Goal: Task Accomplishment & Management: Manage account settings

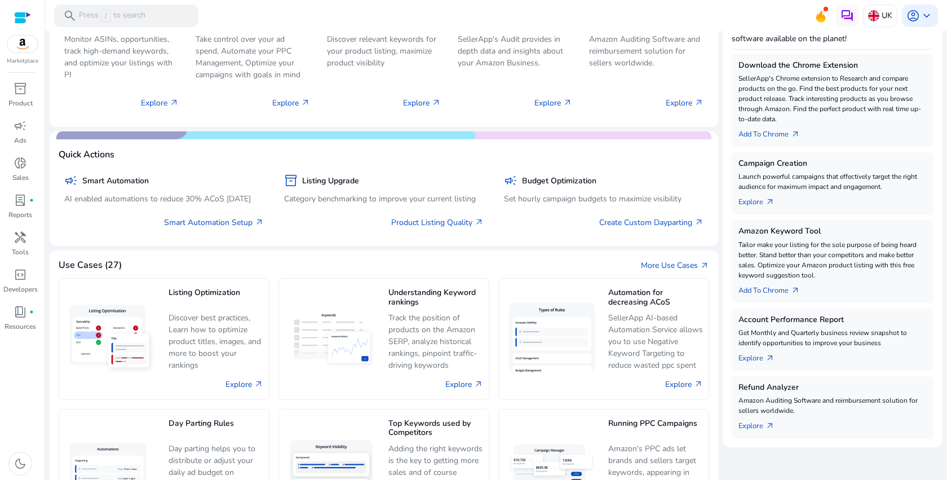
scroll to position [153, 0]
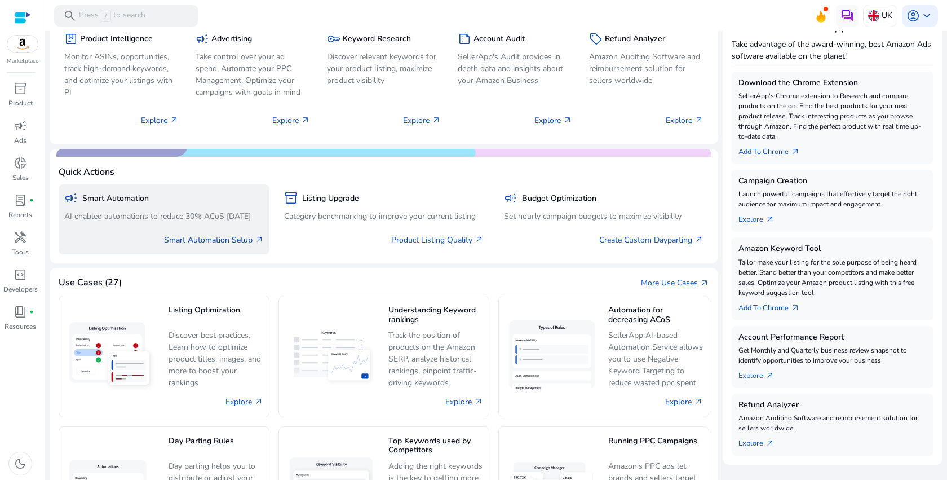
click at [201, 241] on link "Smart Automation Setup arrow_outward" at bounding box center [214, 240] width 100 height 12
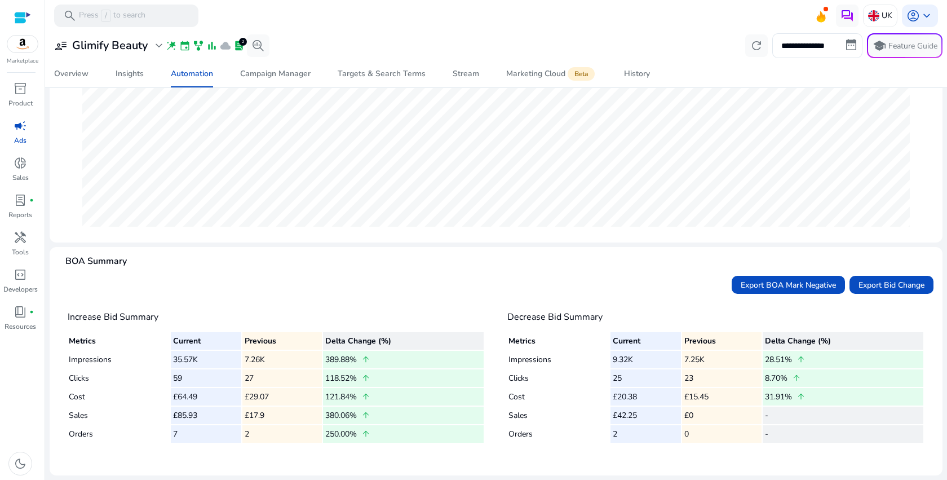
click at [102, 360] on td "Impressions" at bounding box center [119, 359] width 101 height 17
click at [188, 358] on td "35.57K" at bounding box center [206, 359] width 70 height 17
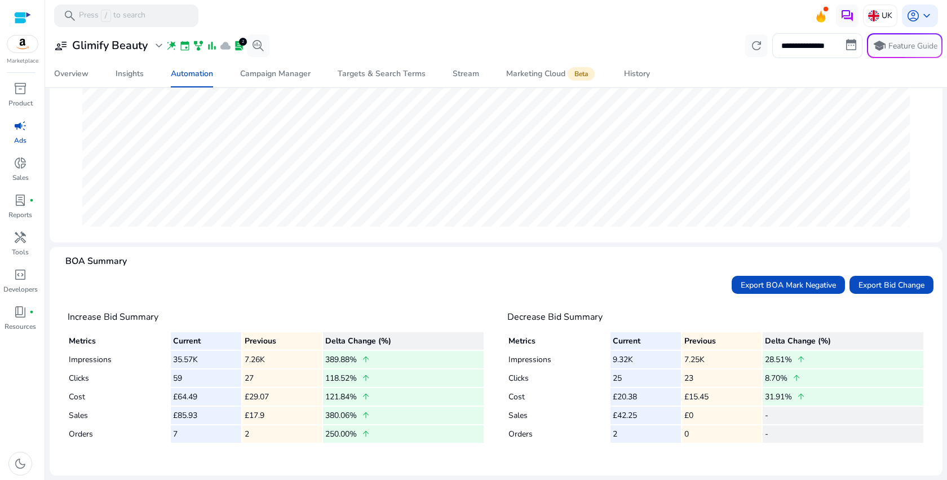
click at [188, 358] on td "35.57K" at bounding box center [206, 359] width 70 height 17
drag, startPoint x: 426, startPoint y: 437, endPoint x: 61, endPoint y: 342, distance: 377.0
click at [61, 342] on mat-card "Increase Bid Summary Metrics Current Previous Delta Change (%) Impressions 35.5…" at bounding box center [276, 382] width 435 height 168
drag, startPoint x: 66, startPoint y: 313, endPoint x: 476, endPoint y: 436, distance: 428.0
click at [477, 436] on mat-card "Increase Bid Summary Metrics Current Previous Delta Change (%) Impressions 35.5…" at bounding box center [276, 382] width 435 height 168
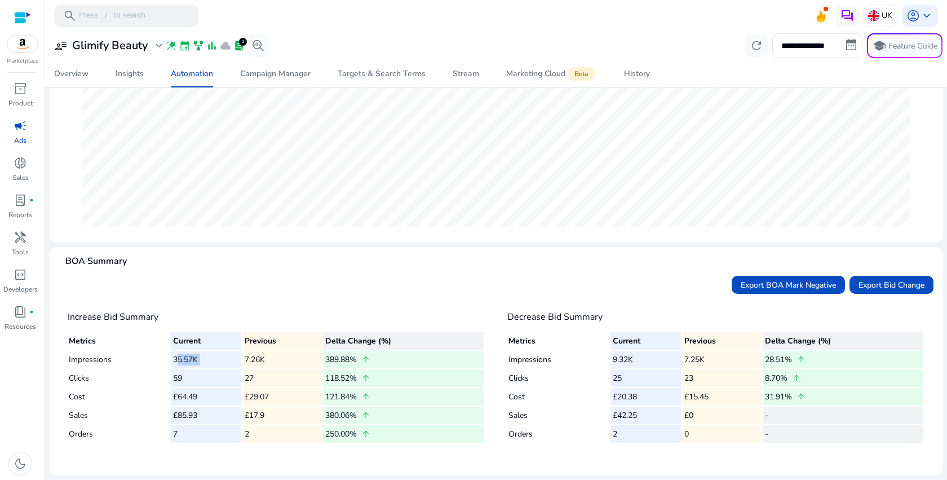
click at [476, 436] on td "250.00% arrow_upward" at bounding box center [403, 433] width 161 height 17
click at [579, 318] on h4 "Decrease Bid Summary" at bounding box center [716, 317] width 417 height 11
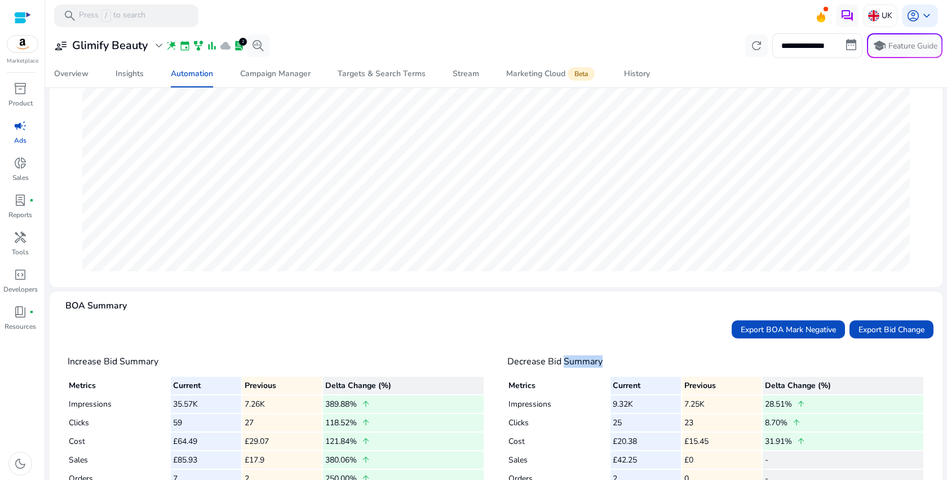
scroll to position [208, 0]
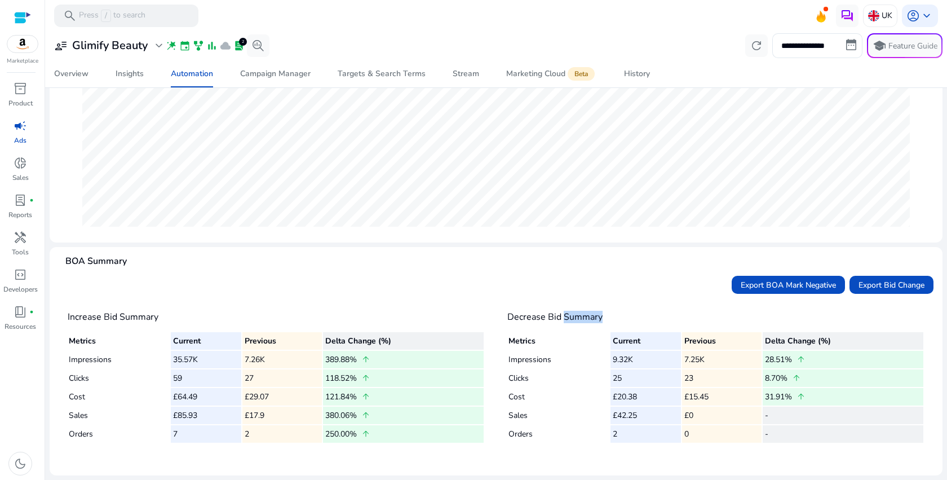
click at [660, 363] on td "9.32K" at bounding box center [646, 359] width 70 height 17
click at [642, 378] on td "25" at bounding box center [646, 377] width 70 height 17
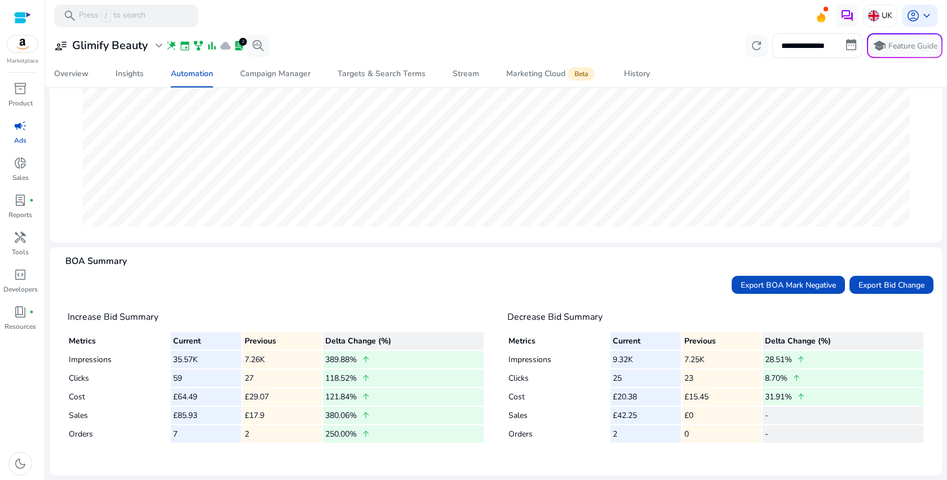
click at [642, 378] on td "25" at bounding box center [646, 377] width 70 height 17
click at [651, 400] on td "£20.38" at bounding box center [646, 396] width 70 height 17
click at [655, 417] on td "£42.25" at bounding box center [646, 415] width 70 height 17
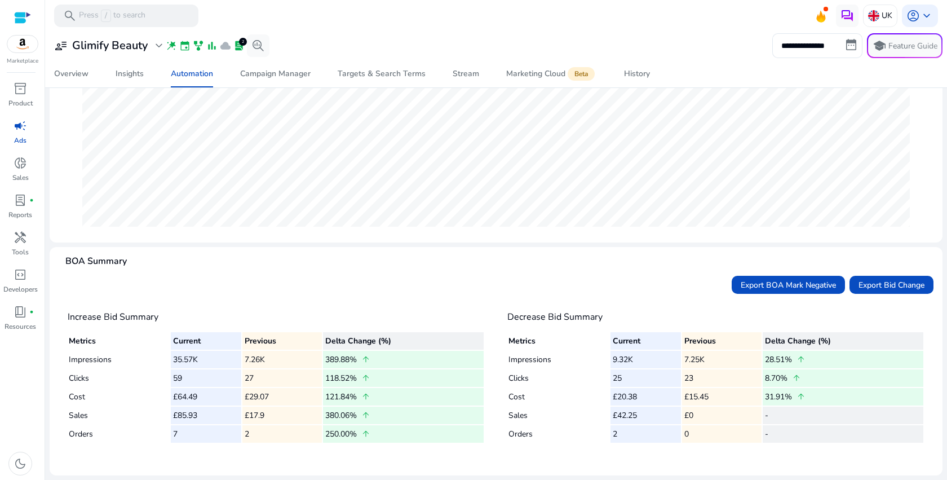
click at [655, 417] on td "£42.25" at bounding box center [646, 415] width 70 height 17
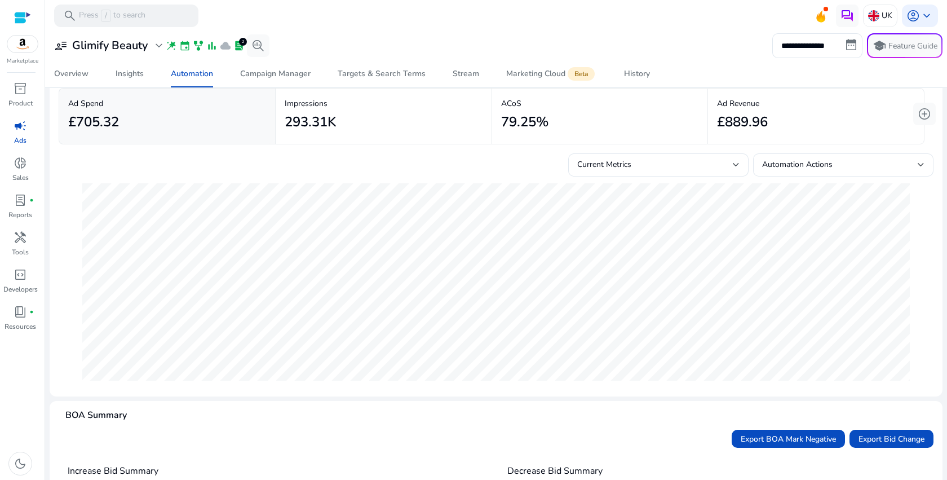
scroll to position [0, 0]
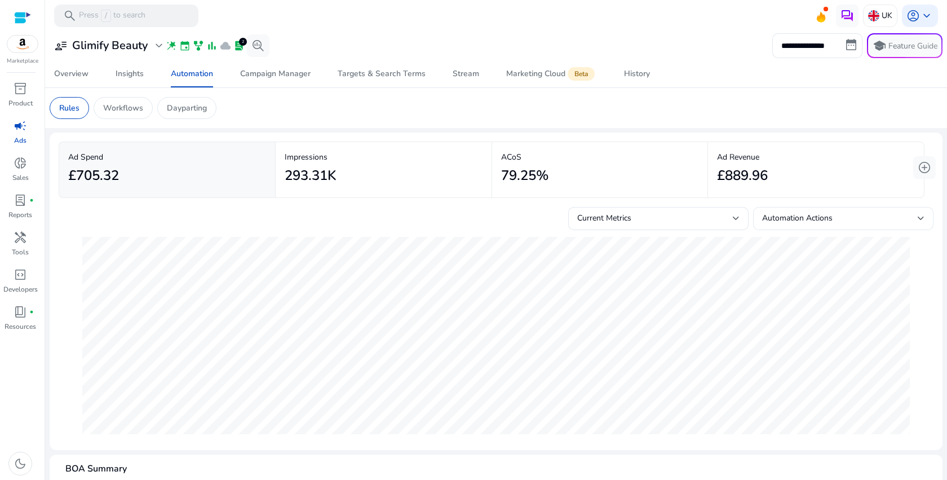
click at [887, 228] on div "Automation Actions" at bounding box center [843, 223] width 162 height 25
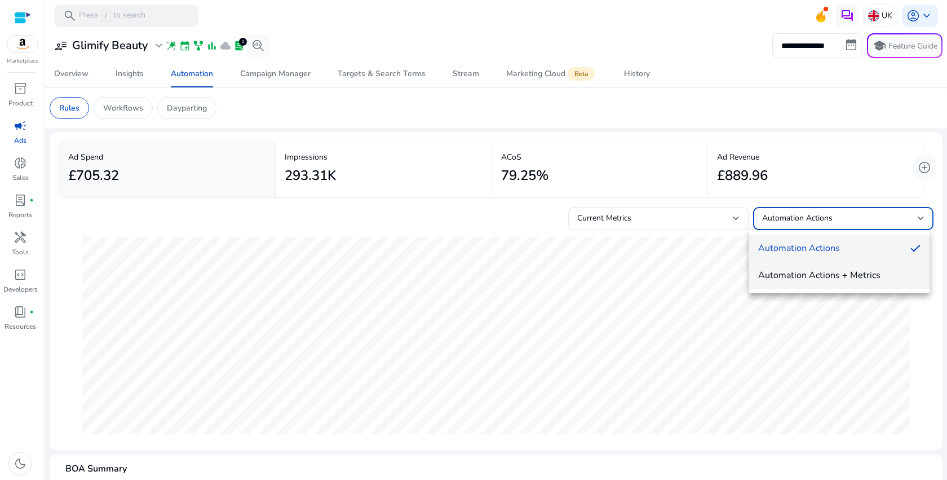
click at [788, 276] on span "Automation Actions + Metrics" at bounding box center [840, 275] width 162 height 12
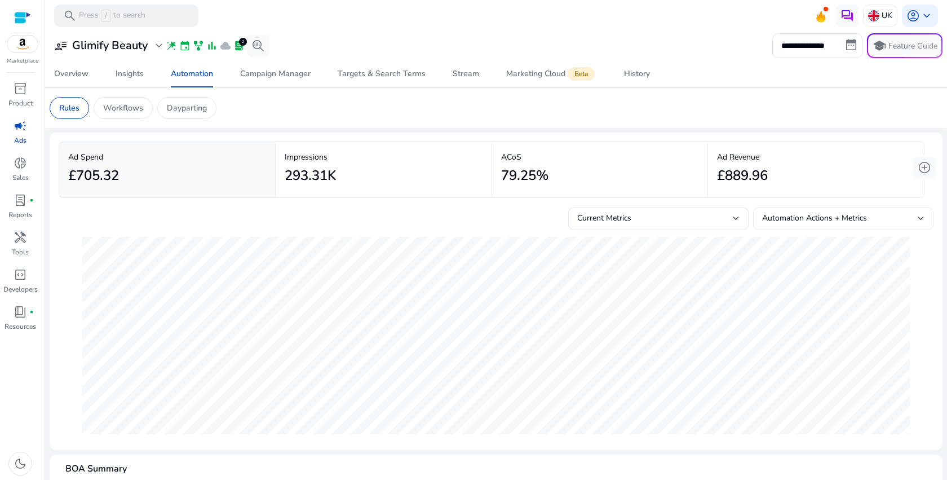
click at [753, 225] on div "Automation Actions + Metrics" at bounding box center [843, 218] width 180 height 23
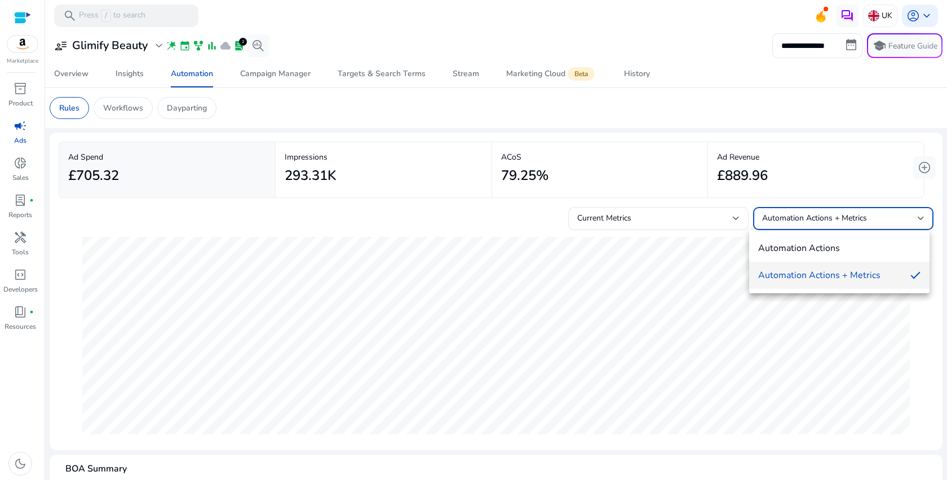
click at [737, 225] on div at bounding box center [473, 240] width 947 height 480
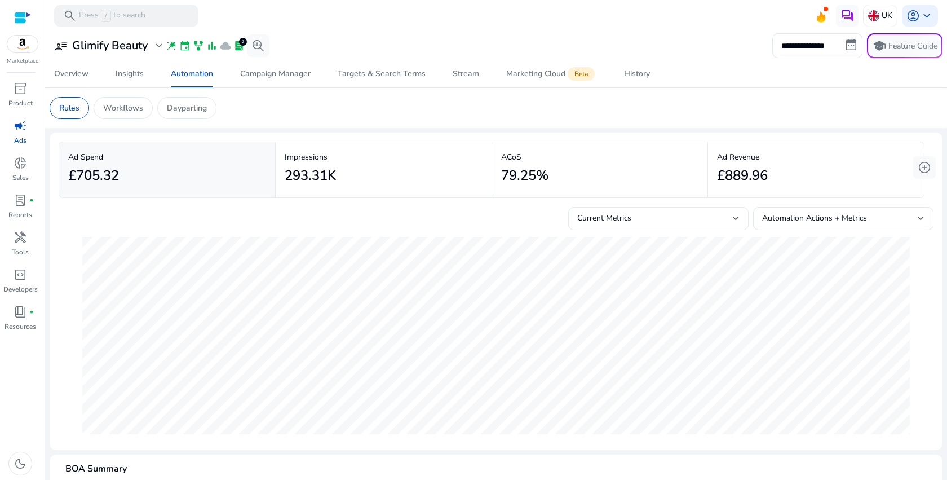
click at [725, 221] on div "Current Metrics" at bounding box center [655, 218] width 156 height 12
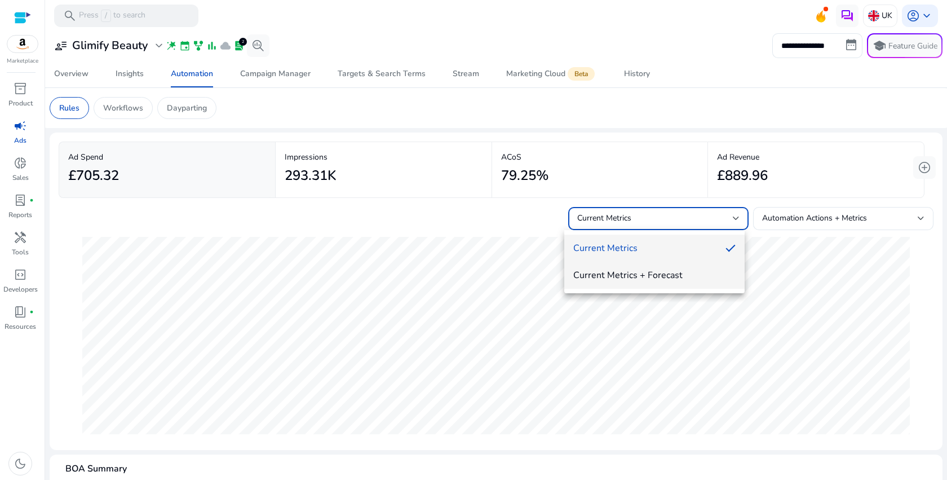
click at [703, 268] on mat-option "Current Metrics + Forecast" at bounding box center [655, 275] width 180 height 27
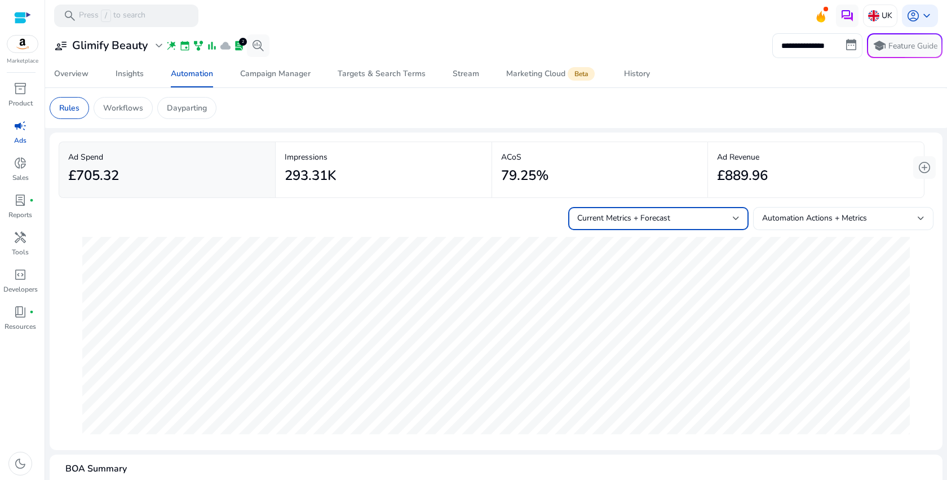
click at [861, 210] on div "Automation Actions + Metrics" at bounding box center [843, 218] width 162 height 23
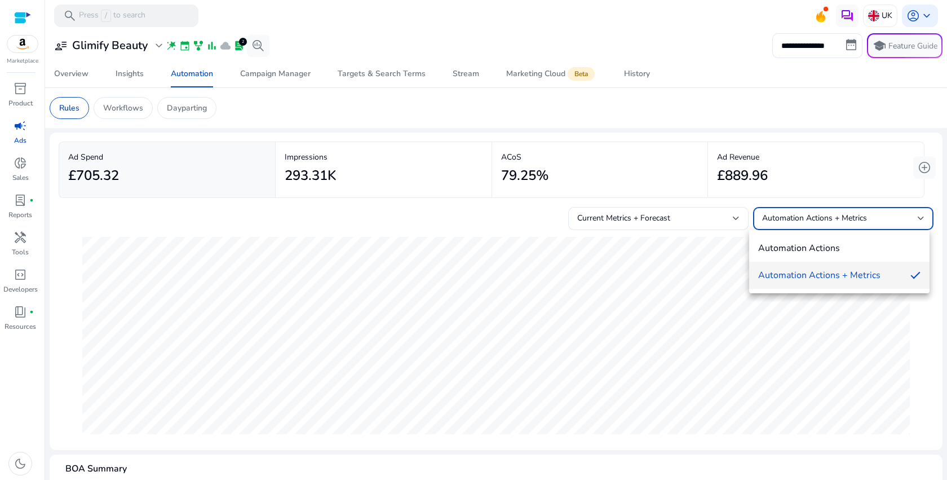
click at [823, 339] on div at bounding box center [473, 240] width 947 height 480
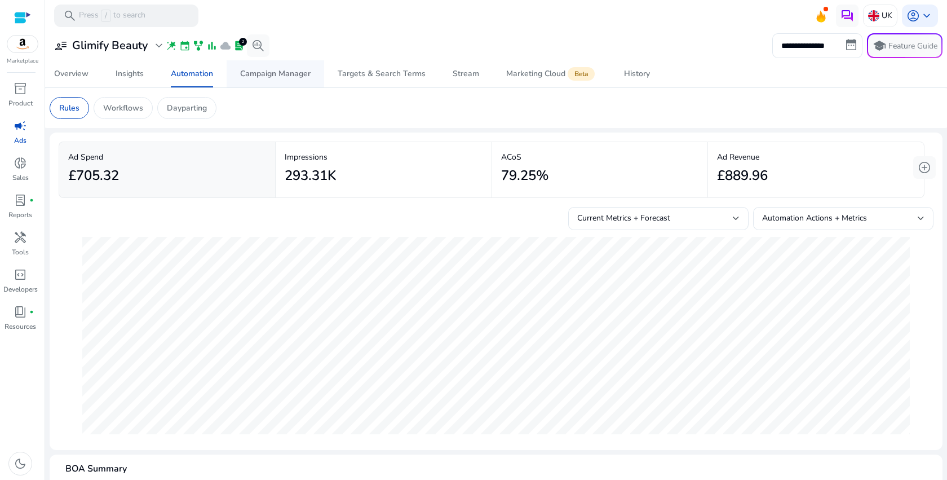
click at [257, 73] on div "Campaign Manager" at bounding box center [275, 74] width 70 height 8
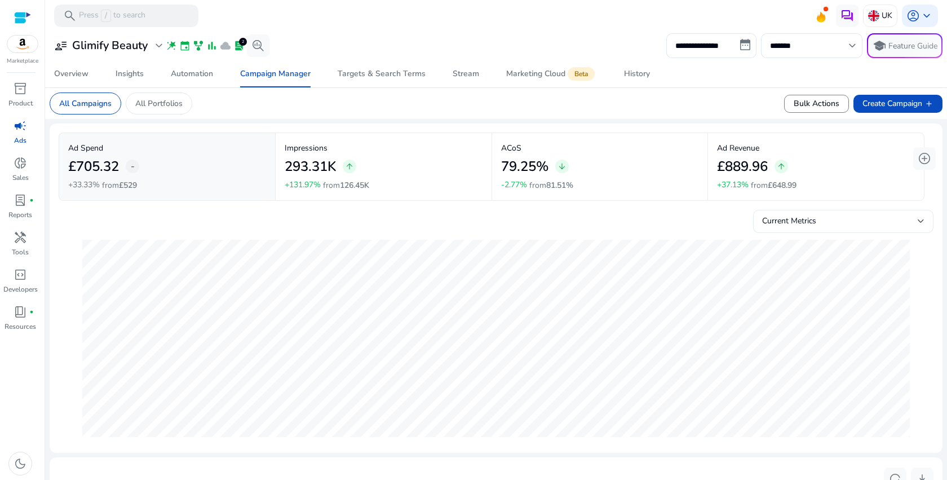
click at [816, 213] on div "Current Metrics" at bounding box center [843, 221] width 162 height 23
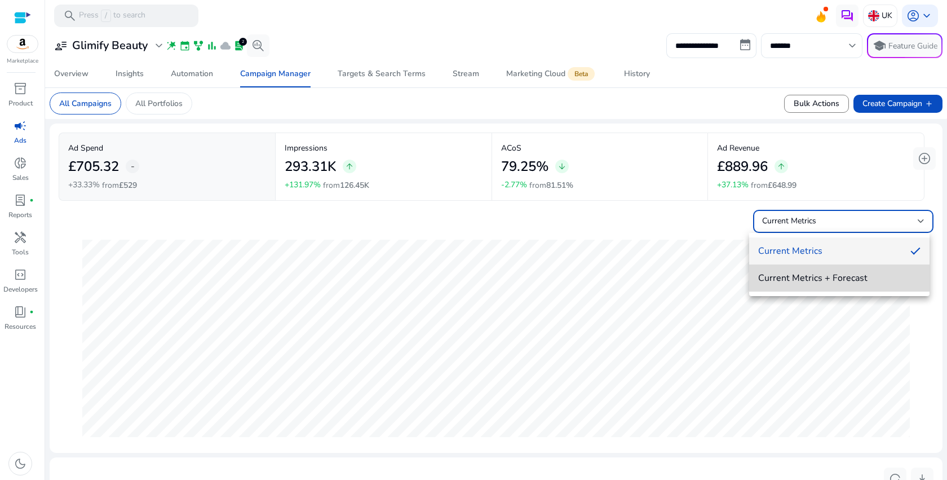
click at [796, 276] on span "Current Metrics + Forecast" at bounding box center [840, 278] width 162 height 12
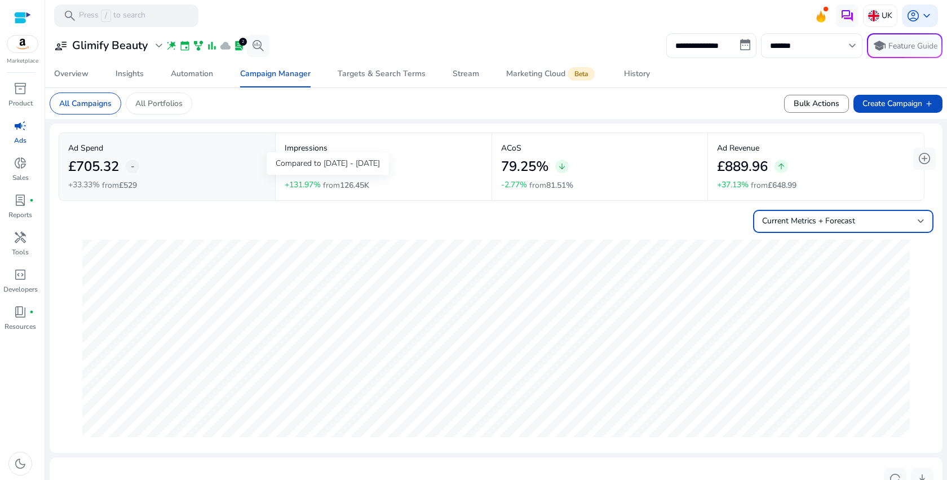
click at [352, 167] on div "Compared to [DATE] - [DATE]" at bounding box center [328, 163] width 122 height 23
click at [440, 164] on div "293.31K arrow_upward" at bounding box center [384, 166] width 198 height 25
click at [645, 171] on div "79.25% arrow_downward" at bounding box center [600, 166] width 198 height 25
click at [841, 171] on div "£889.96 arrow_upward" at bounding box center [816, 166] width 198 height 25
click at [638, 66] on span "History" at bounding box center [637, 73] width 26 height 27
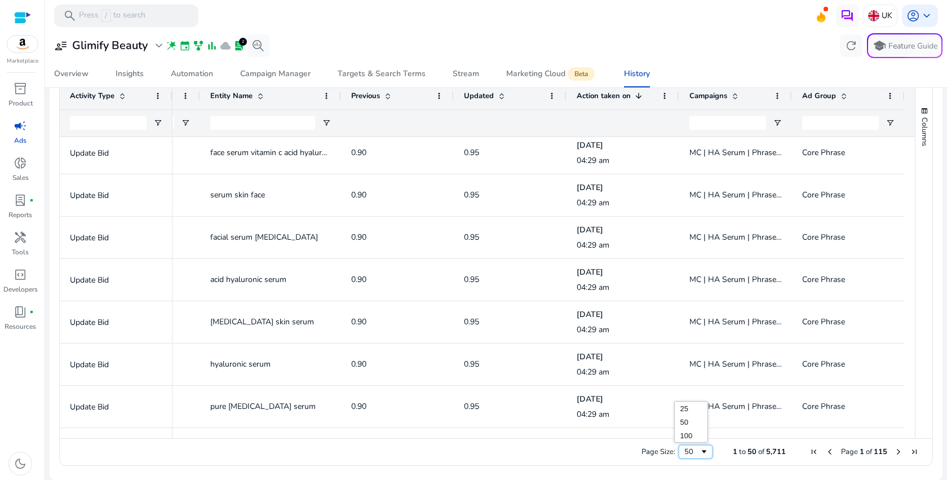
click at [700, 452] on span "Page Size" at bounding box center [704, 451] width 9 height 9
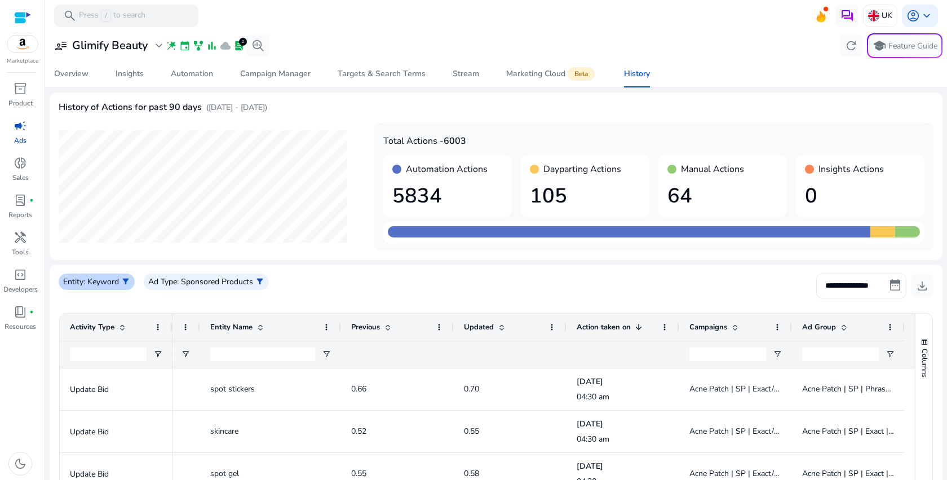
click at [115, 282] on p ": Keyword" at bounding box center [101, 282] width 36 height 12
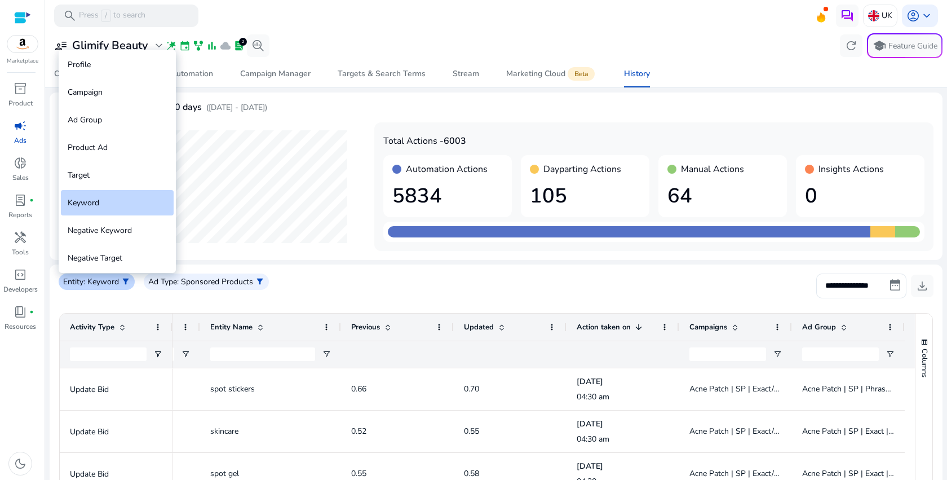
click at [115, 282] on div at bounding box center [473, 240] width 947 height 480
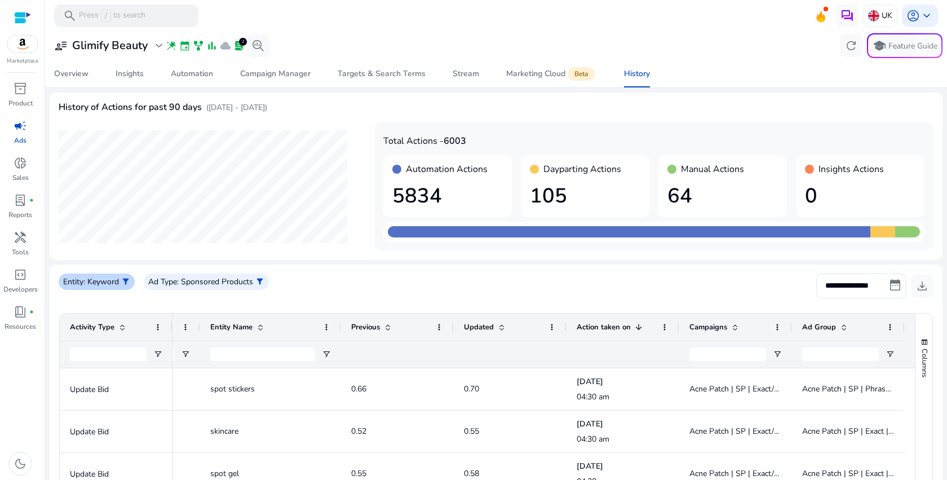
click at [115, 282] on p ": Keyword" at bounding box center [101, 282] width 36 height 12
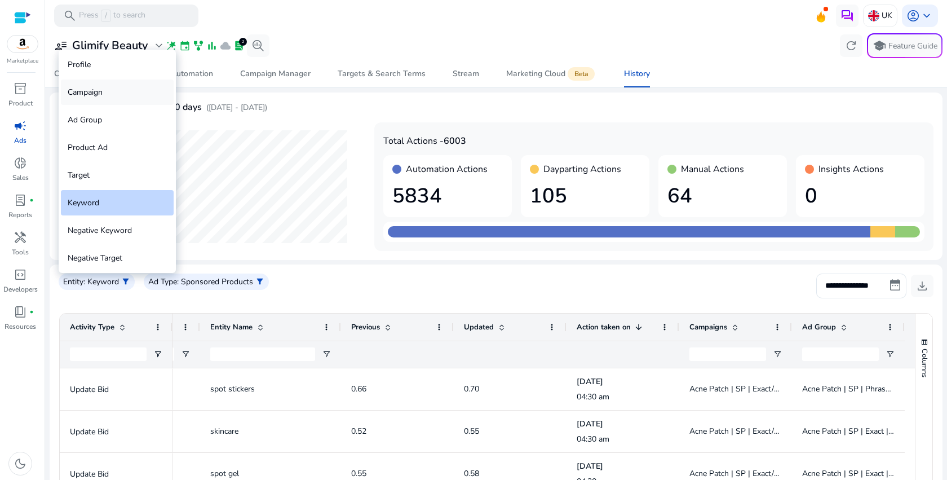
click at [126, 90] on div "Campaign" at bounding box center [117, 92] width 113 height 25
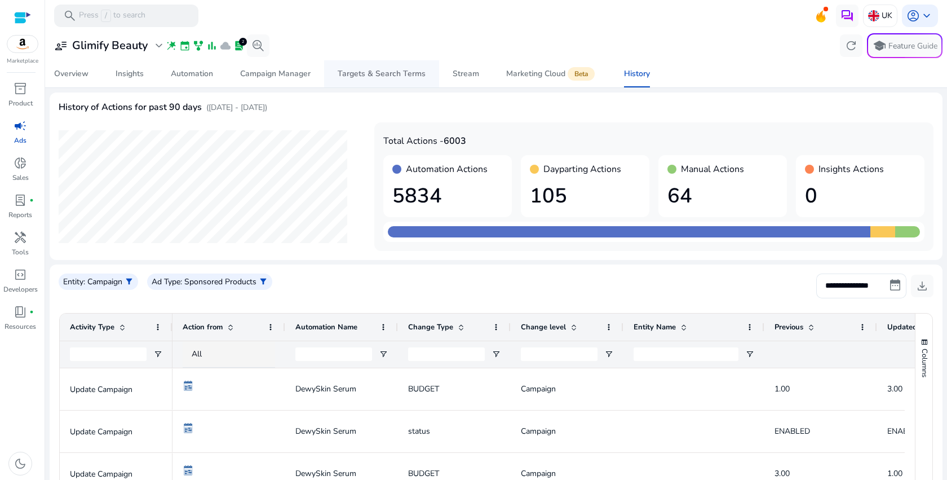
click at [363, 70] on div "Targets & Search Terms" at bounding box center [382, 74] width 88 height 8
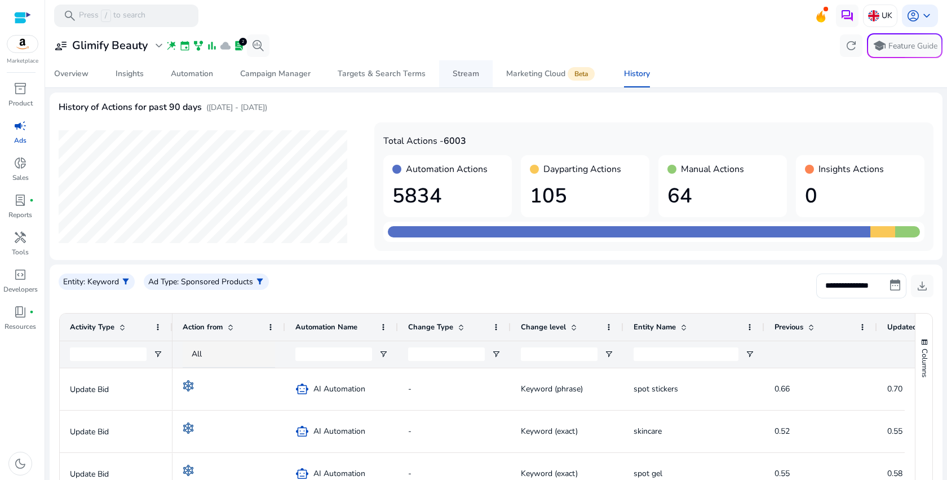
click at [456, 80] on span "Stream" at bounding box center [466, 73] width 27 height 27
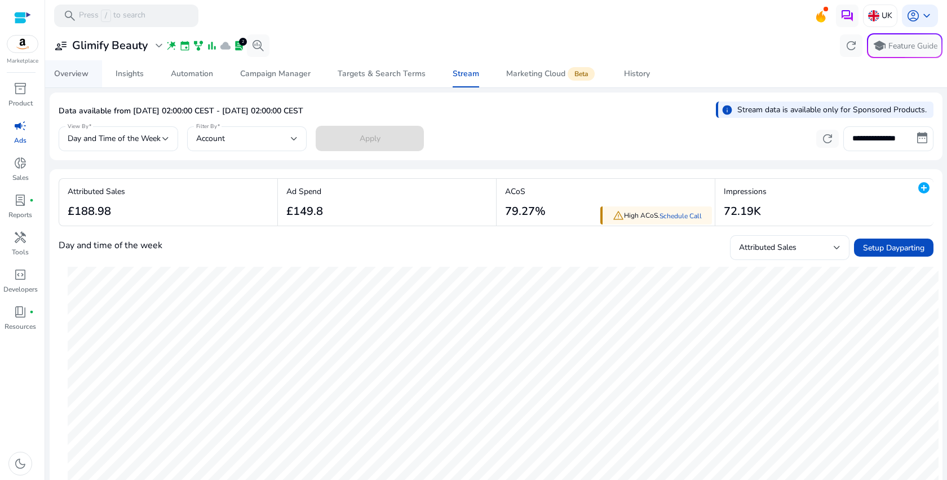
click at [73, 70] on div "Overview" at bounding box center [71, 74] width 34 height 8
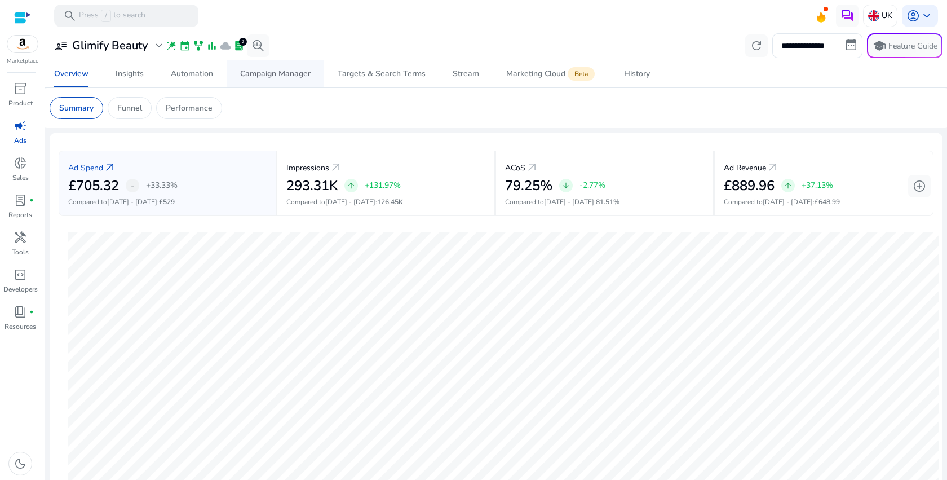
click at [268, 73] on div "Campaign Manager" at bounding box center [275, 74] width 70 height 8
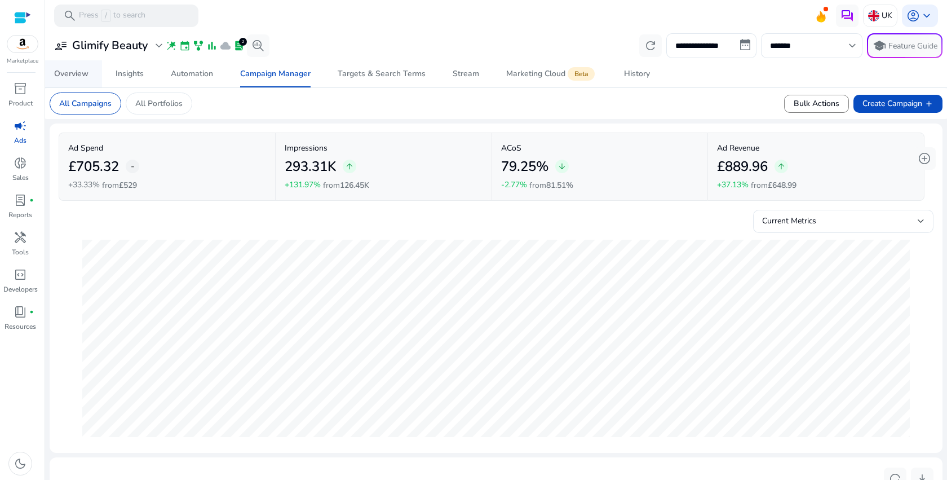
click at [59, 70] on div "Overview" at bounding box center [71, 74] width 34 height 8
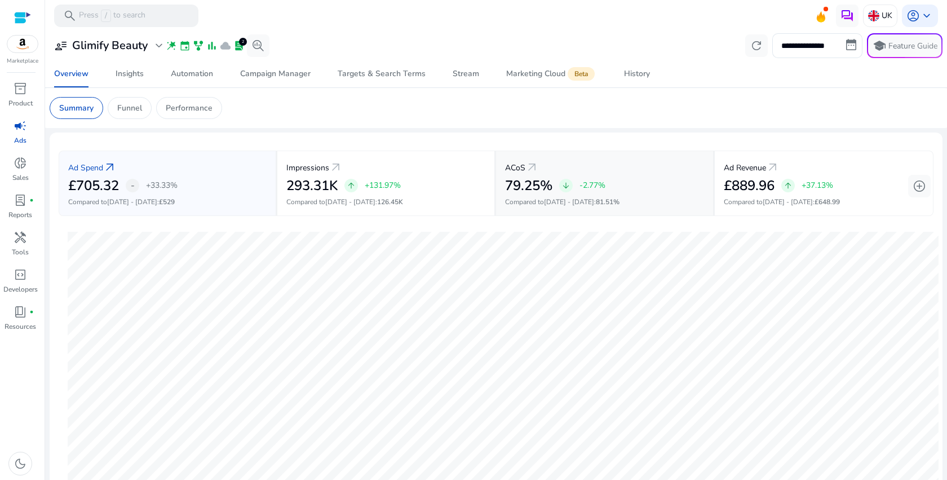
scroll to position [5, 0]
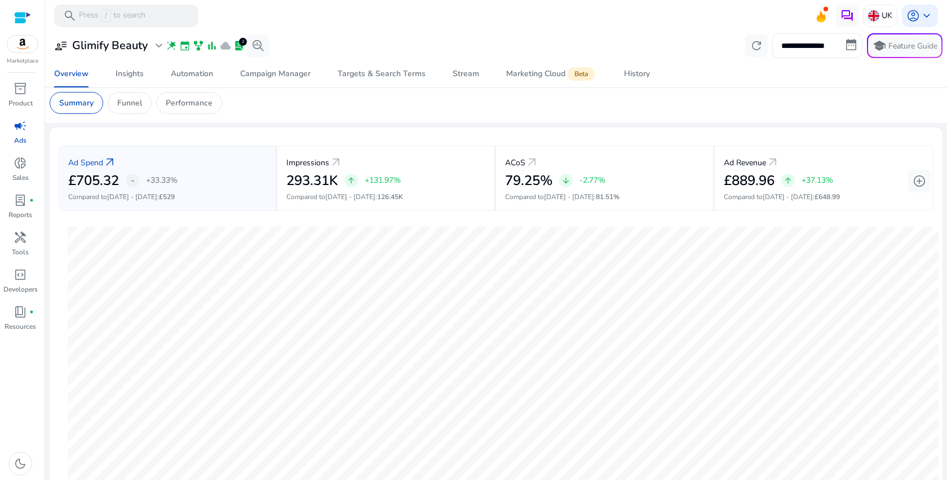
click at [837, 44] on input "**********" at bounding box center [818, 45] width 90 height 25
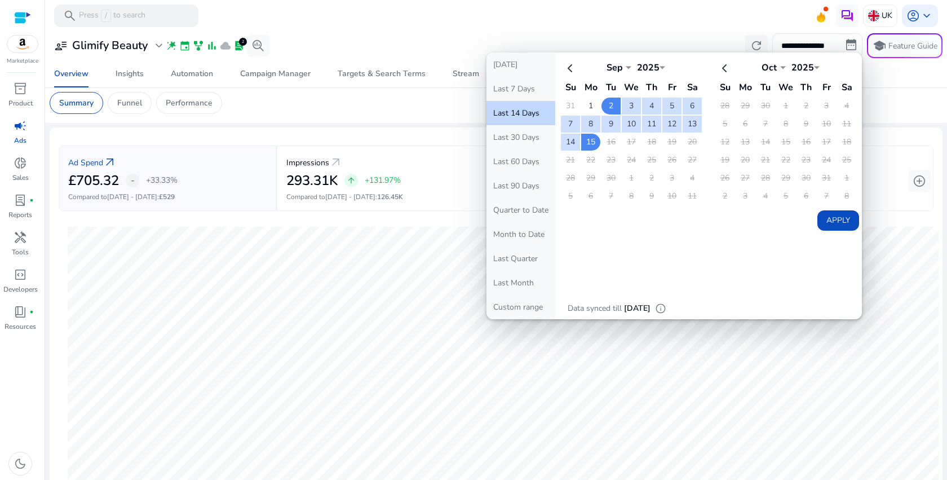
click at [511, 109] on button "Last 14 Days" at bounding box center [521, 113] width 69 height 24
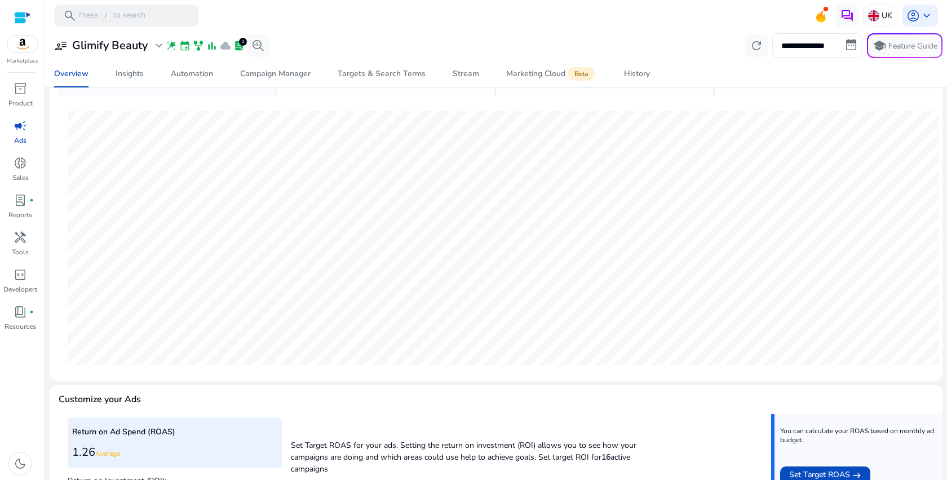
scroll to position [309, 0]
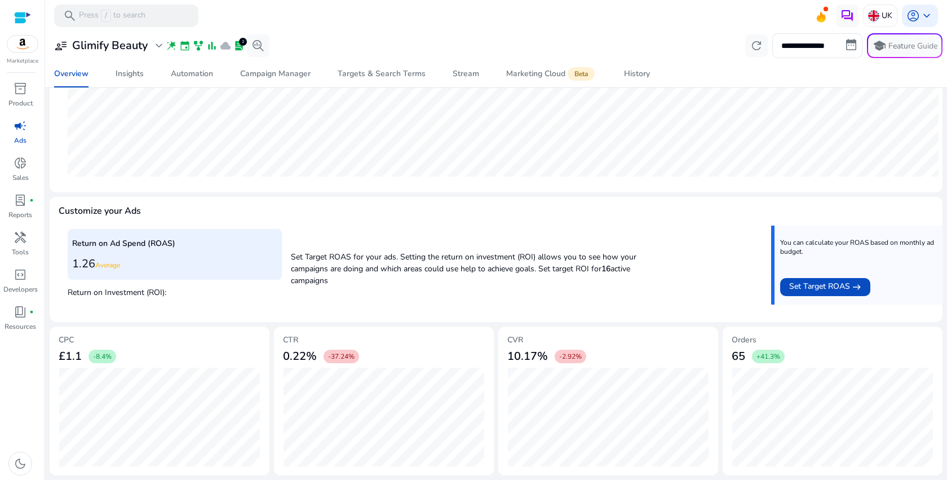
click at [610, 271] on b "16" at bounding box center [606, 268] width 9 height 11
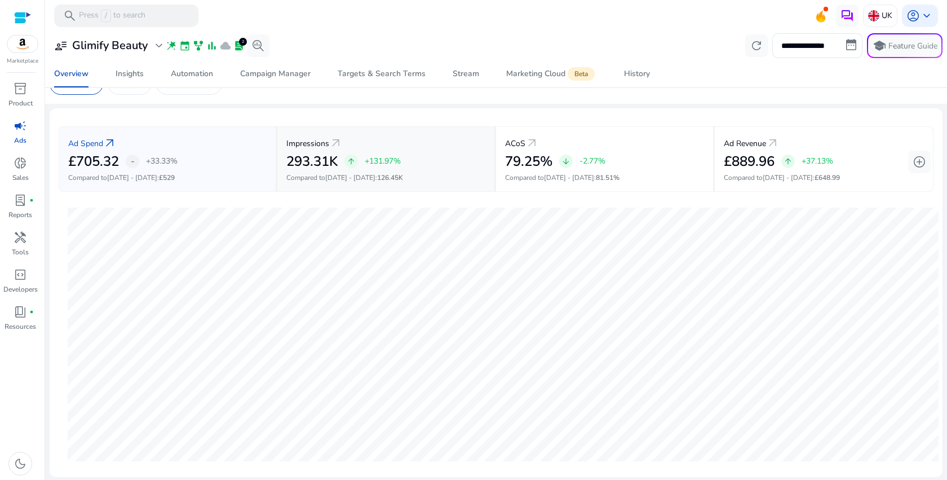
scroll to position [5, 0]
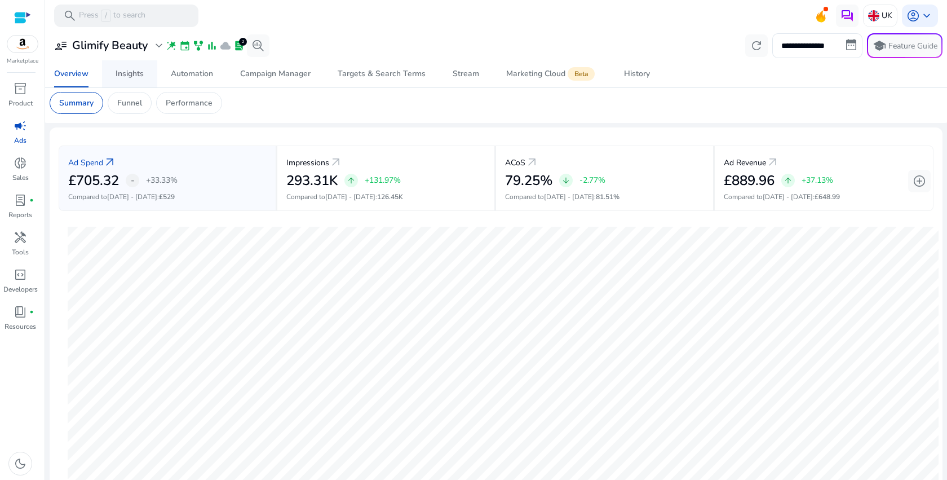
click at [140, 73] on div "Insights" at bounding box center [130, 74] width 28 height 8
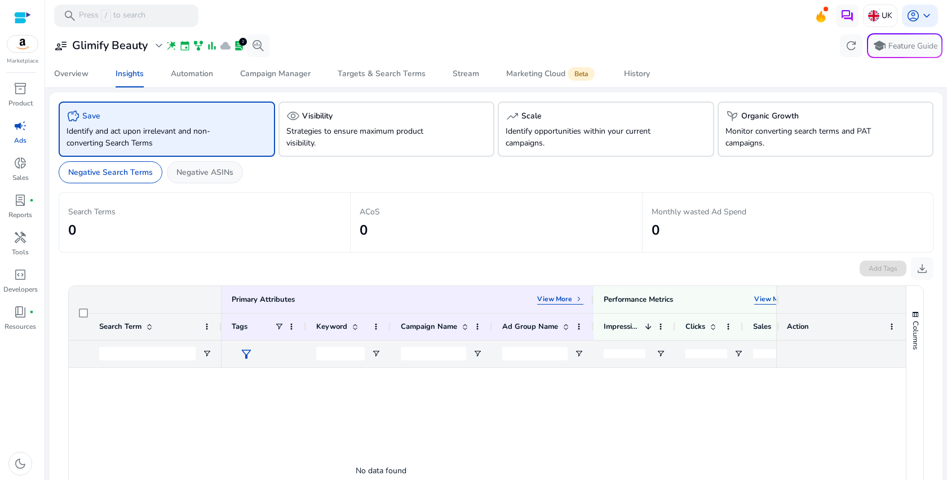
click at [208, 174] on p "Negative ASINs" at bounding box center [205, 172] width 57 height 12
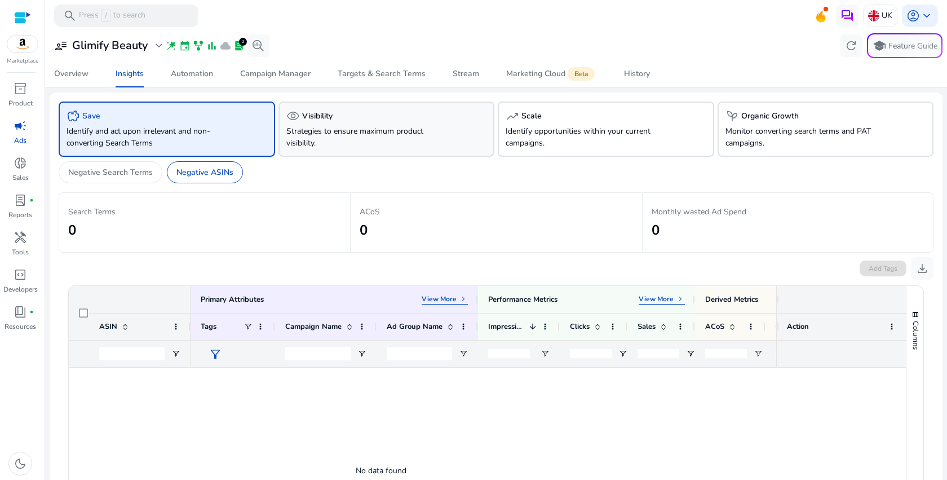
click at [398, 131] on p "Strategies to ensure maximum product visibility." at bounding box center [369, 137] width 167 height 24
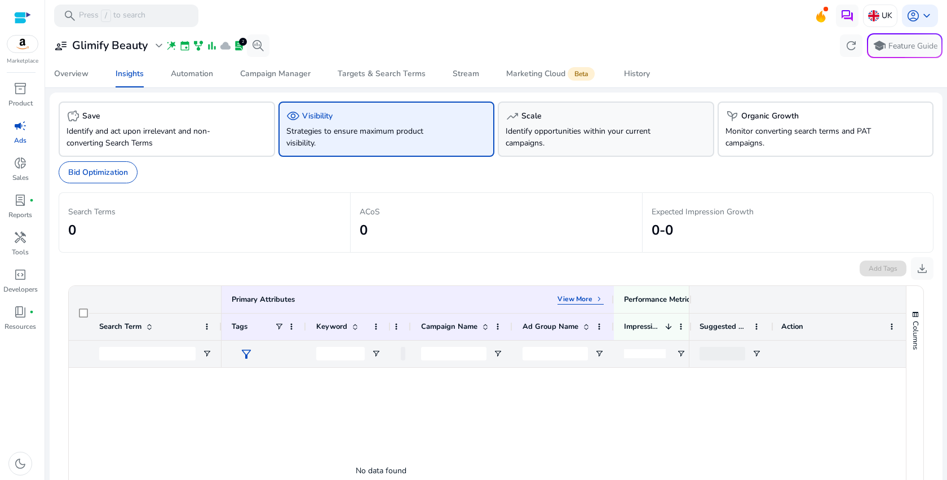
click at [580, 149] on div "trending_up Scale Identify opportunities within your current campaigns." at bounding box center [606, 129] width 217 height 55
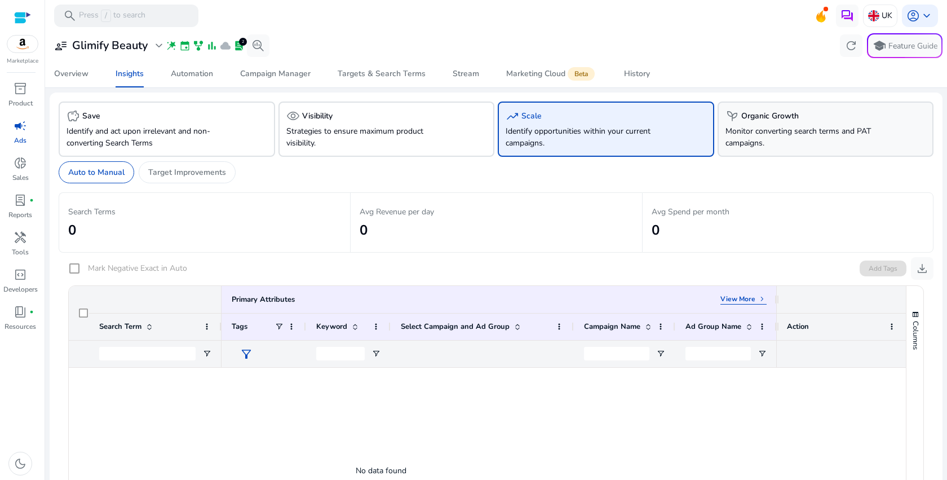
click at [785, 120] on h5 "Organic Growth" at bounding box center [771, 117] width 58 height 10
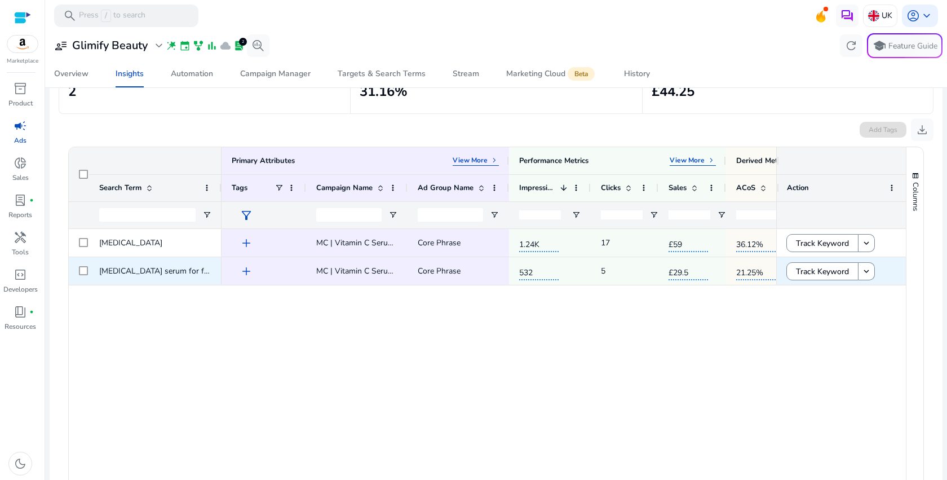
scroll to position [143, 0]
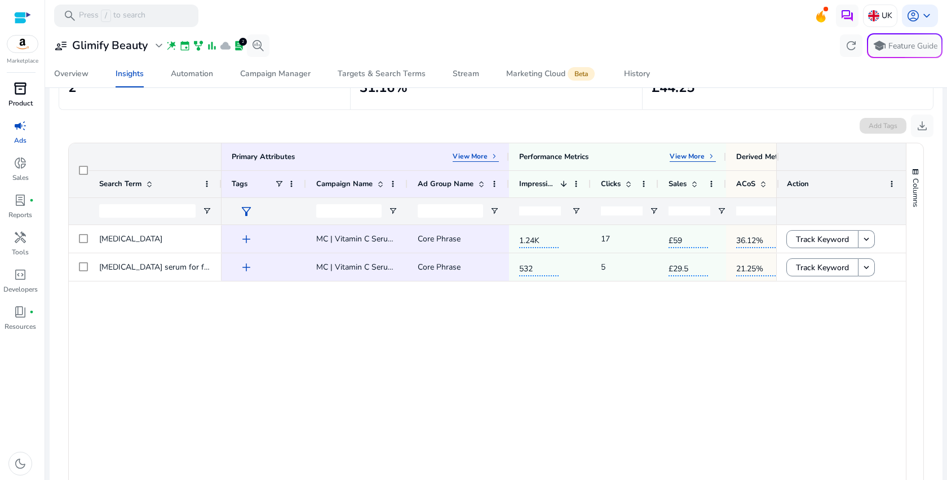
click at [33, 99] on link "inventory_2 Product" at bounding box center [20, 98] width 41 height 37
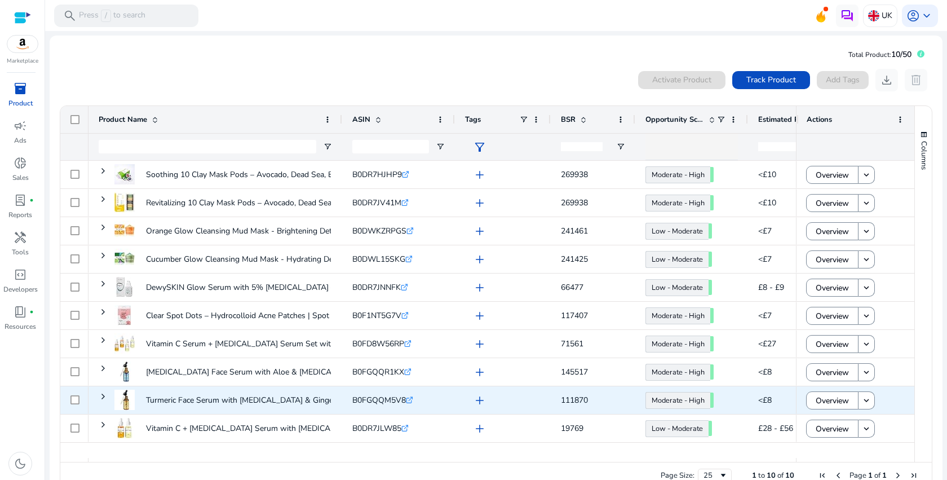
scroll to position [24, 0]
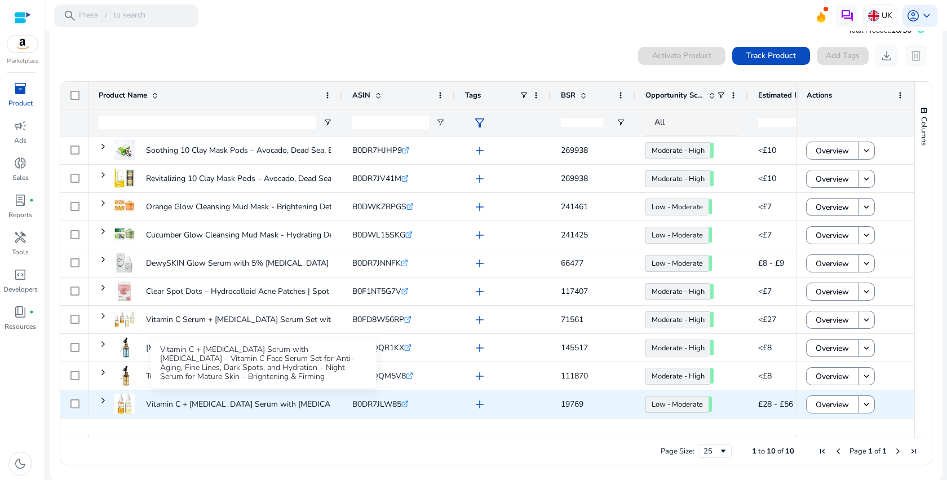
click at [255, 405] on p "Vitamin C + Retinol Serum with Hyaluronic Acid – Vitamin C Face..." at bounding box center [286, 404] width 281 height 23
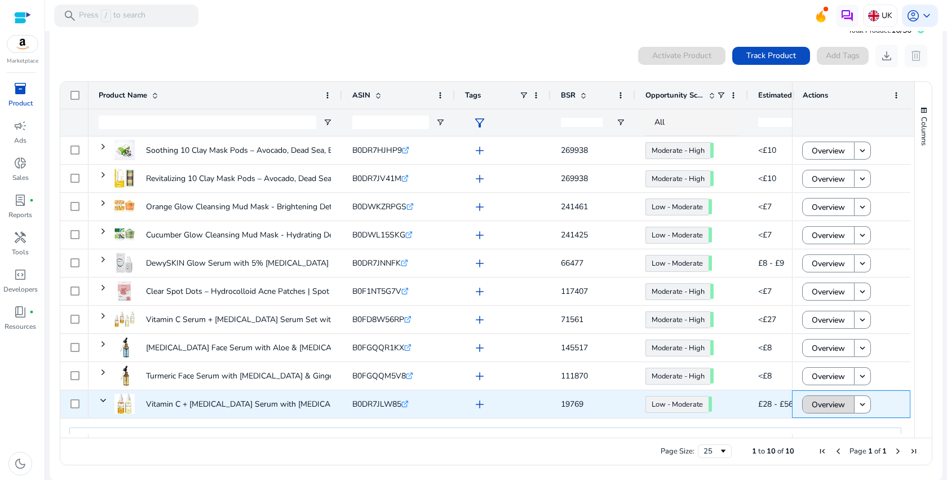
click at [813, 409] on span "Overview" at bounding box center [828, 404] width 33 height 23
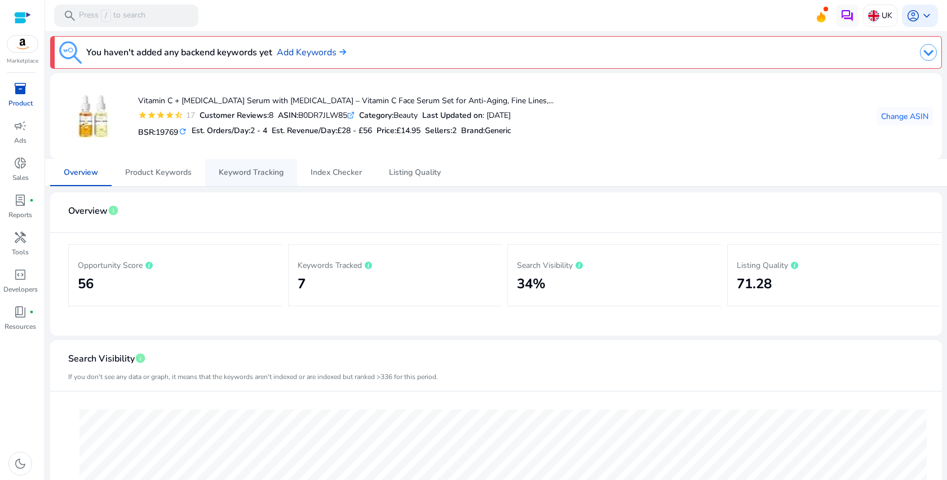
click at [241, 179] on span "Keyword Tracking" at bounding box center [251, 172] width 65 height 27
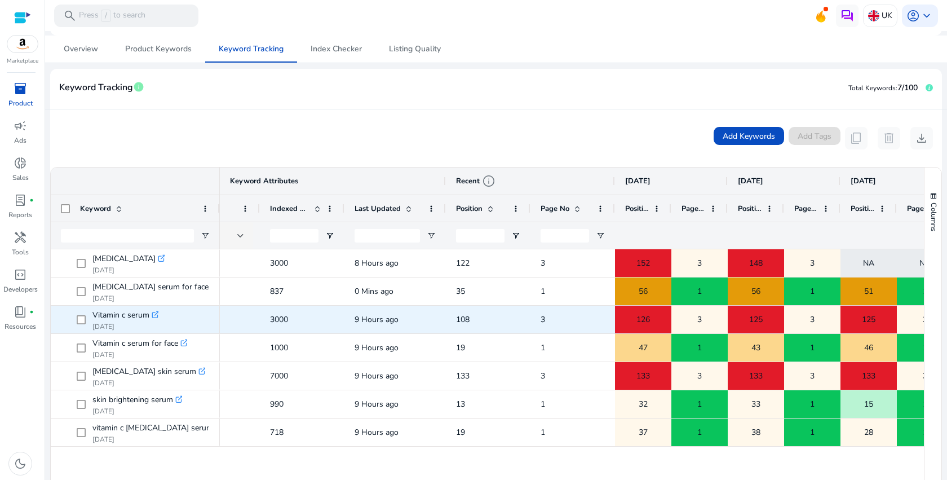
click at [460, 319] on span "108" at bounding box center [463, 319] width 14 height 11
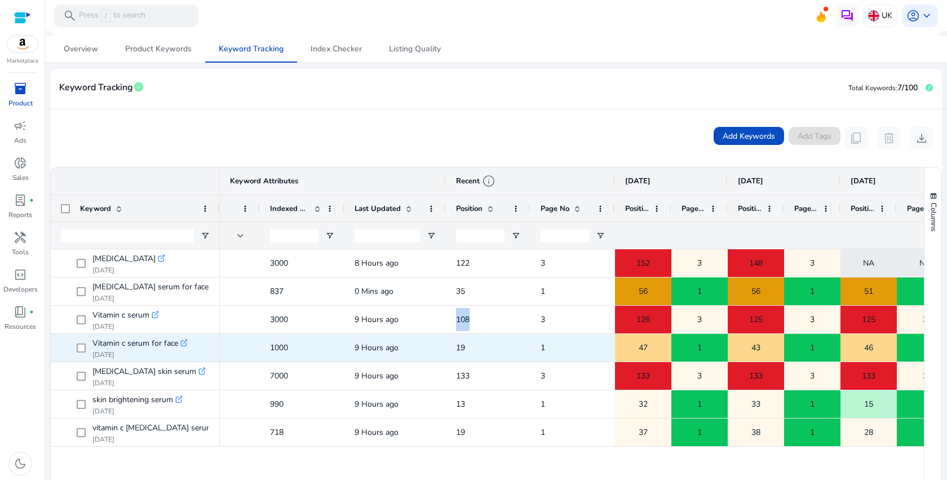
click at [513, 350] on span "19" at bounding box center [488, 347] width 64 height 23
click at [184, 343] on icon ".st0{fill:#2c8af8}" at bounding box center [184, 343] width 8 height 8
click at [183, 345] on icon ".st0{fill:#2c8af8}" at bounding box center [184, 343] width 8 height 8
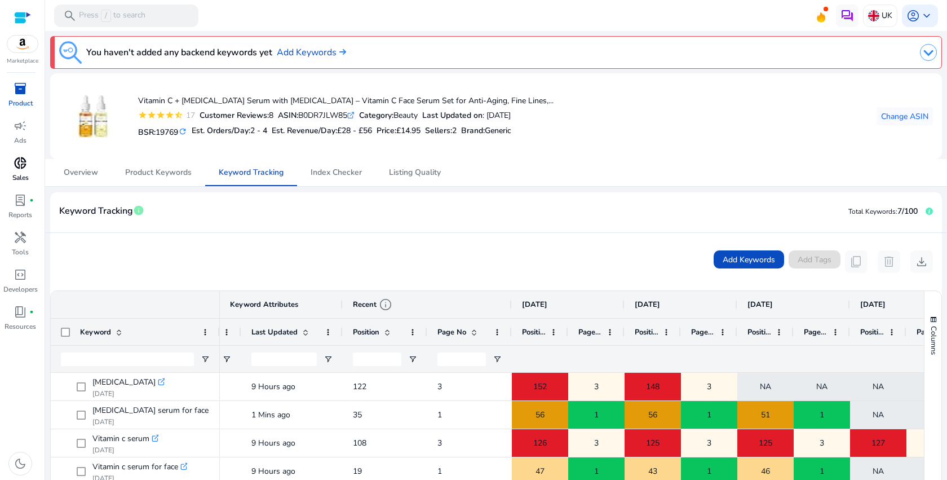
click at [24, 167] on span "donut_small" at bounding box center [21, 163] width 14 height 14
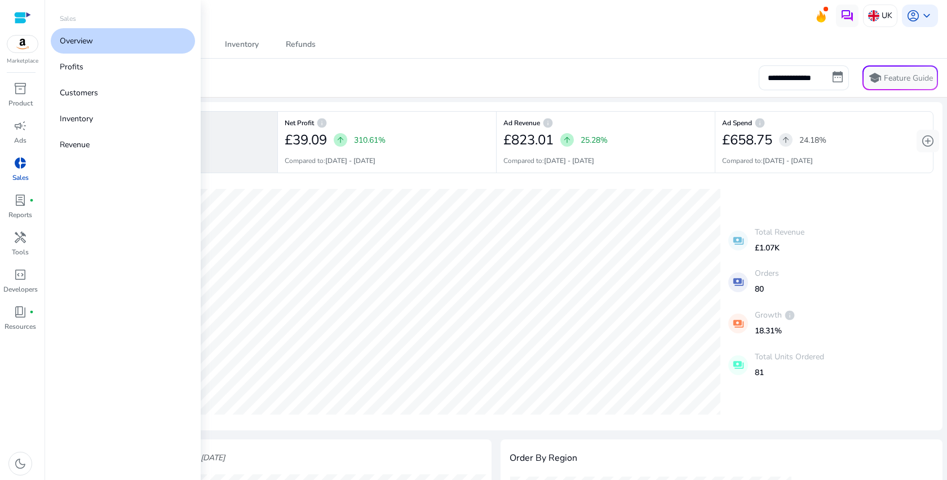
click at [24, 167] on span "donut_small" at bounding box center [21, 163] width 14 height 14
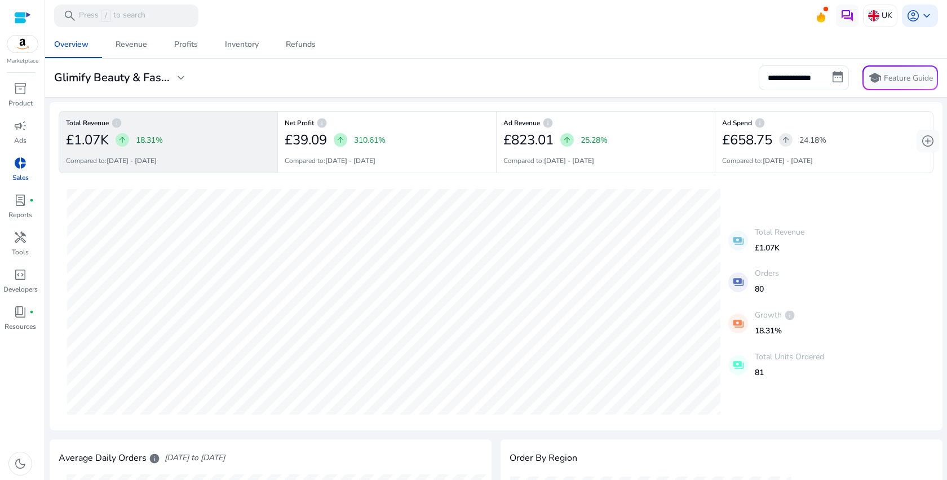
click at [472, 96] on mat-card "**********" at bounding box center [496, 78] width 911 height 39
click at [231, 42] on div "Inventory" at bounding box center [242, 45] width 34 height 8
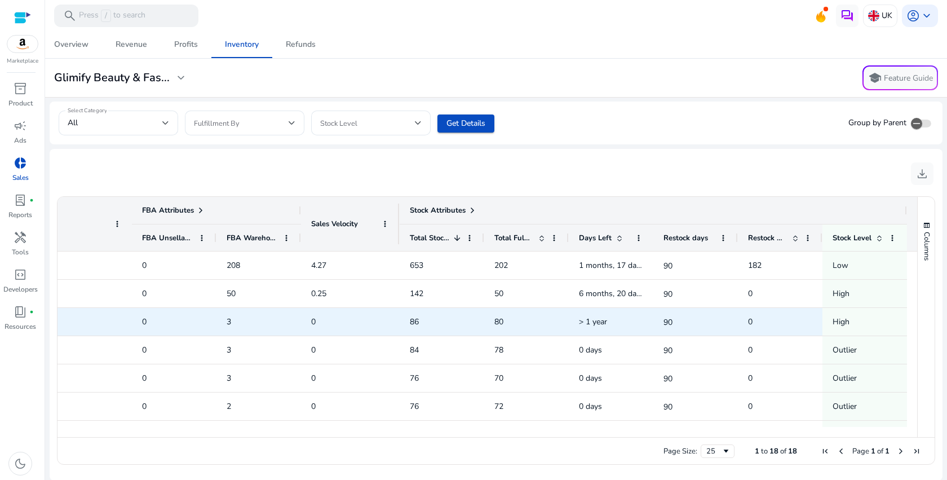
scroll to position [0, 352]
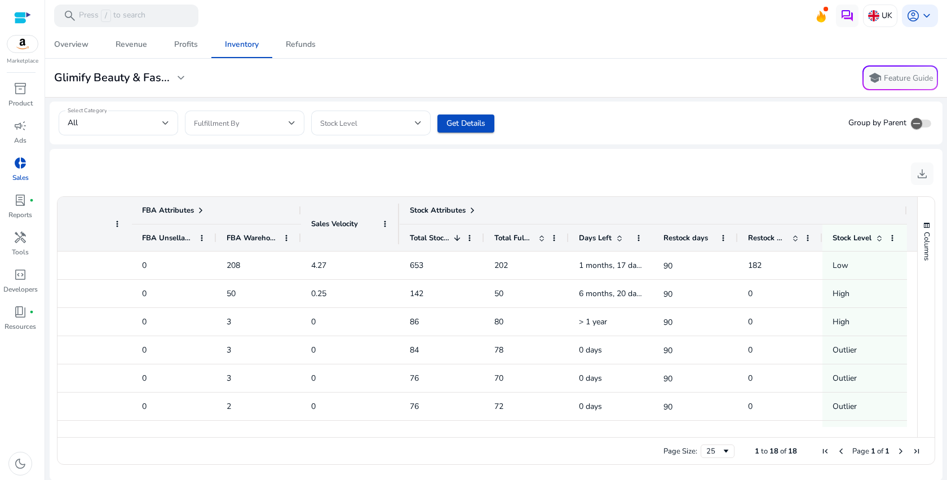
click at [199, 208] on span at bounding box center [200, 210] width 9 height 9
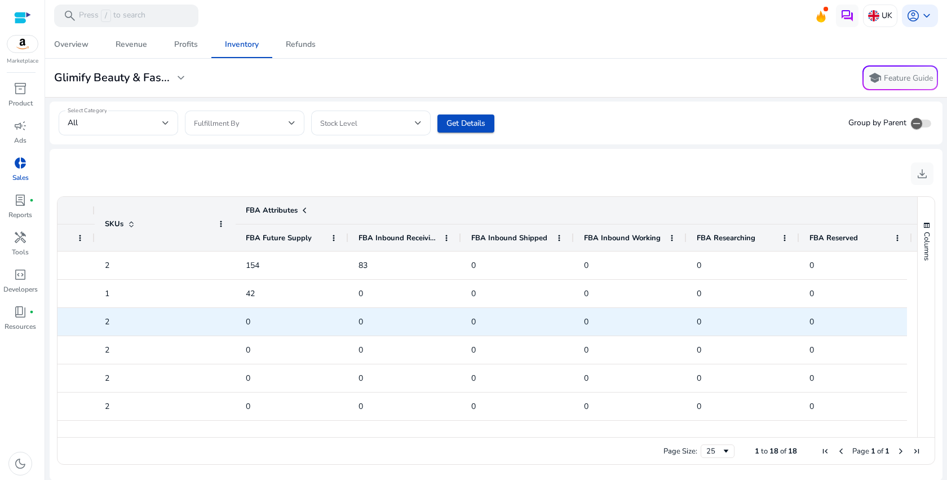
scroll to position [0, 72]
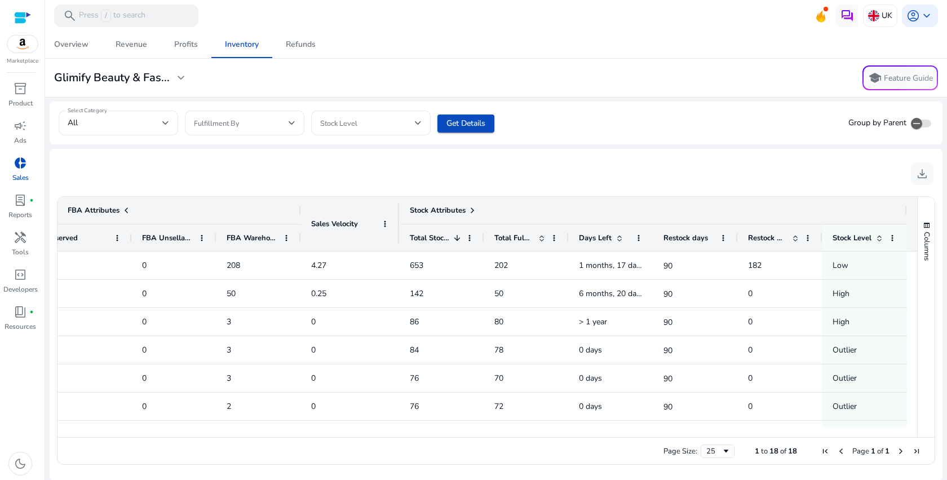
click at [470, 206] on span at bounding box center [472, 210] width 9 height 9
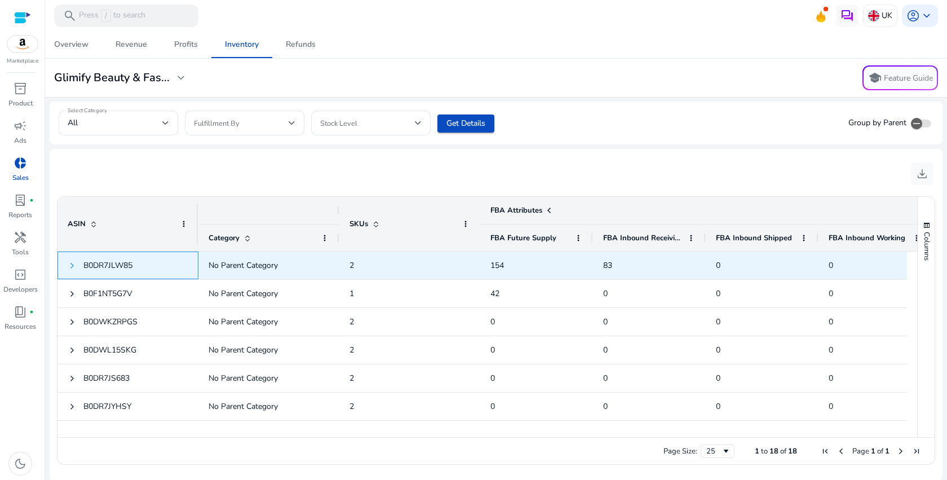
click at [70, 267] on span at bounding box center [72, 265] width 9 height 9
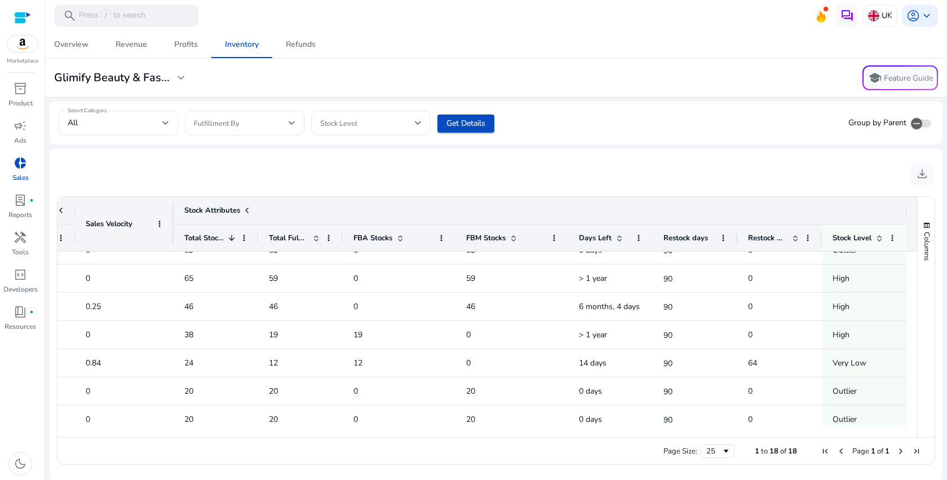
click at [236, 120] on span at bounding box center [241, 123] width 95 height 12
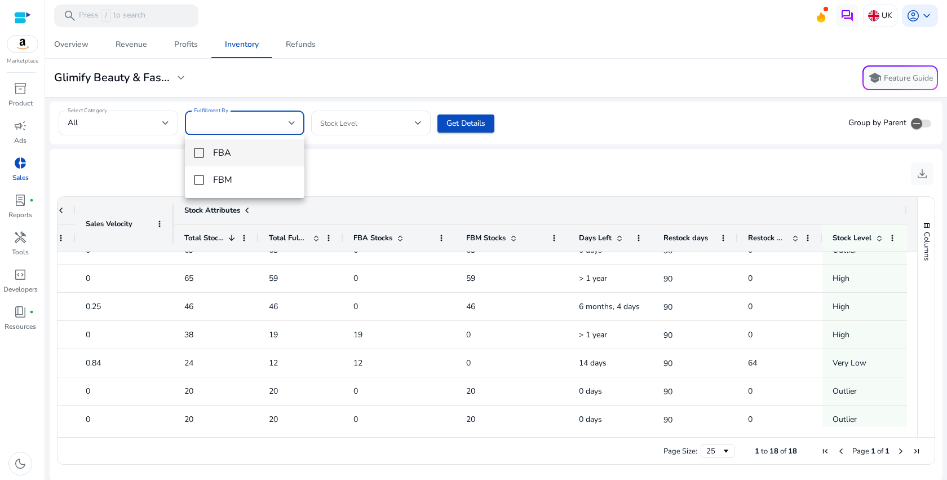
click at [201, 155] on mat-pseudo-checkbox at bounding box center [199, 153] width 10 height 10
click at [394, 193] on div at bounding box center [473, 240] width 947 height 480
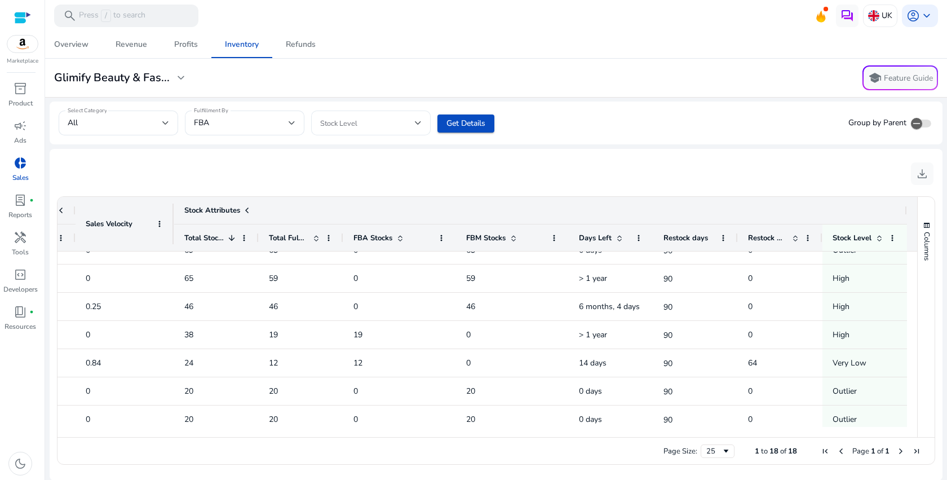
click at [384, 130] on div at bounding box center [371, 123] width 102 height 25
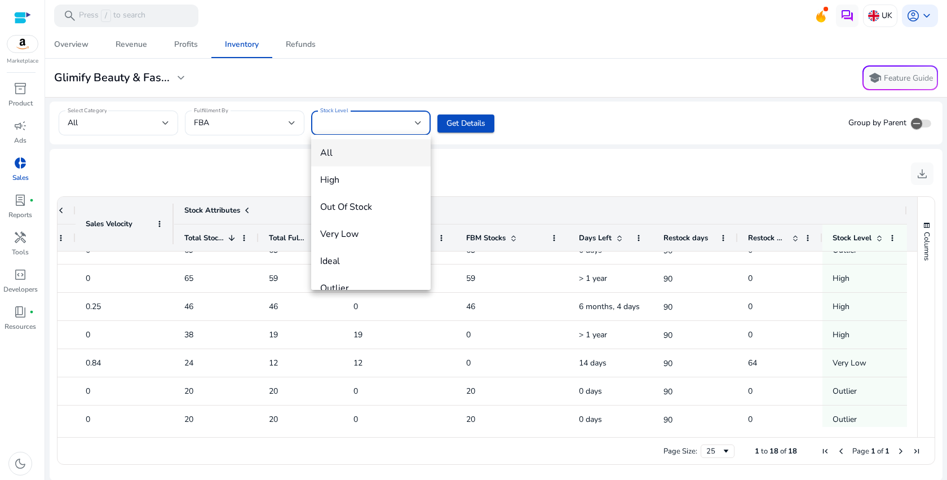
click at [206, 155] on div at bounding box center [473, 240] width 947 height 480
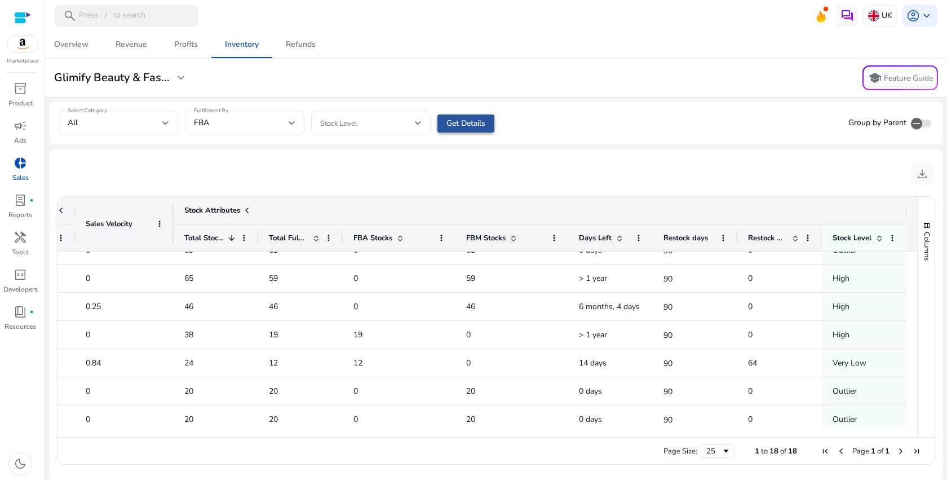
click at [457, 121] on span "Get Details" at bounding box center [466, 123] width 39 height 12
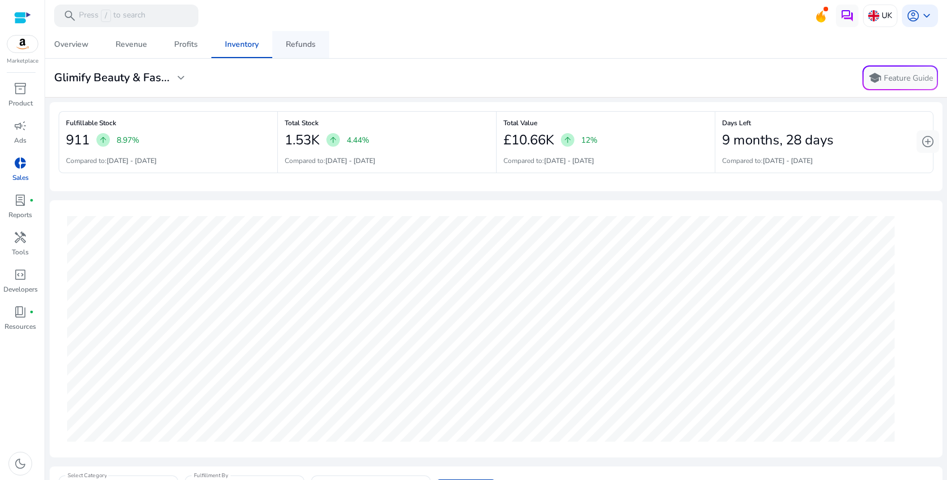
click at [312, 47] on div "Refunds" at bounding box center [301, 45] width 30 height 8
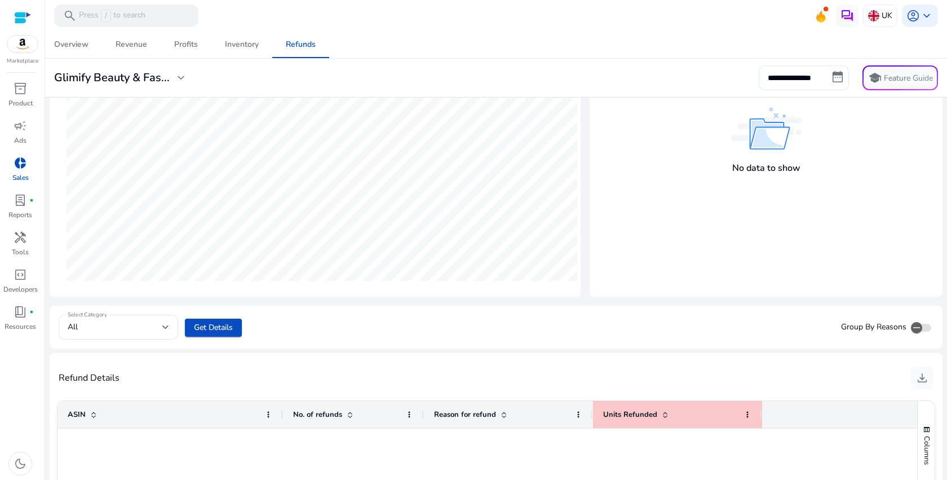
scroll to position [29, 0]
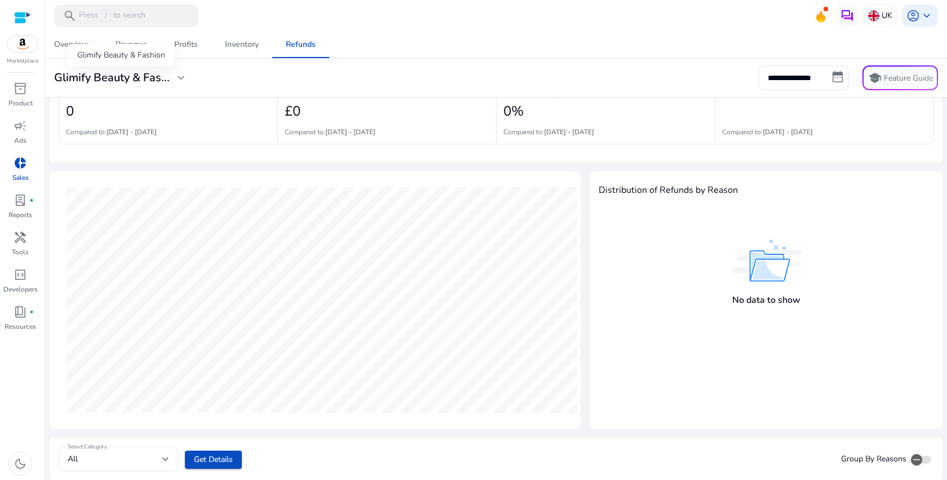
click at [183, 77] on span "expand_more" at bounding box center [181, 78] width 14 height 14
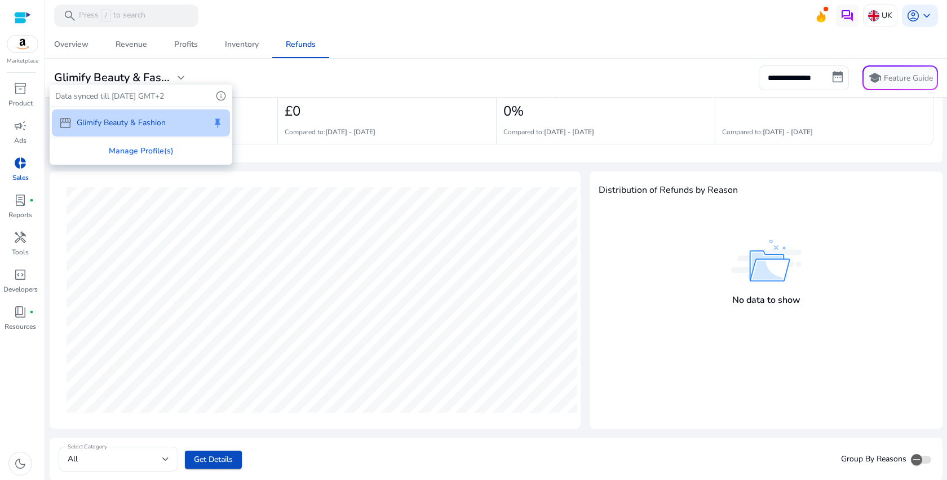
click at [376, 457] on div at bounding box center [473, 240] width 947 height 480
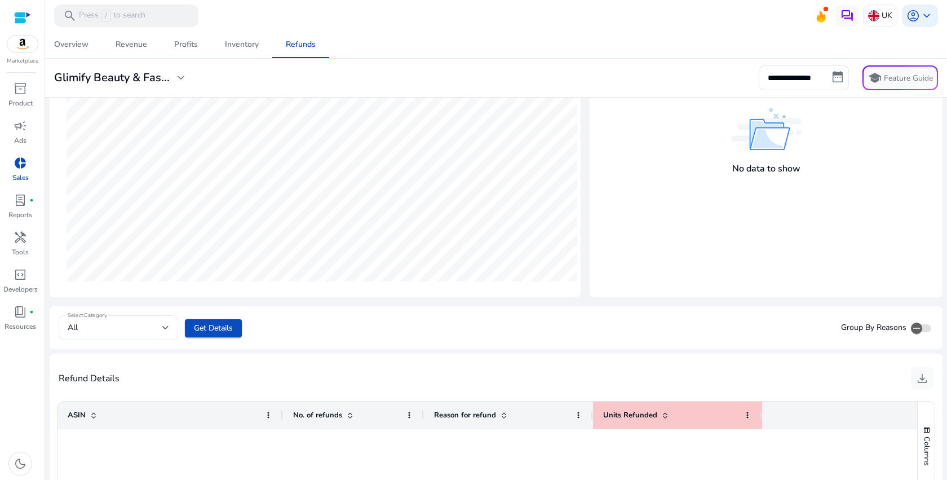
scroll to position [345, 0]
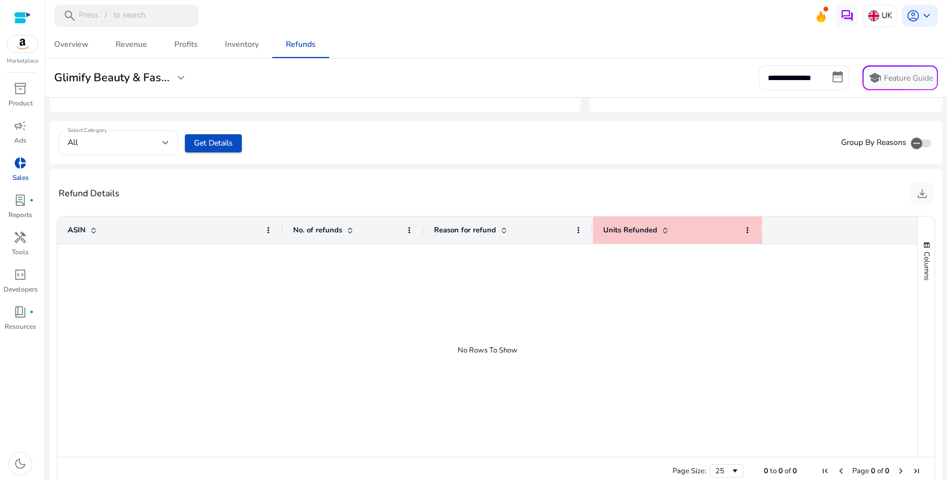
click at [82, 159] on div "Select Category All Get Details Group By Reasons" at bounding box center [496, 142] width 893 height 43
click at [111, 144] on div "All" at bounding box center [115, 142] width 95 height 12
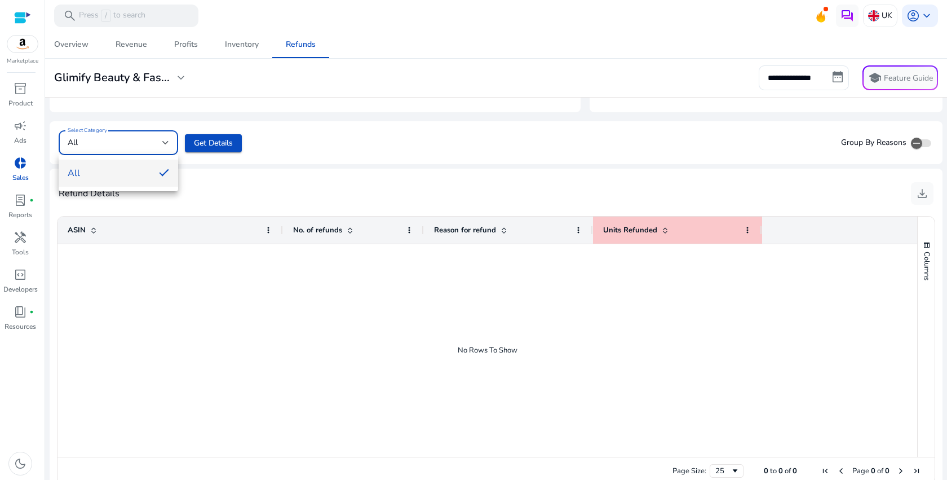
click at [274, 138] on div at bounding box center [473, 240] width 947 height 480
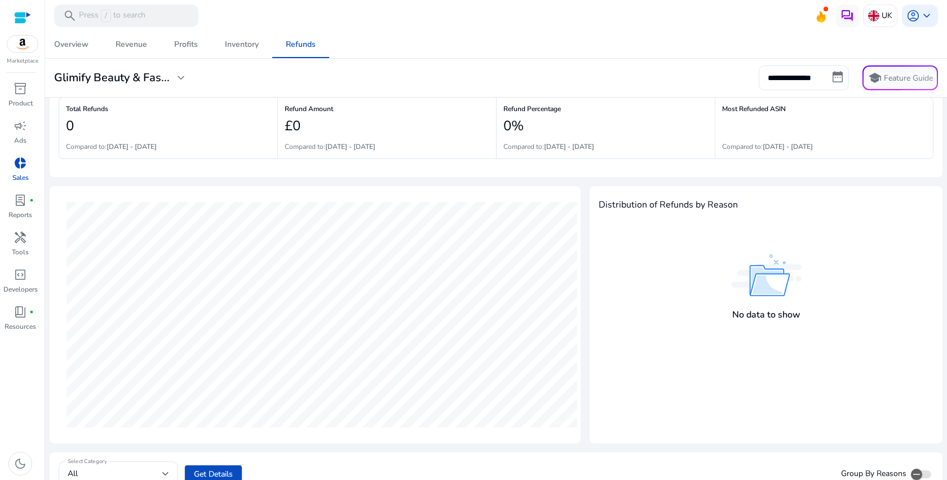
scroll to position [0, 0]
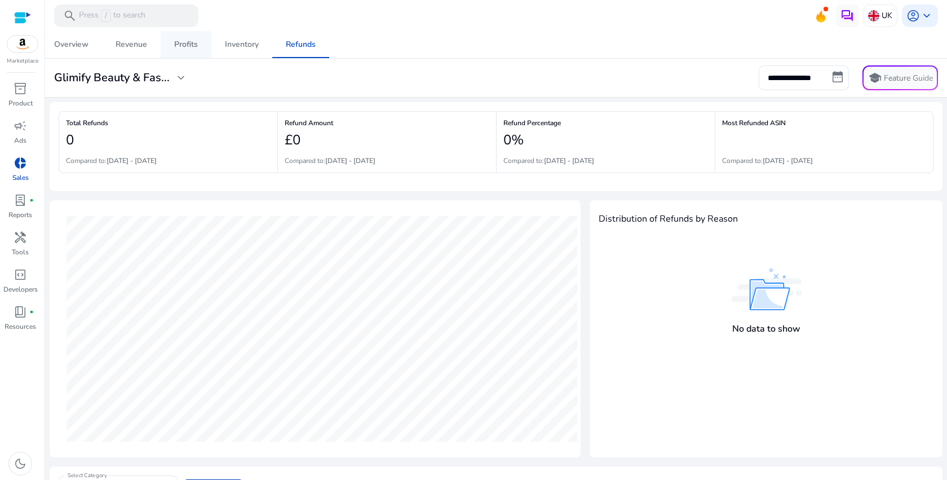
click at [189, 41] on div "Profits" at bounding box center [186, 45] width 24 height 8
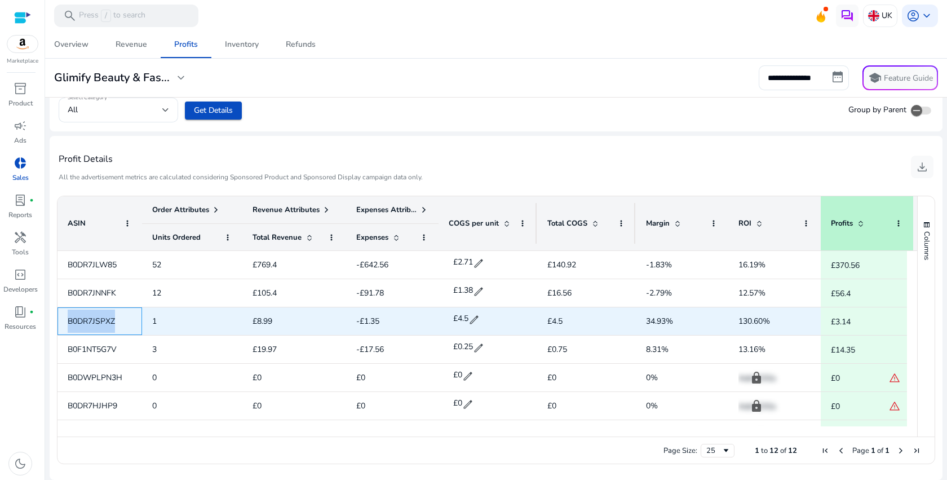
drag, startPoint x: 114, startPoint y: 321, endPoint x: 61, endPoint y: 321, distance: 53.0
click at [61, 321] on div "B0DR7JSPXZ" at bounding box center [100, 321] width 85 height 28
copy span "B0DR7JSPXZ"
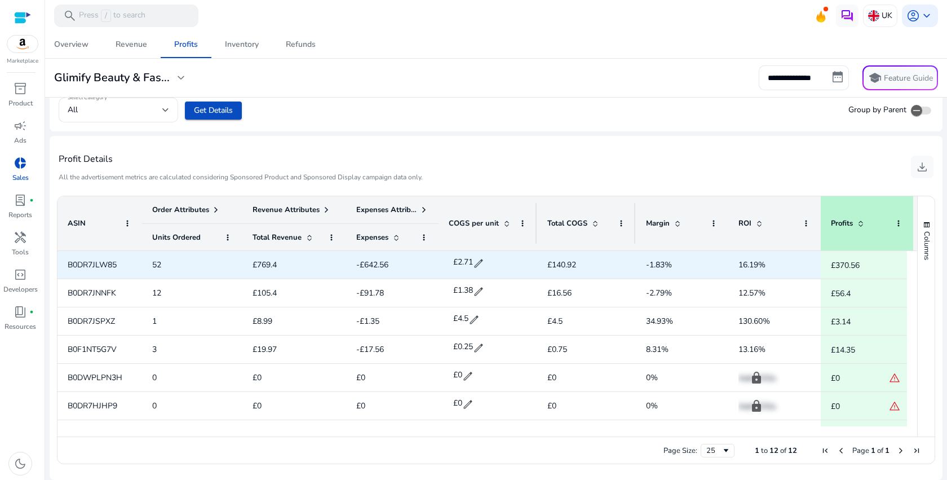
click at [107, 265] on span "B0DR7JLW85" at bounding box center [92, 264] width 49 height 11
click at [107, 264] on span "B0DR7JLW85" at bounding box center [92, 264] width 49 height 11
copy span "B0DR7JLW85"
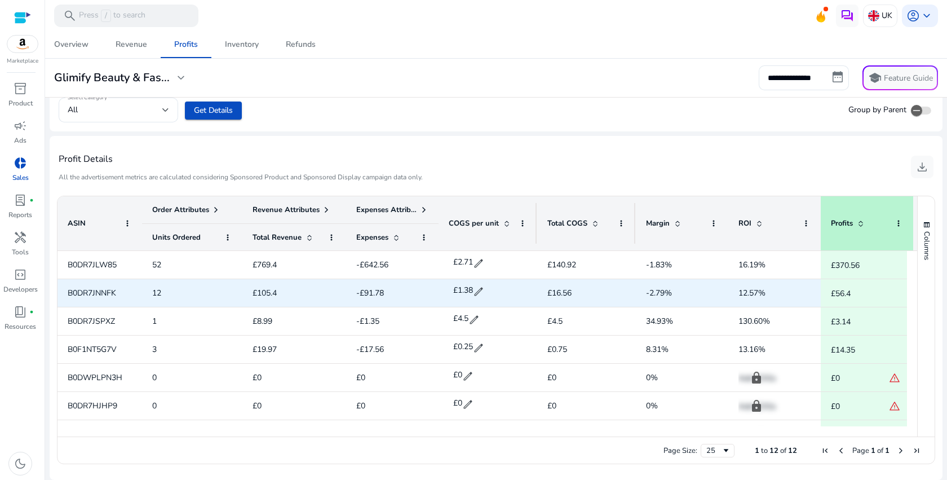
click at [78, 292] on span "B0DR7JNNFK" at bounding box center [92, 293] width 48 height 11
click at [480, 292] on span "edit" at bounding box center [478, 291] width 11 height 11
click at [475, 292] on input "****" at bounding box center [475, 292] width 28 height 18
click at [474, 292] on input "****" at bounding box center [475, 292] width 28 height 18
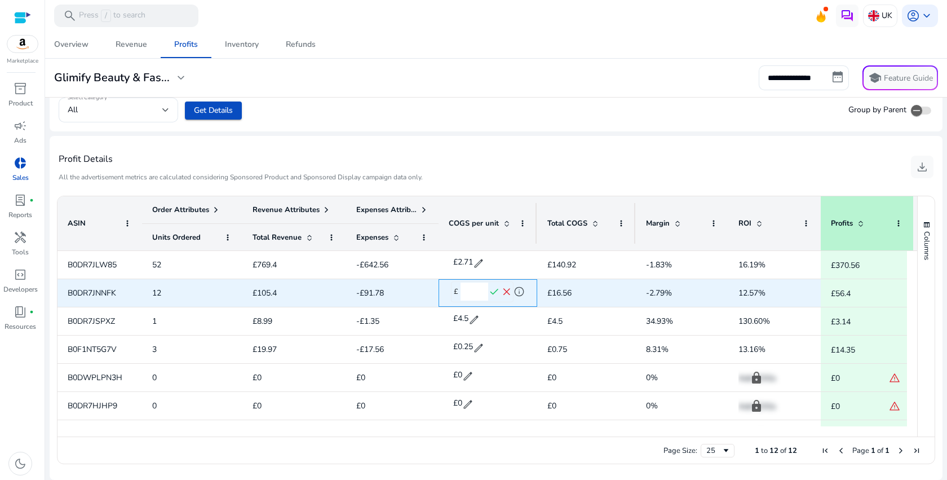
click at [474, 292] on input "****" at bounding box center [475, 292] width 28 height 18
type input "*"
click at [495, 292] on span "check" at bounding box center [494, 292] width 12 height 12
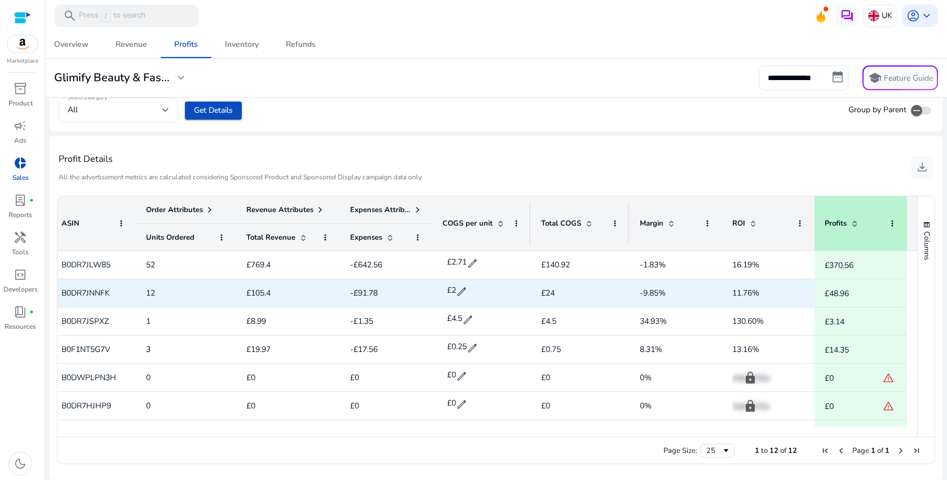
scroll to position [0, 10]
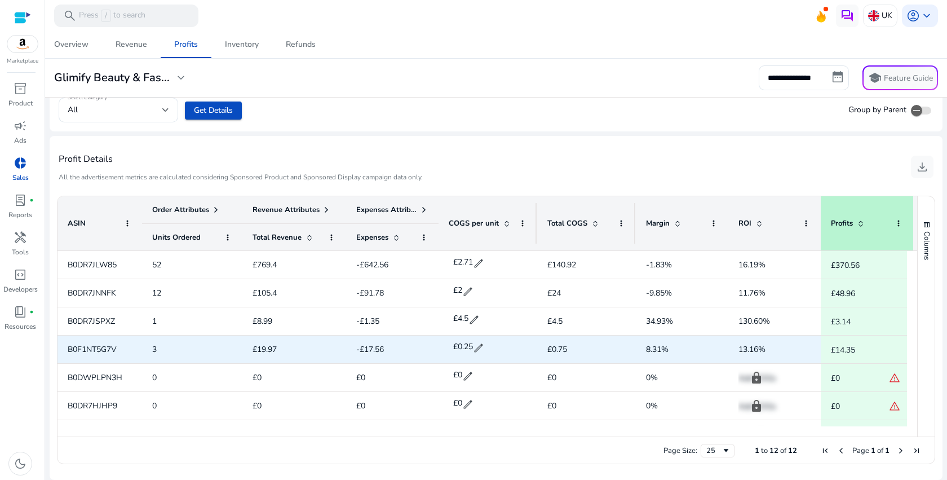
click at [91, 349] on span "B0F1NT5G7V" at bounding box center [92, 349] width 49 height 11
copy span "B0F1NT5G7V"
click at [482, 346] on span "edit" at bounding box center [478, 347] width 11 height 11
click at [475, 347] on input "****" at bounding box center [475, 348] width 28 height 18
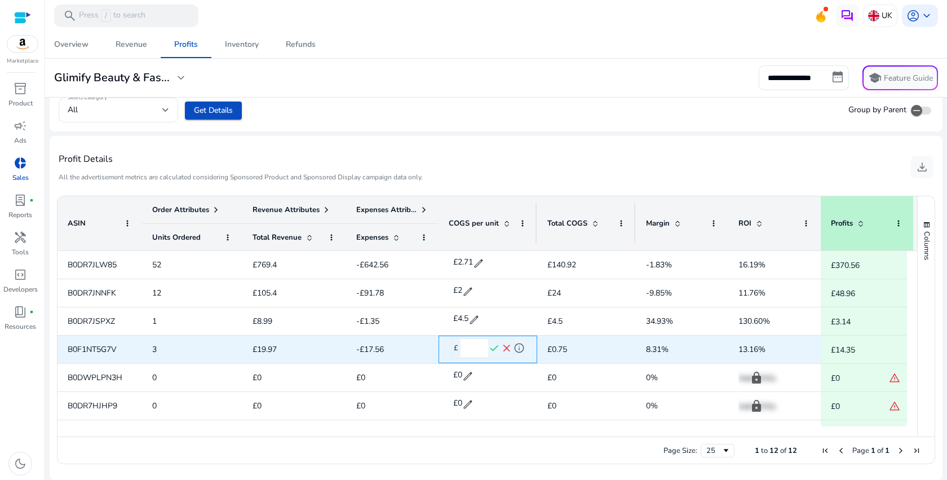
click at [475, 347] on input "****" at bounding box center [475, 348] width 28 height 18
type input "*"
click at [496, 348] on span "check" at bounding box center [494, 348] width 12 height 12
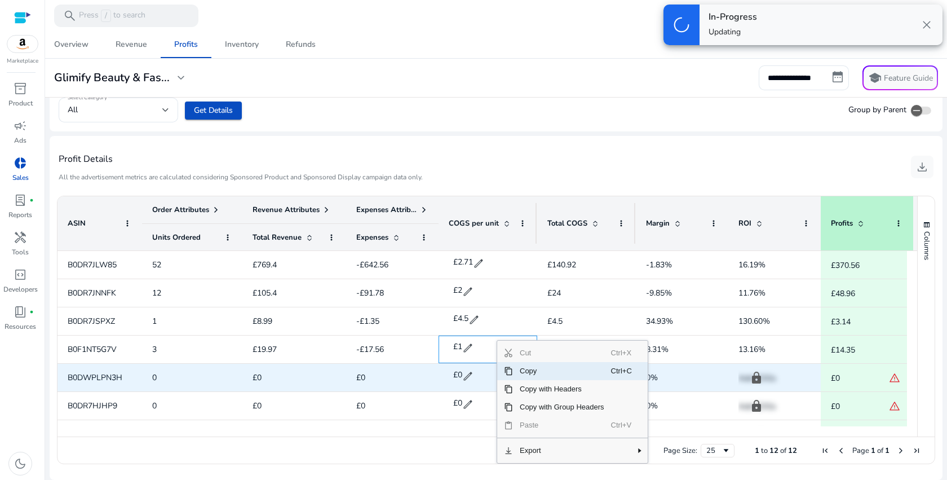
click at [114, 375] on span "B0DWPLPN3H" at bounding box center [95, 377] width 55 height 11
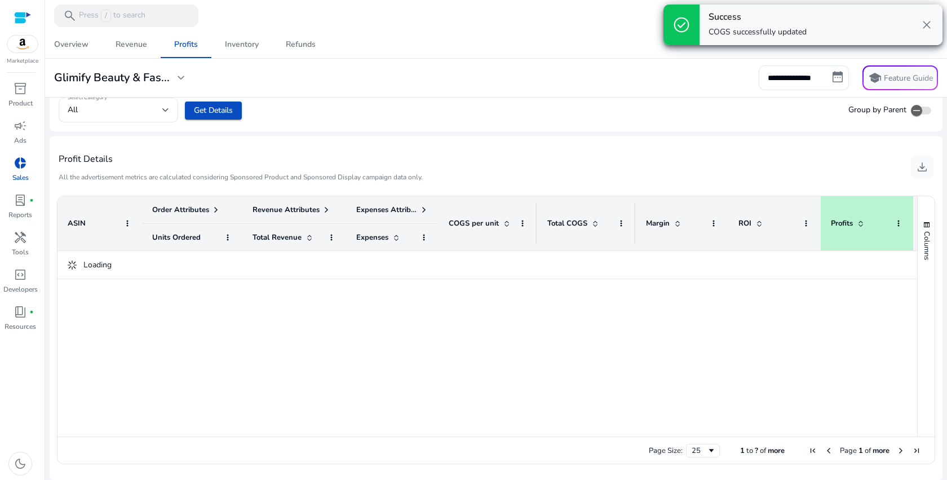
copy span "B0DWPLPN3H"
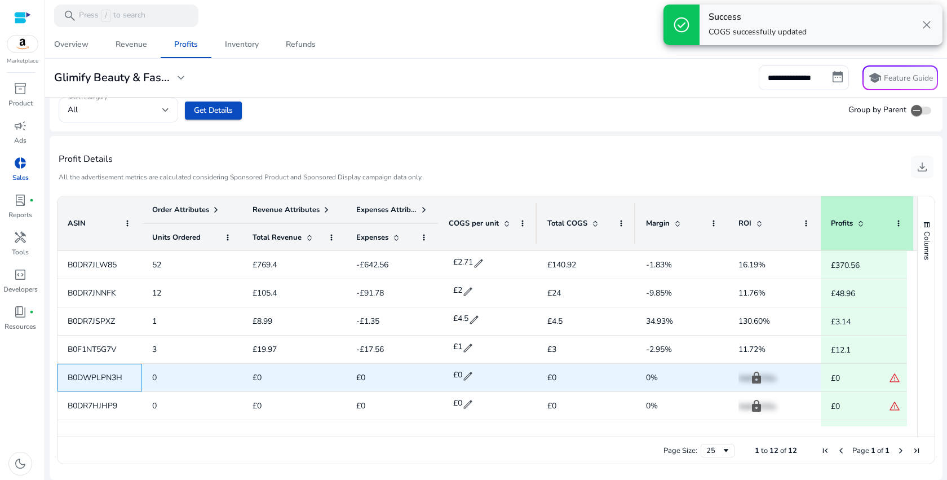
click at [114, 375] on span "B0DWPLPN3H" at bounding box center [95, 377] width 55 height 11
copy span "B0DWPLPN3H"
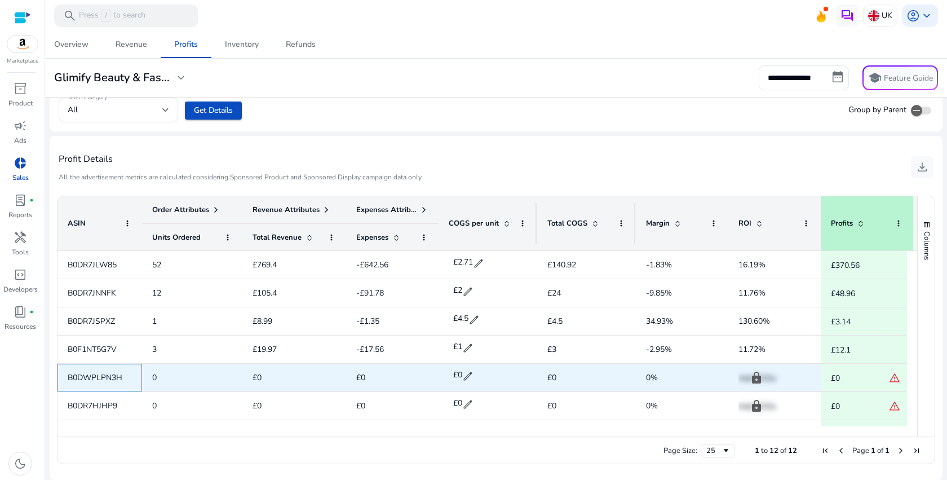
click at [95, 381] on span "B0DWPLPN3H" at bounding box center [95, 377] width 55 height 11
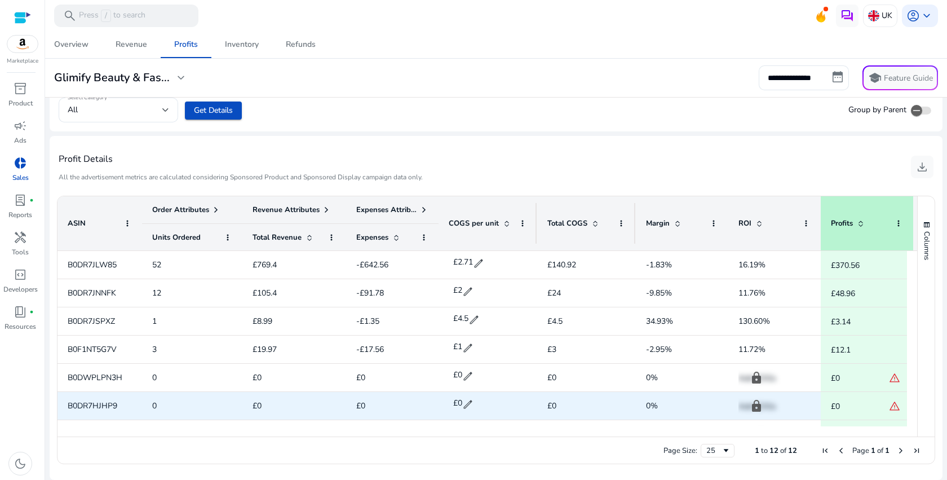
click at [95, 404] on span "B0DR7HJHP9" at bounding box center [93, 405] width 50 height 11
copy span "B0DR7HJHP9"
click at [464, 403] on span "edit" at bounding box center [467, 404] width 11 height 11
click at [470, 407] on input "*" at bounding box center [475, 404] width 28 height 18
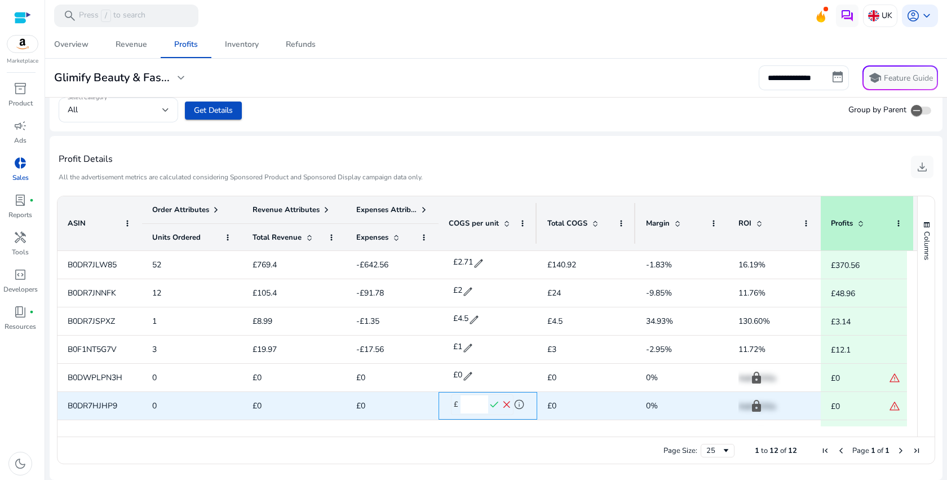
type input "*"
click at [495, 405] on span "check" at bounding box center [494, 405] width 12 height 12
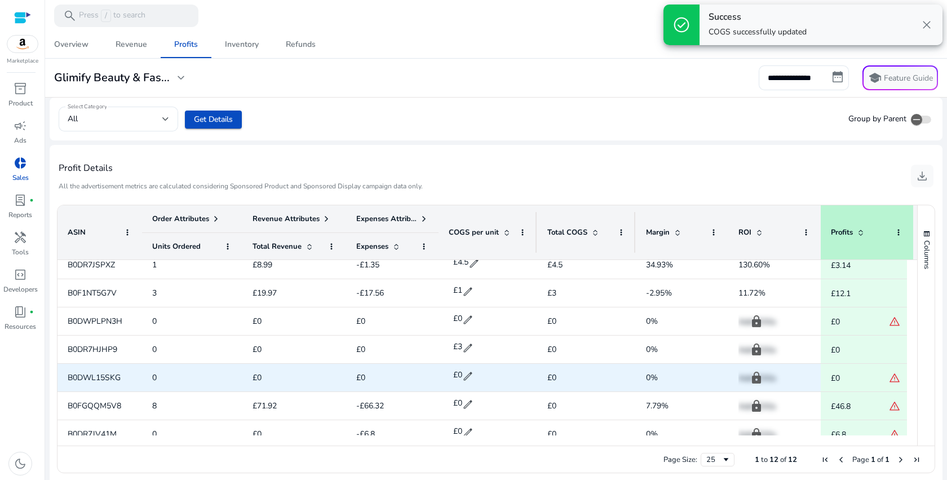
scroll to position [79, 0]
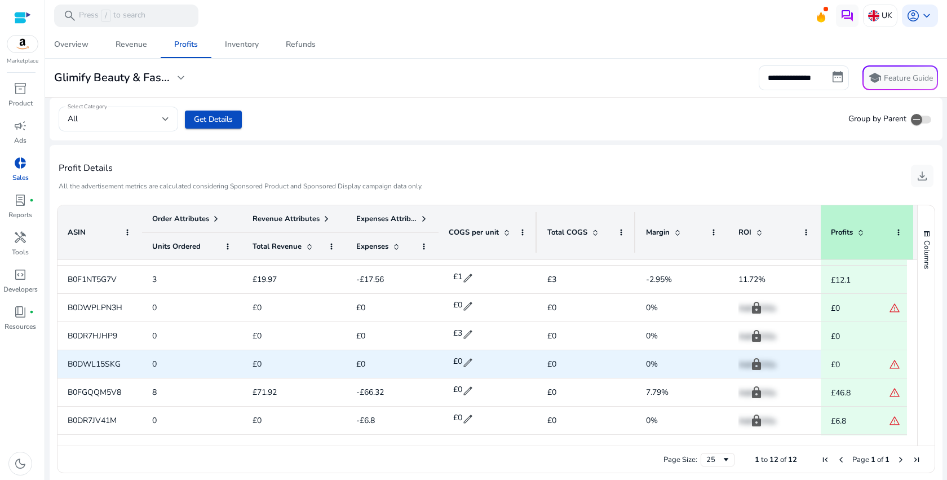
click at [113, 365] on span "B0DWL15SKG" at bounding box center [94, 364] width 53 height 11
copy span "B0DWL15SKG"
click at [470, 360] on span "edit" at bounding box center [467, 362] width 11 height 11
click at [474, 364] on input "*" at bounding box center [475, 363] width 28 height 18
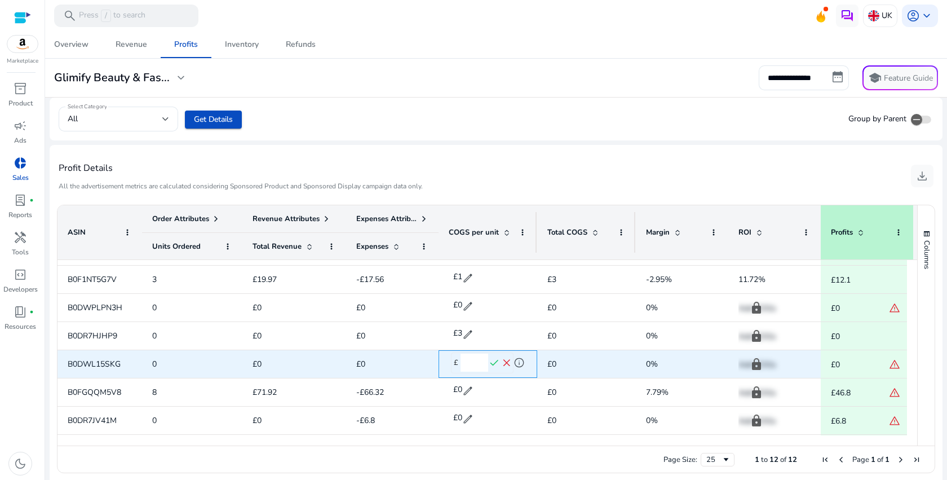
type input "****"
click at [493, 366] on span "check" at bounding box center [494, 363] width 12 height 12
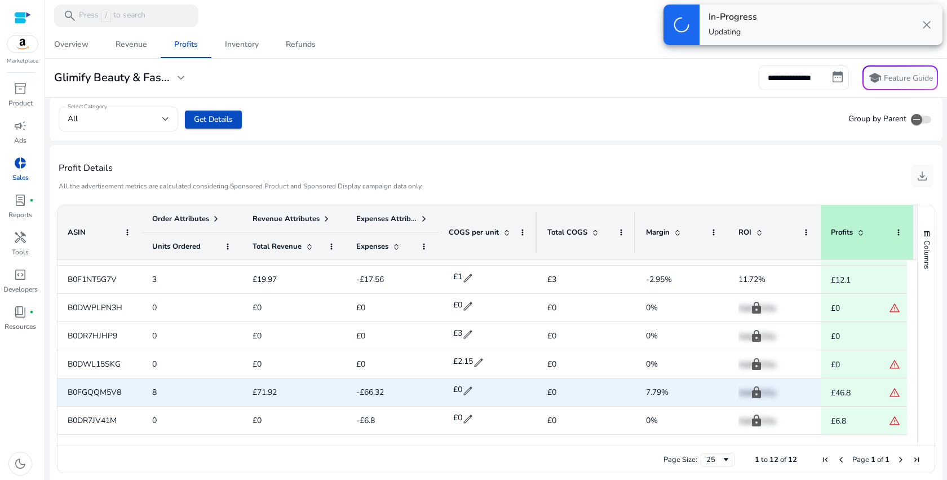
click at [91, 397] on span "B0FGQQM5V8" at bounding box center [100, 392] width 64 height 23
click at [91, 398] on span "B0FGQQM5V8" at bounding box center [100, 392] width 64 height 23
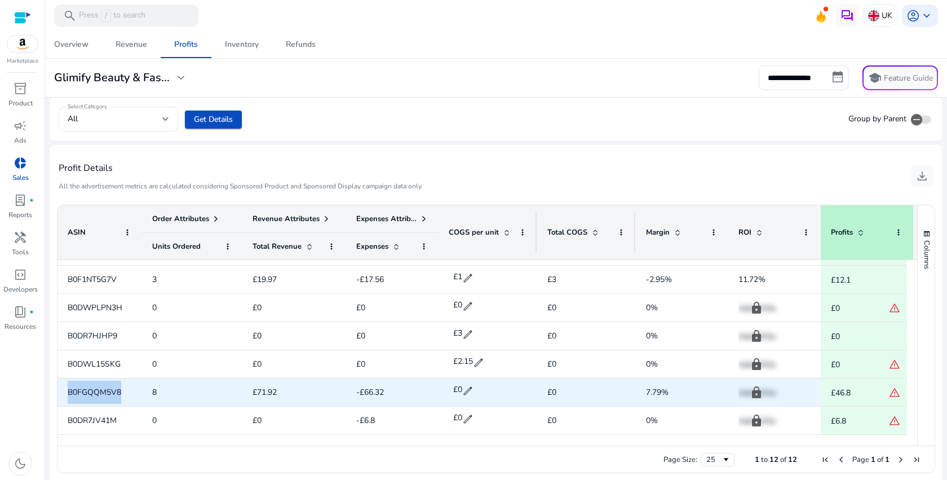
copy span "B0FGQQM5V8"
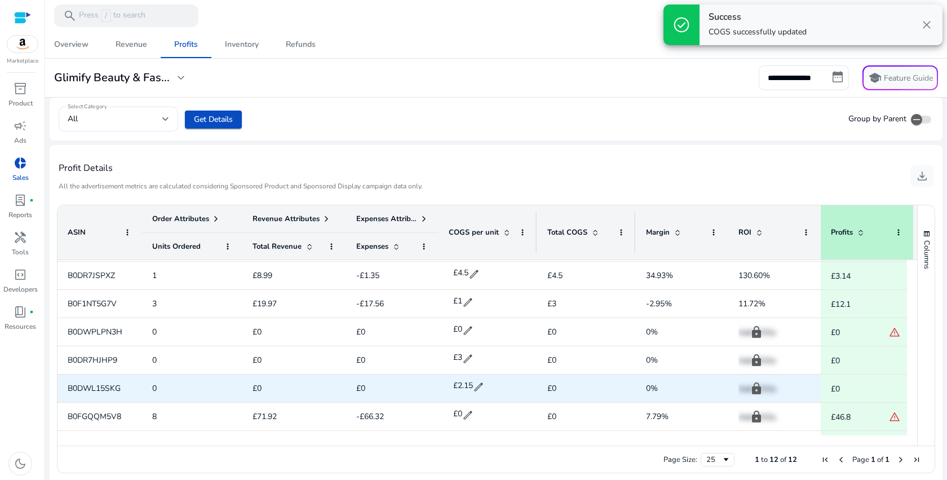
scroll to position [57, 0]
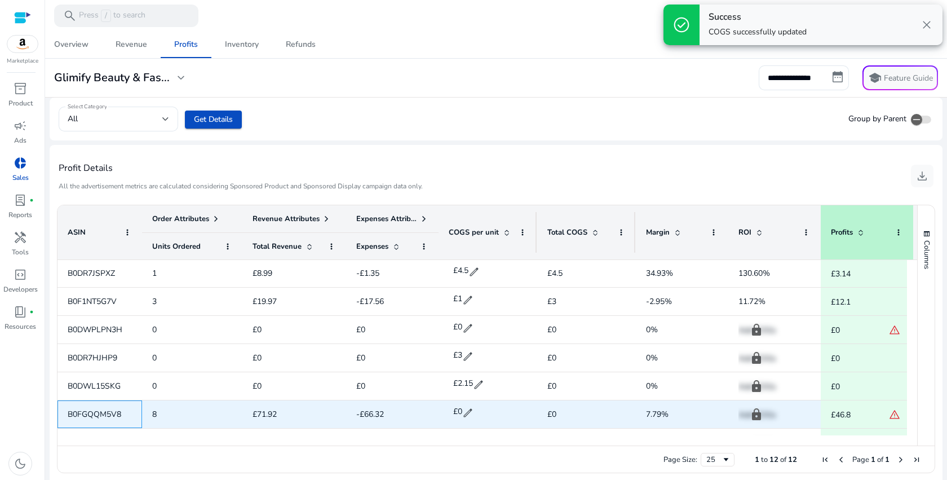
click at [114, 411] on span "B0FGQQM5V8" at bounding box center [95, 414] width 54 height 11
copy span "B0FGQQM5V8"
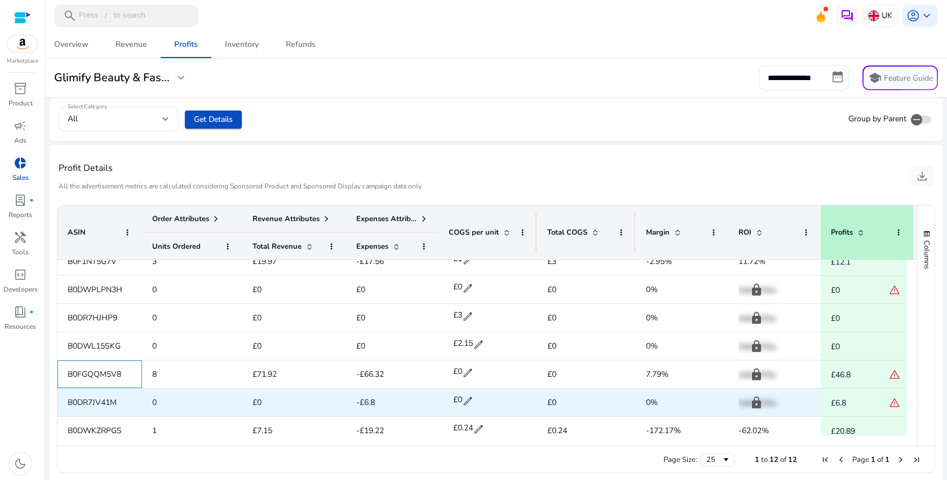
scroll to position [160, 0]
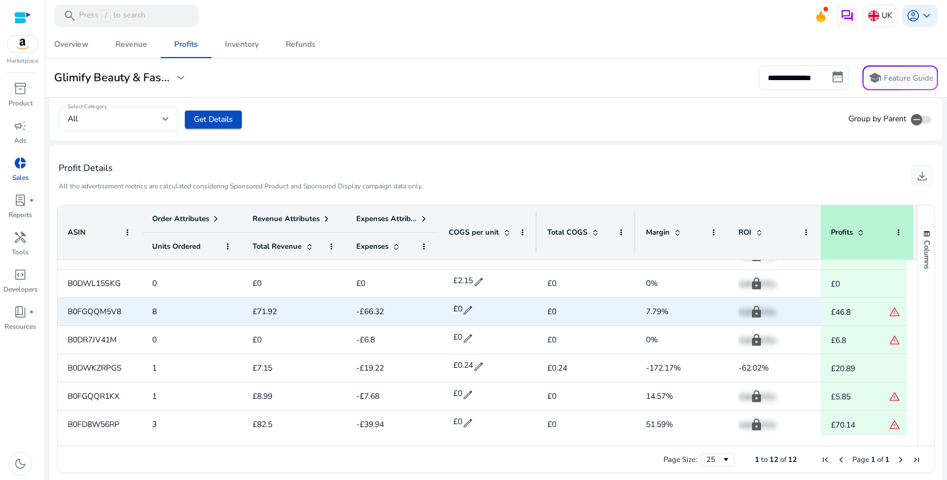
click at [472, 309] on span "edit" at bounding box center [467, 310] width 11 height 11
click at [464, 311] on input "*" at bounding box center [475, 310] width 28 height 18
type input "***"
click at [493, 307] on span "check" at bounding box center [494, 311] width 12 height 12
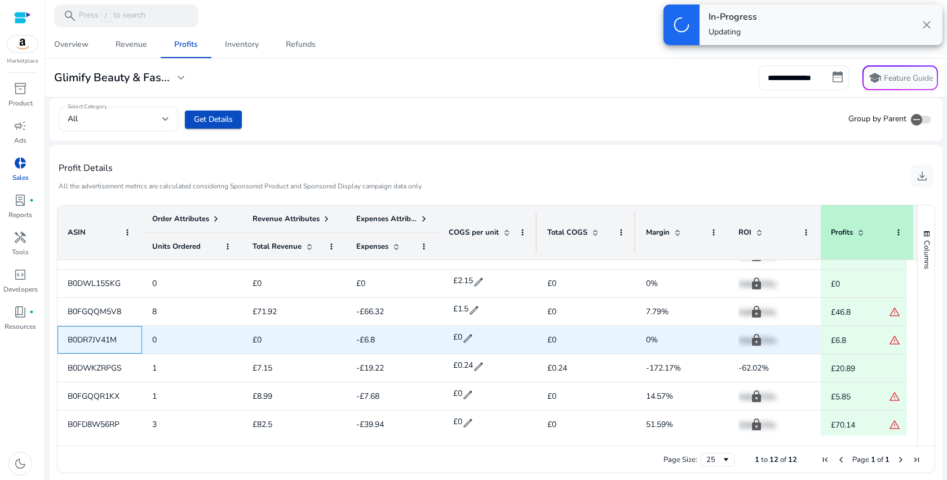
click at [110, 337] on span "B0DR7JV41M" at bounding box center [92, 339] width 49 height 11
copy span "B0DR7JV41M"
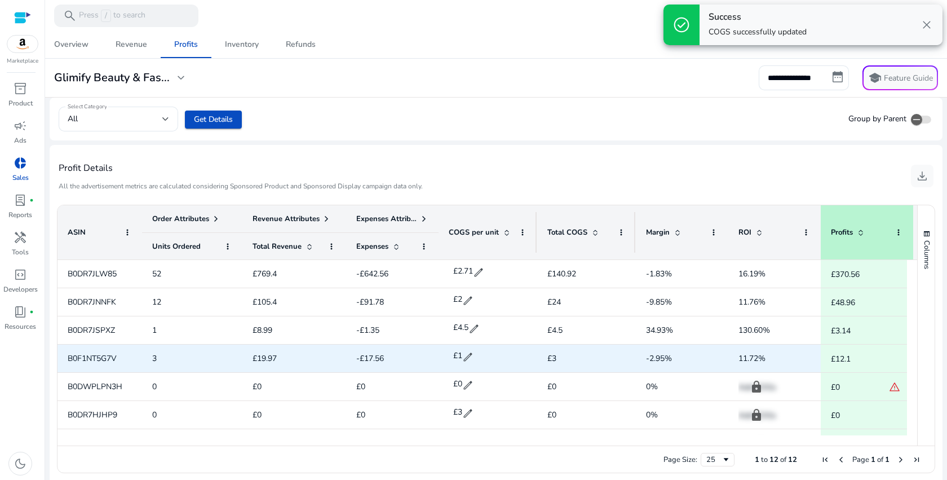
scroll to position [44, 0]
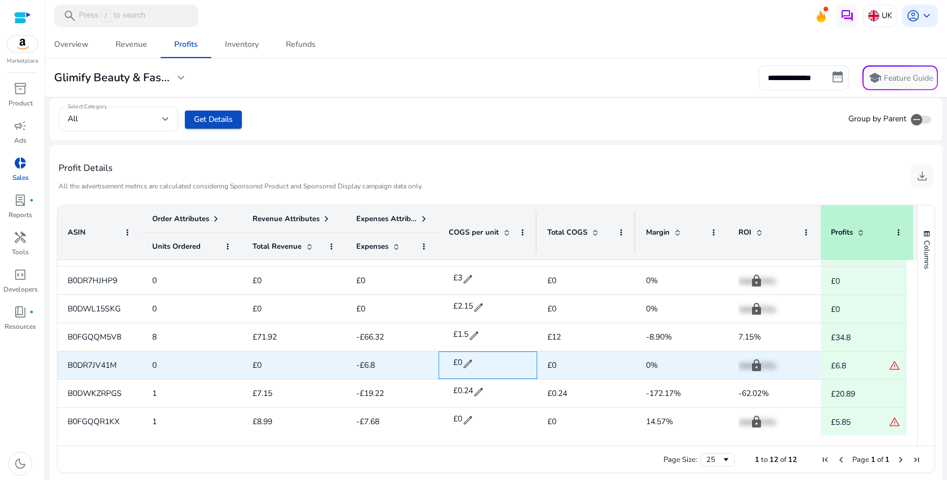
click at [471, 360] on span "edit" at bounding box center [467, 363] width 11 height 11
click at [467, 362] on input "*" at bounding box center [475, 364] width 28 height 18
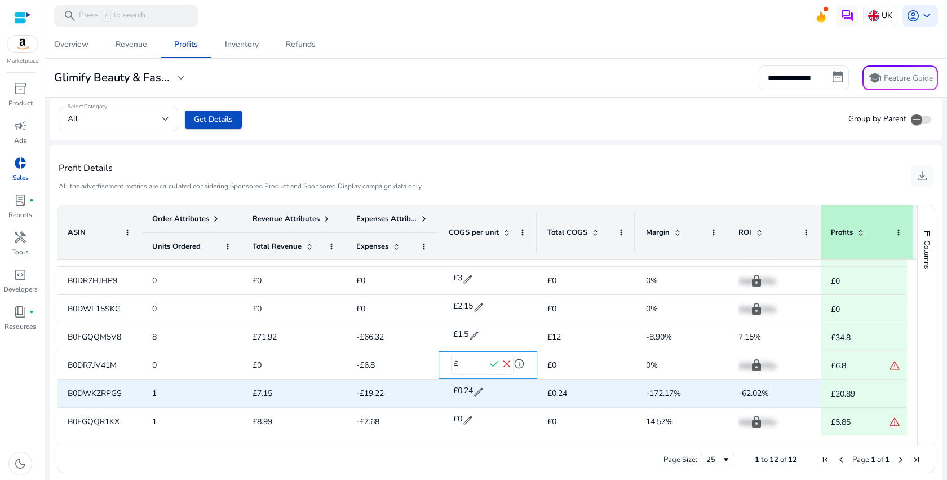
type input "***"
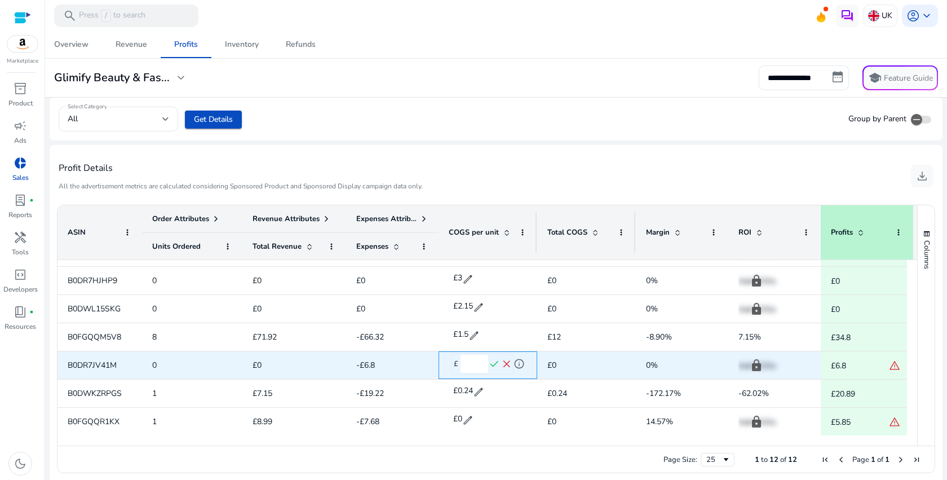
click at [495, 365] on span "check" at bounding box center [494, 364] width 12 height 12
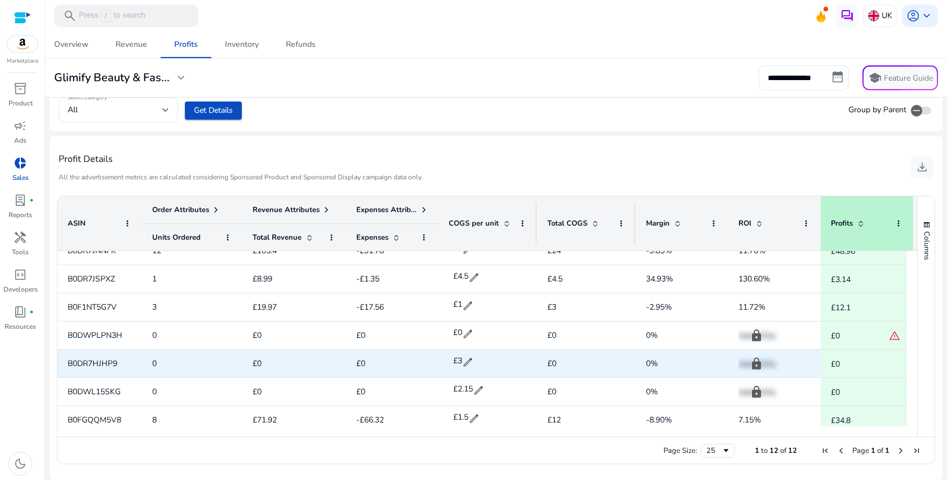
click at [113, 364] on span "B0DR7HJHP9" at bounding box center [93, 363] width 50 height 11
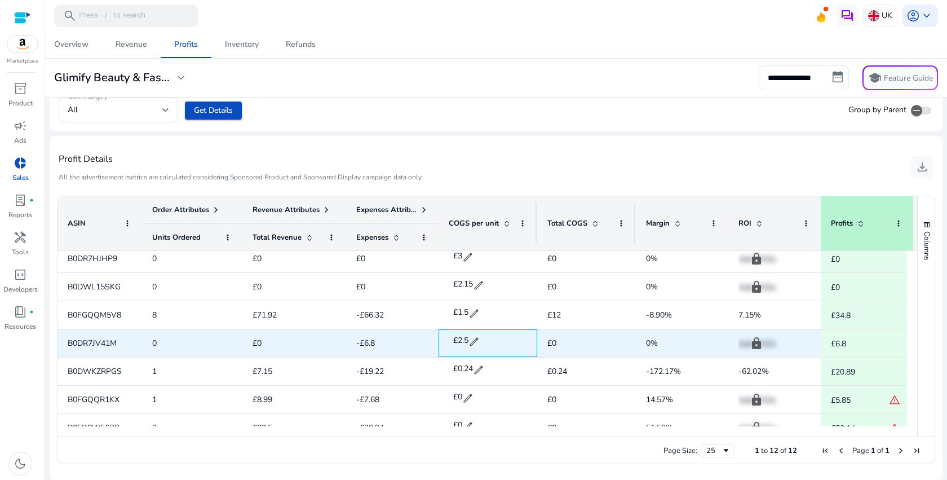
click at [474, 343] on span "edit" at bounding box center [474, 341] width 11 height 11
click at [474, 343] on input "***" at bounding box center [475, 342] width 28 height 18
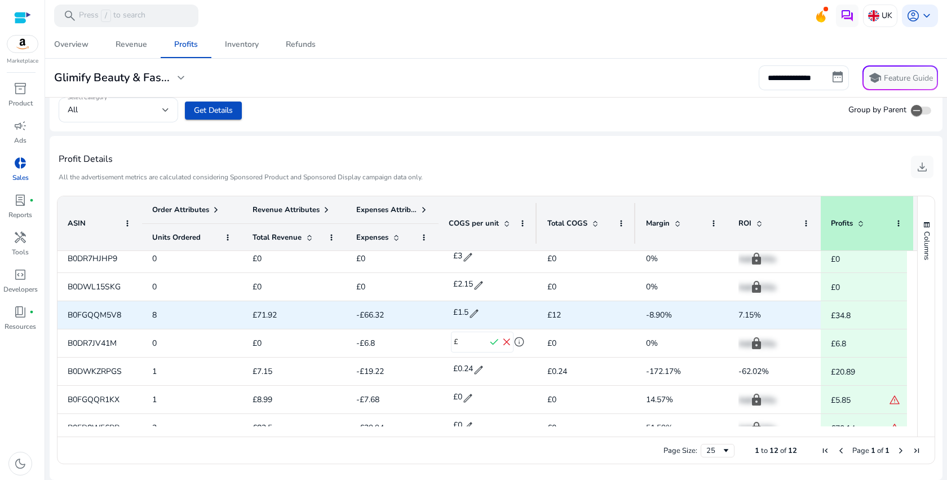
click at [516, 310] on div "£1.5 edit" at bounding box center [488, 313] width 78 height 28
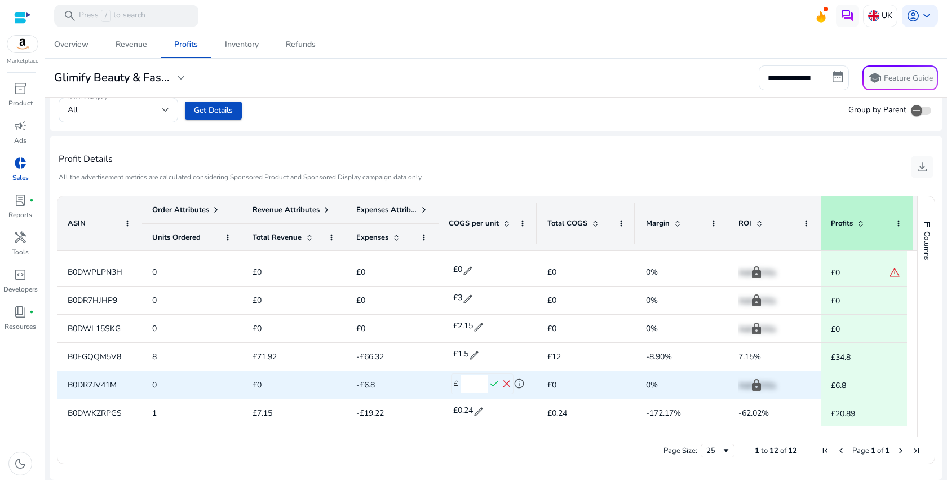
click at [474, 381] on input "**" at bounding box center [475, 383] width 28 height 18
type input "*"
click at [494, 383] on span "check" at bounding box center [494, 384] width 12 height 12
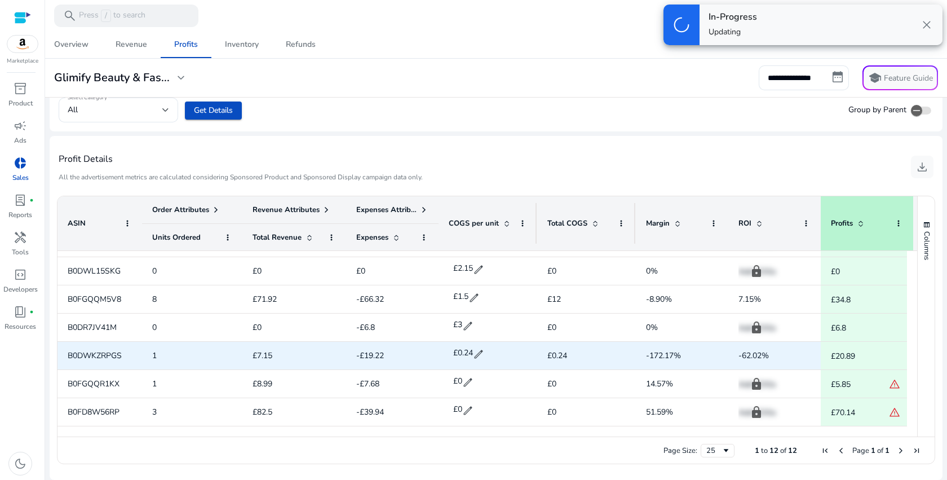
click at [119, 355] on span "B0DWKZRPGS" at bounding box center [95, 355] width 54 height 11
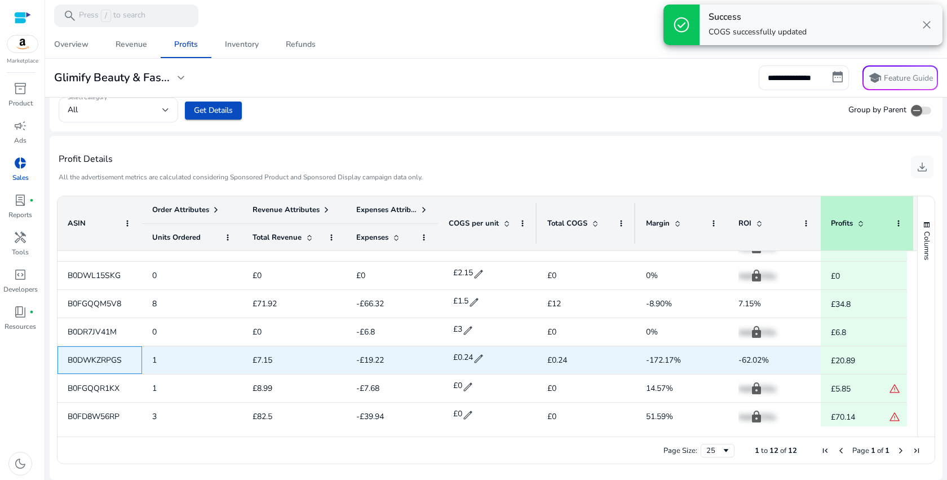
click at [96, 361] on span "B0DWKZRPGS" at bounding box center [95, 360] width 54 height 11
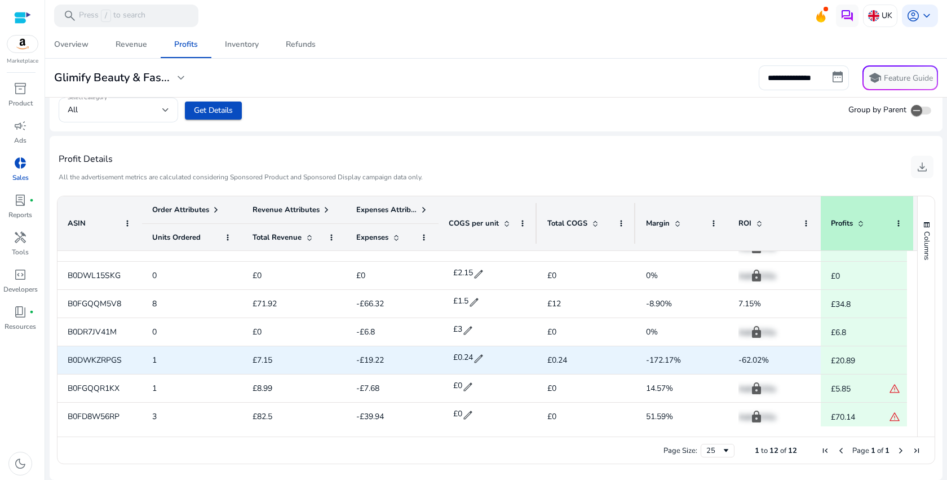
click at [480, 360] on span "edit" at bounding box center [478, 358] width 11 height 11
click at [480, 360] on input "****" at bounding box center [475, 359] width 28 height 18
type input "****"
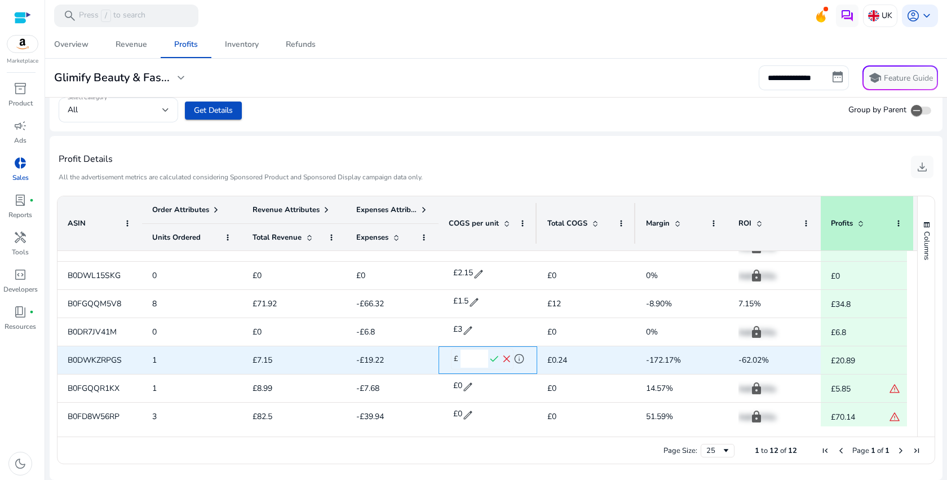
click at [495, 359] on span "check" at bounding box center [494, 359] width 12 height 12
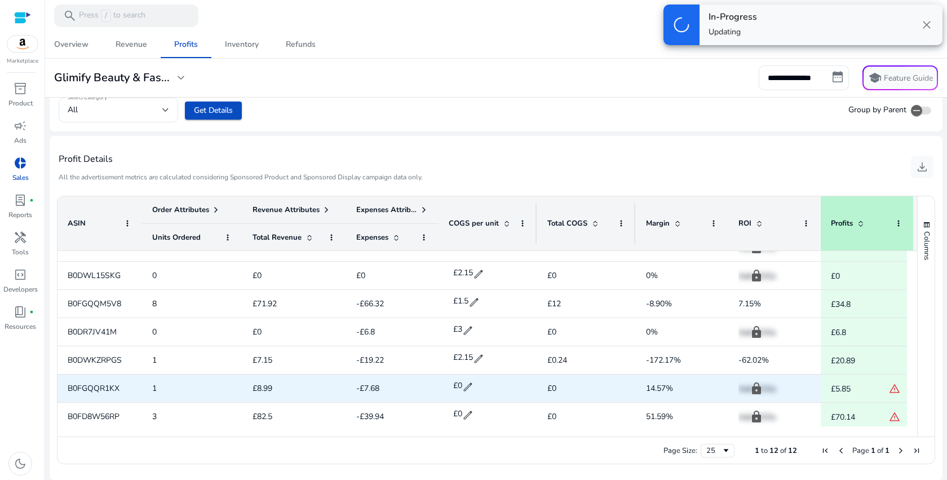
click at [112, 388] on span "B0FGQQR1KX" at bounding box center [94, 388] width 52 height 11
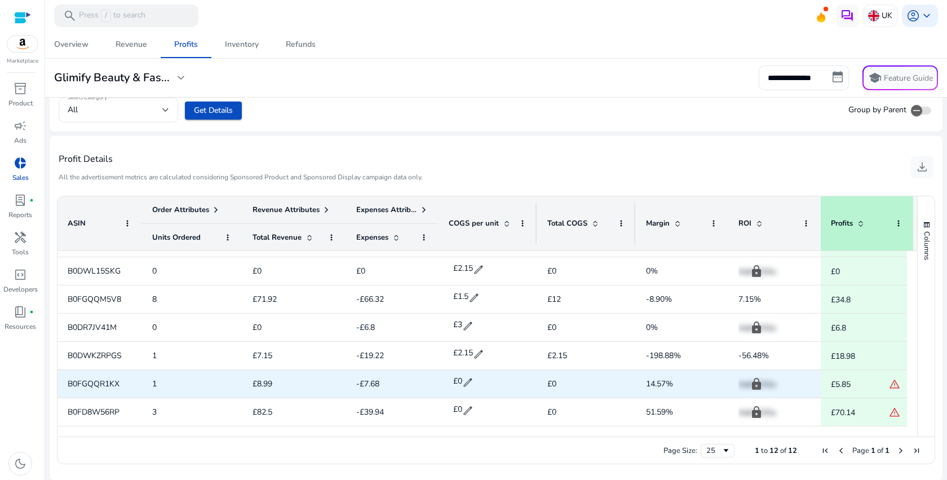
click at [472, 380] on span "edit" at bounding box center [467, 382] width 11 height 11
click at [472, 380] on input "*" at bounding box center [475, 382] width 28 height 18
type input "***"
click at [492, 384] on span "check" at bounding box center [494, 383] width 12 height 12
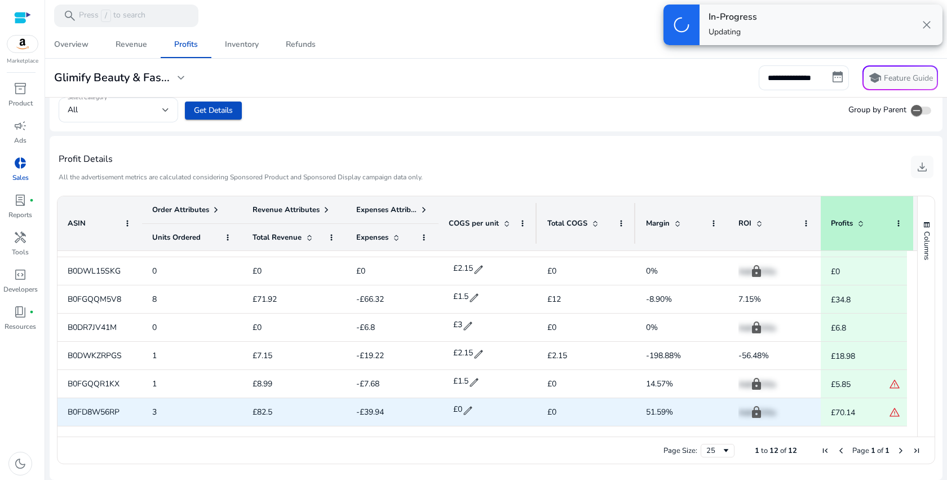
click at [118, 411] on span "B0FD8W56RP" at bounding box center [94, 412] width 52 height 11
click at [109, 408] on span "B0FD8W56RP" at bounding box center [94, 412] width 52 height 11
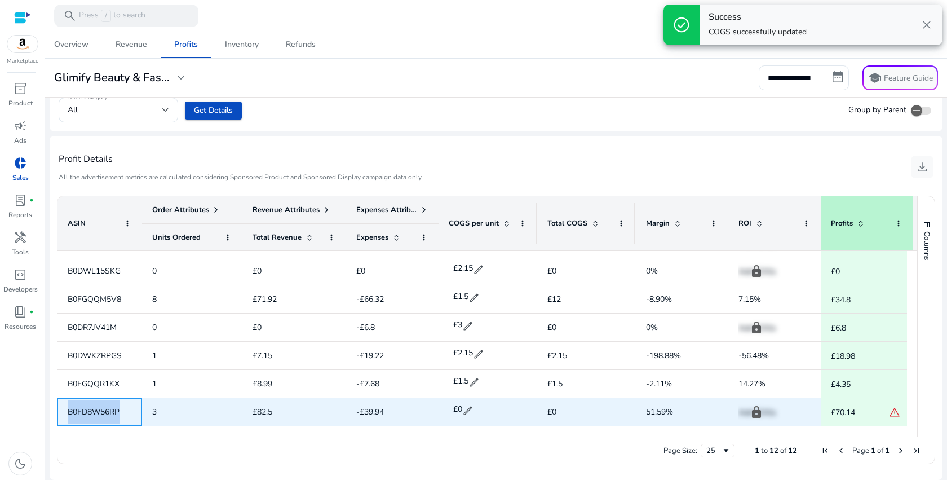
click at [109, 408] on span "B0FD8W56RP" at bounding box center [94, 412] width 52 height 11
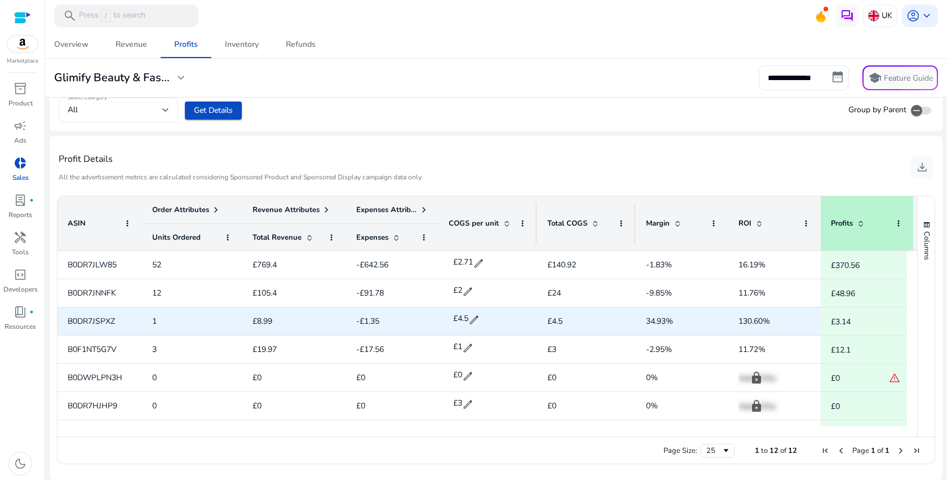
click at [105, 318] on span "B0DR7JSPXZ" at bounding box center [91, 321] width 47 height 11
copy span "B0DR7JSPXZ"
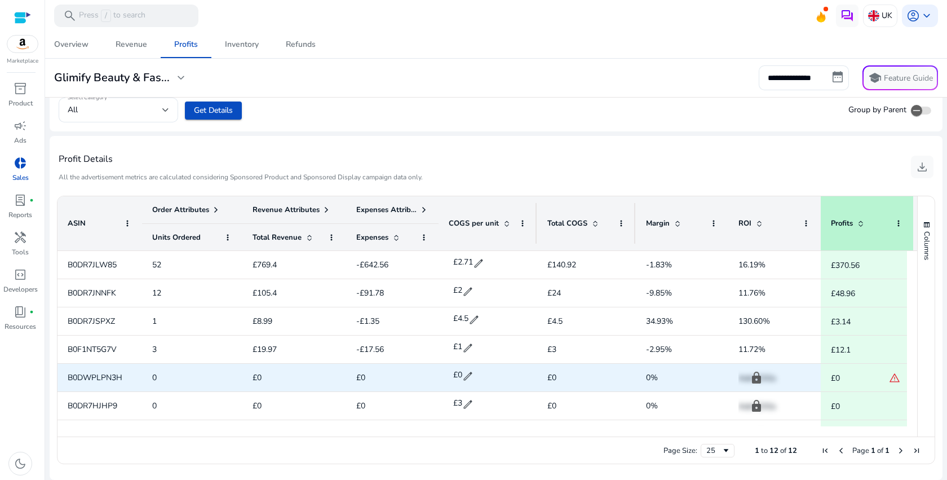
scroll to position [163, 0]
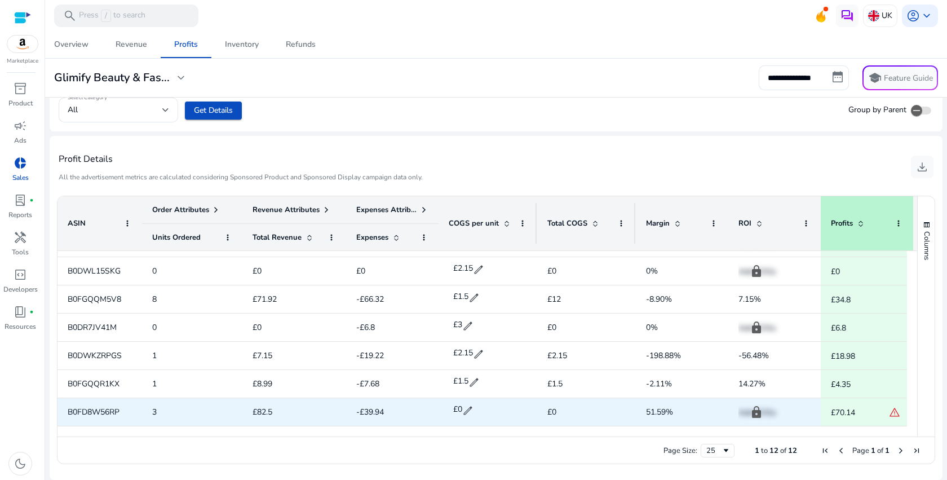
click at [99, 415] on span "B0FD8W56RP" at bounding box center [94, 412] width 52 height 11
click at [464, 409] on span "edit" at bounding box center [467, 410] width 11 height 11
click at [478, 407] on input "*" at bounding box center [475, 411] width 28 height 18
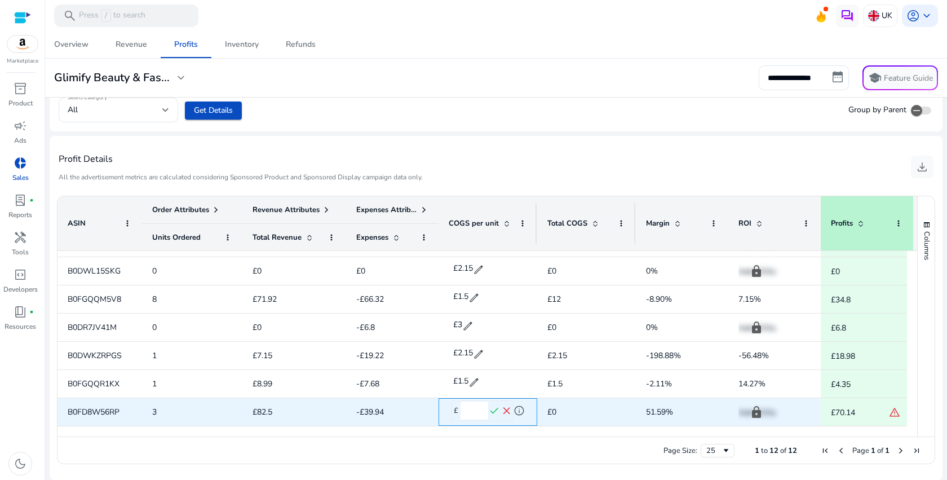
type input "***"
click at [495, 411] on span "check" at bounding box center [494, 411] width 12 height 12
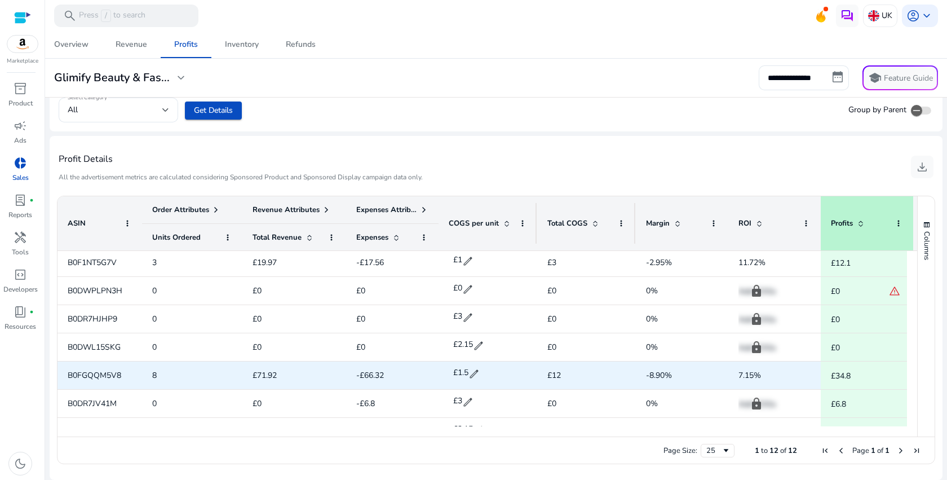
scroll to position [0, 10]
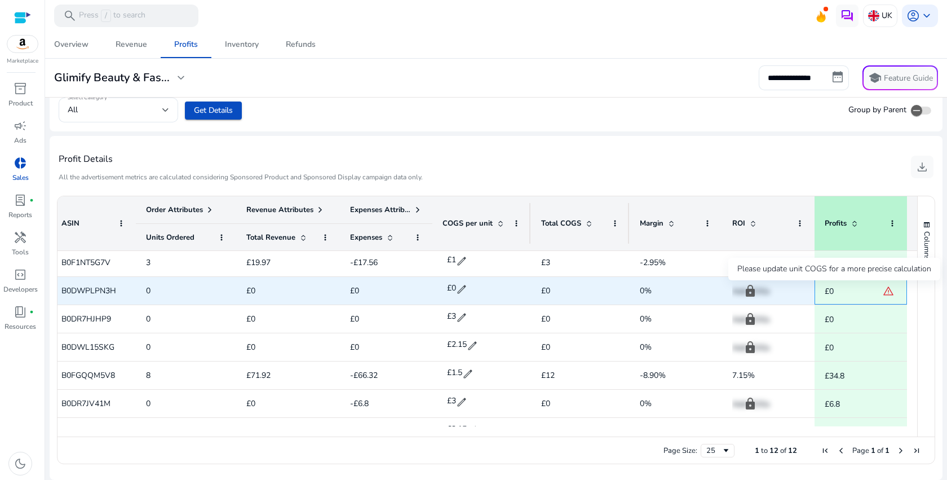
click at [884, 291] on span "warning" at bounding box center [888, 290] width 11 height 11
click at [82, 286] on span "B0DWPLPN3H" at bounding box center [88, 290] width 55 height 11
copy span "B0DWPLPN3H"
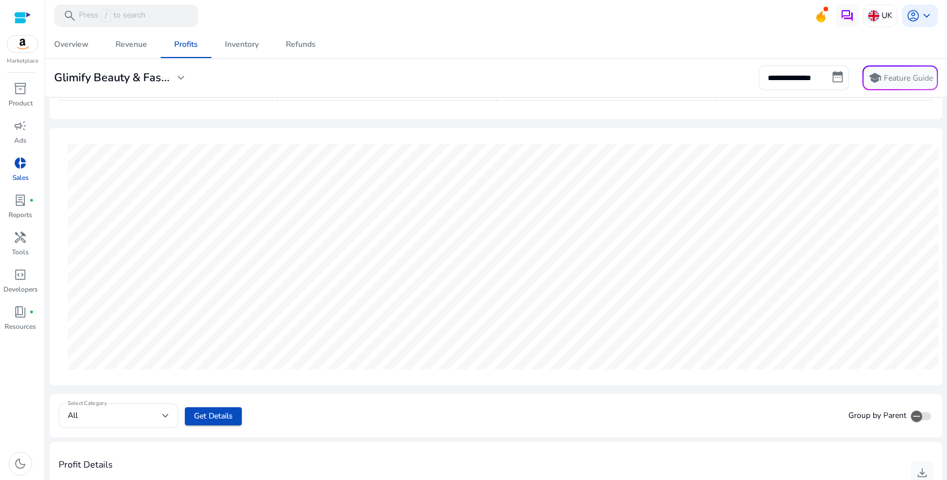
scroll to position [0, 0]
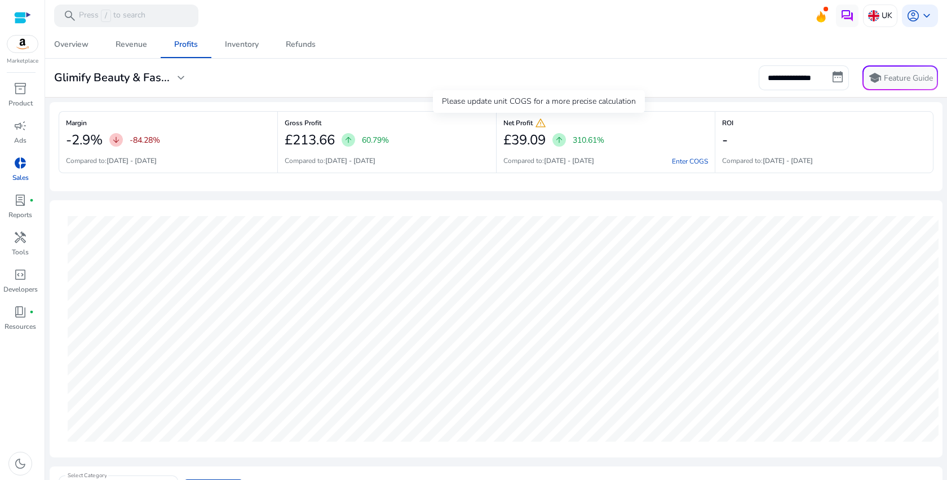
click at [538, 124] on span "warning" at bounding box center [540, 122] width 11 height 11
click at [678, 164] on link "Enter COGS" at bounding box center [690, 161] width 36 height 9
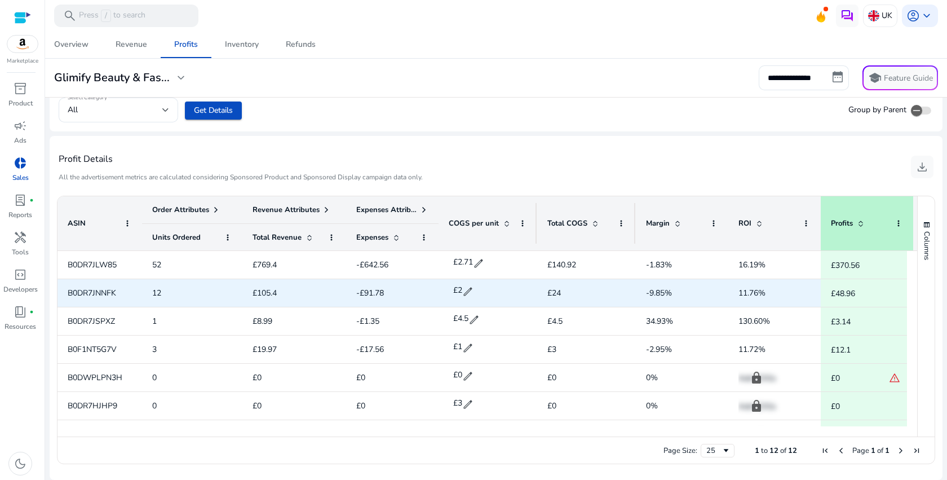
scroll to position [373, 0]
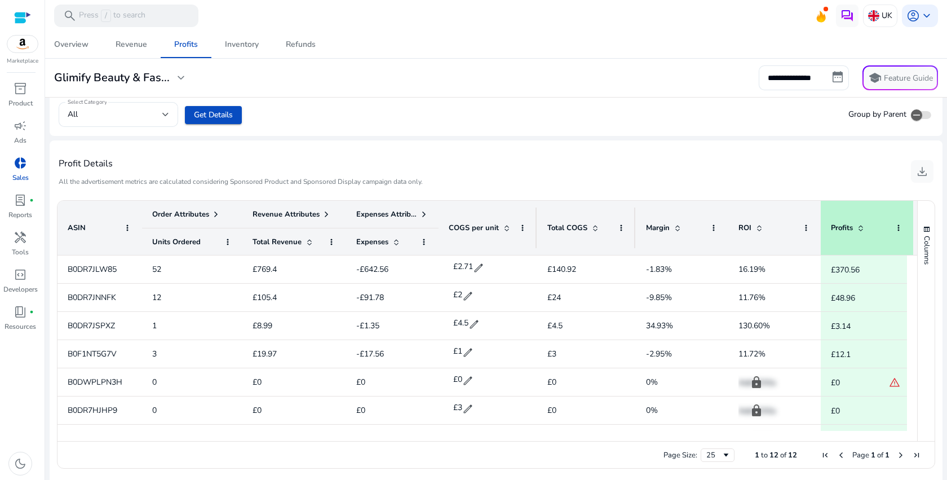
click at [667, 227] on span "Margin" at bounding box center [658, 228] width 24 height 10
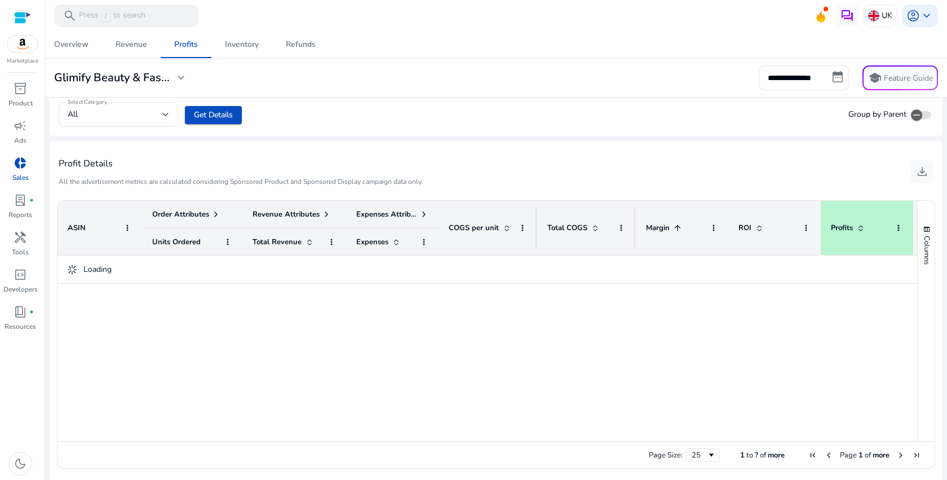
click at [667, 227] on span "Margin" at bounding box center [658, 228] width 24 height 10
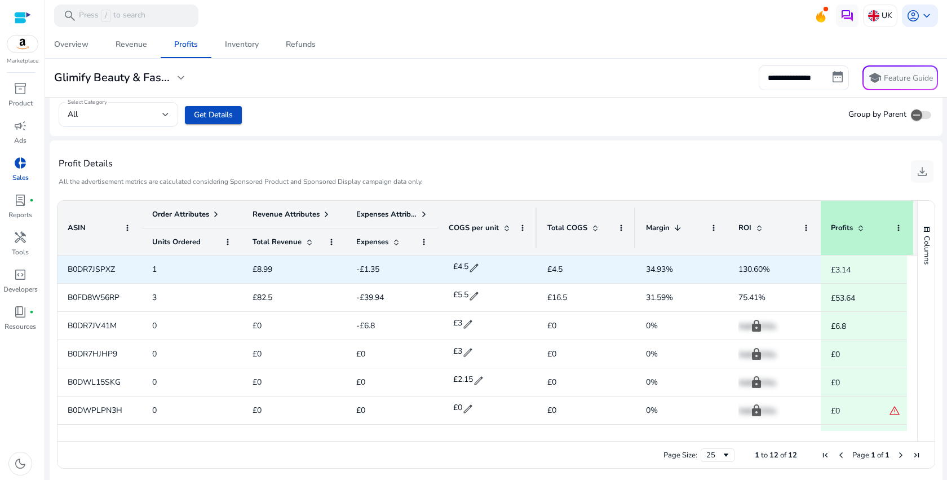
click at [92, 267] on span "B0DR7JSPXZ" at bounding box center [91, 269] width 47 height 11
copy span "B0DR7JSPXZ"
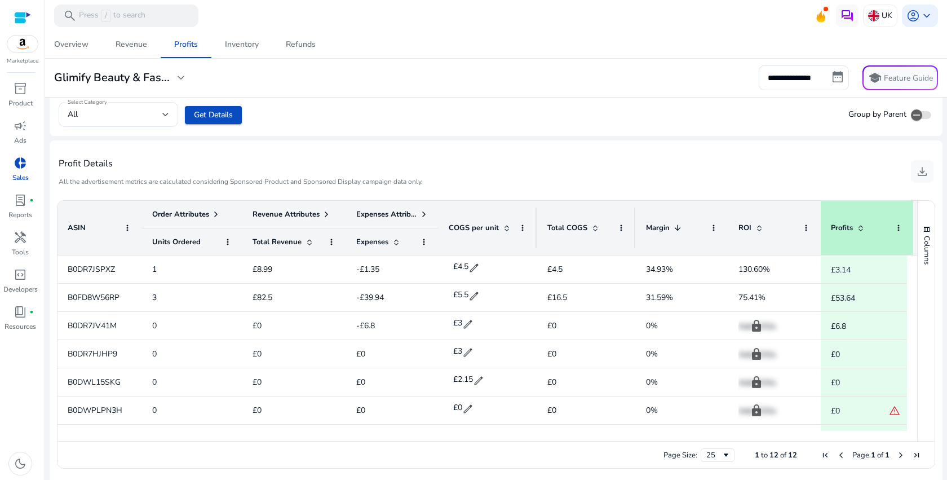
click at [324, 152] on div "Profit Details All the advertisement metrics are calculated considering Sponsor…" at bounding box center [496, 171] width 875 height 44
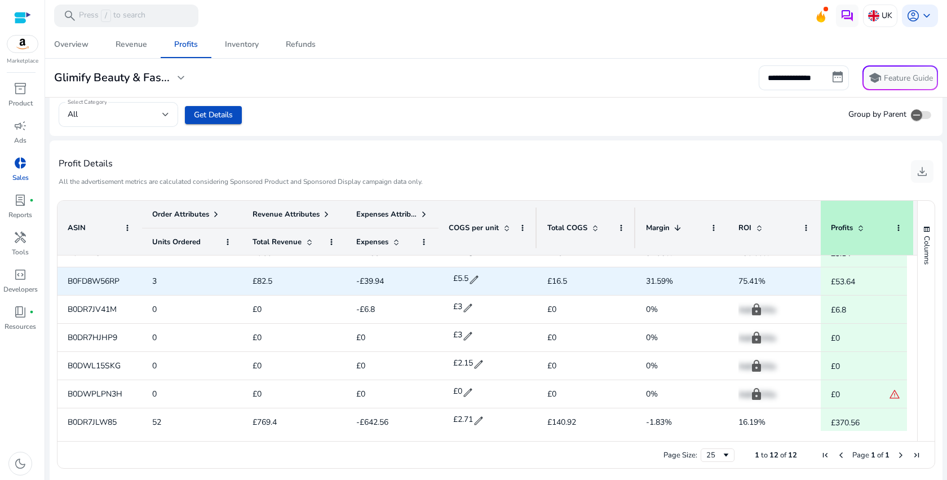
scroll to position [16, 0]
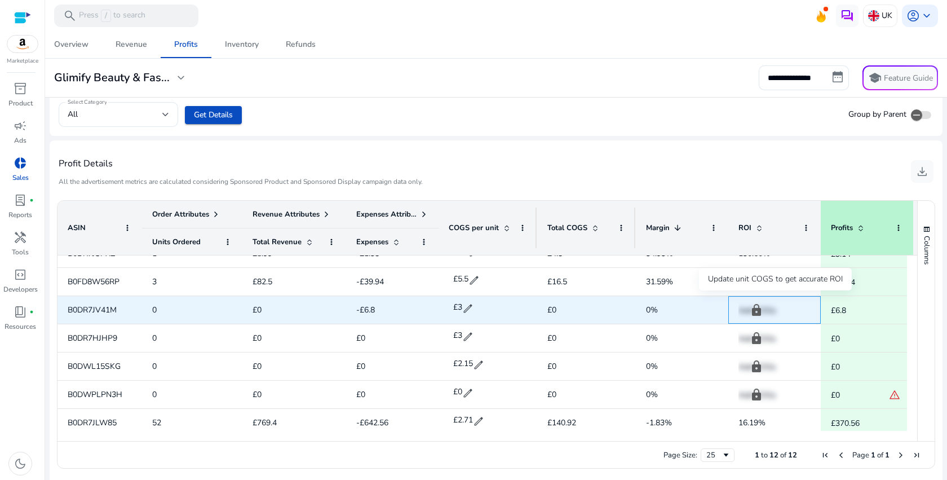
click at [759, 309] on p "Add COGs" at bounding box center [775, 310] width 72 height 23
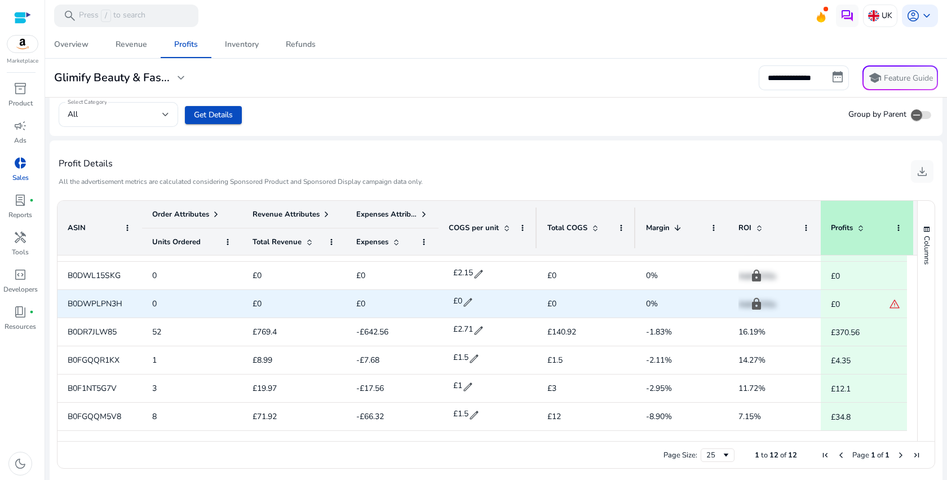
scroll to position [107, 0]
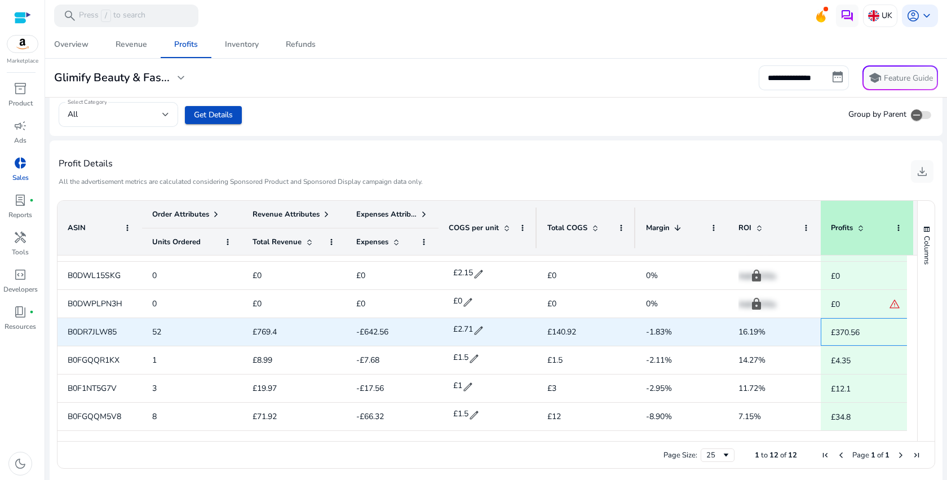
click at [857, 333] on p "£370.56" at bounding box center [845, 332] width 29 height 23
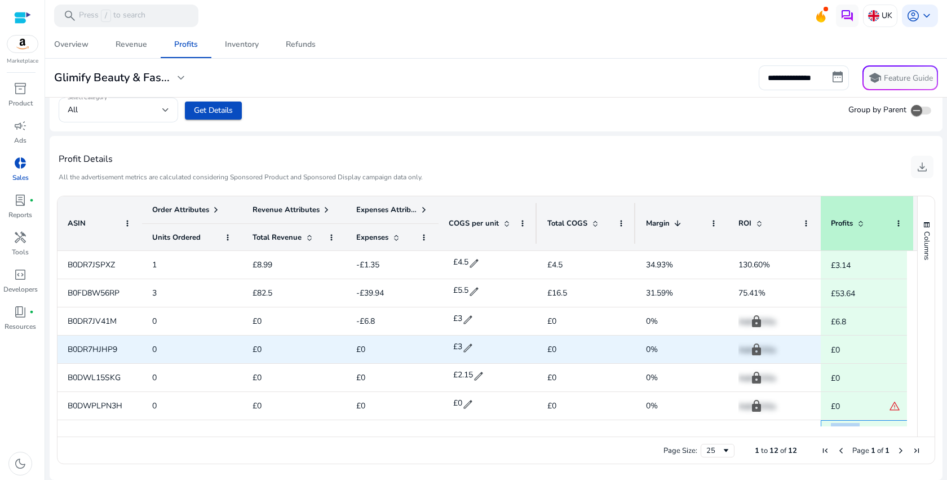
scroll to position [345, 0]
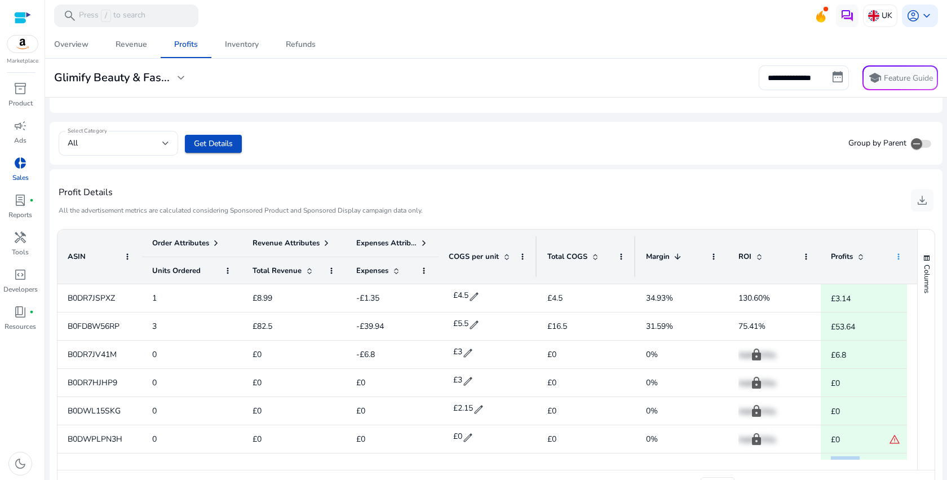
click at [899, 255] on span at bounding box center [898, 256] width 9 height 9
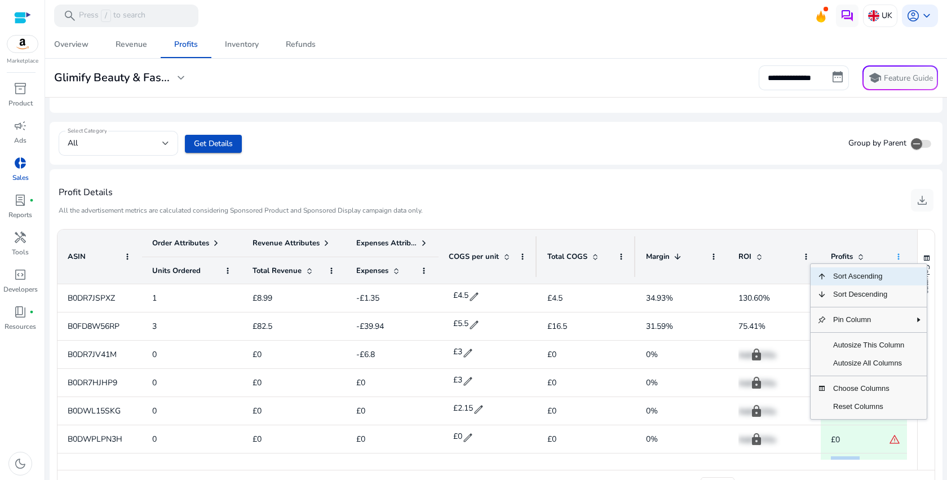
click at [899, 256] on span at bounding box center [898, 256] width 9 height 9
click at [924, 254] on span "button" at bounding box center [927, 258] width 9 height 9
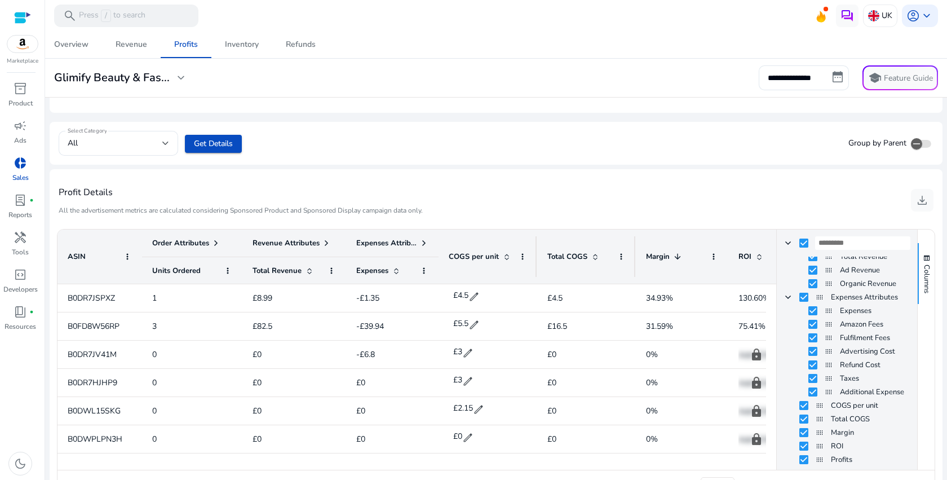
scroll to position [0, 0]
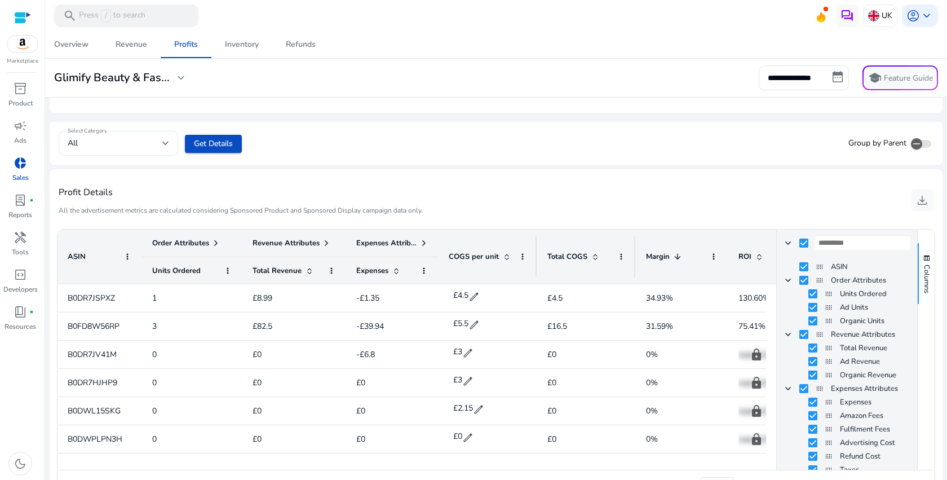
click at [706, 223] on ag-grid-angular "Press ENTER to sort. Press ALT DOWN to open column menu Drag here to set row gr…" at bounding box center [496, 363] width 892 height 282
click at [690, 222] on ag-grid-angular "Press ENTER to sort. Press ALT DOWN to open column menu Drag here to set row gr…" at bounding box center [496, 363] width 892 height 282
click at [927, 269] on span "Columns" at bounding box center [927, 278] width 10 height 29
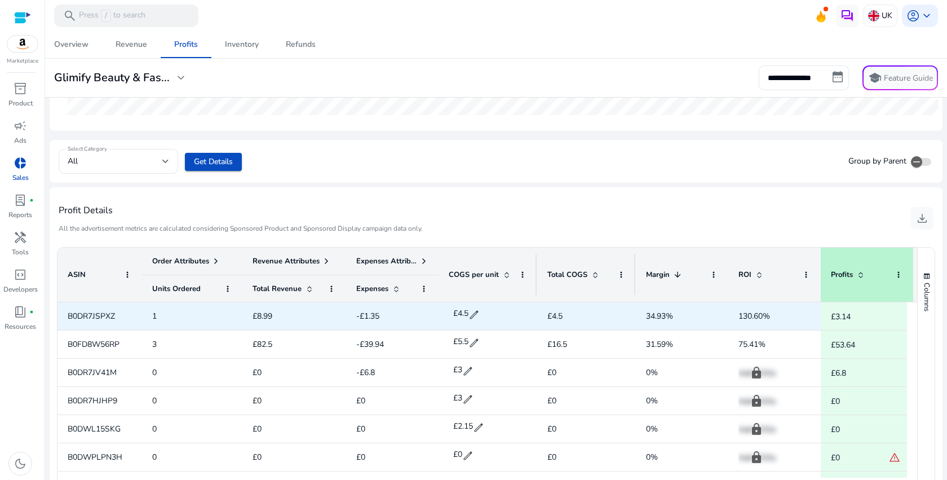
scroll to position [323, 0]
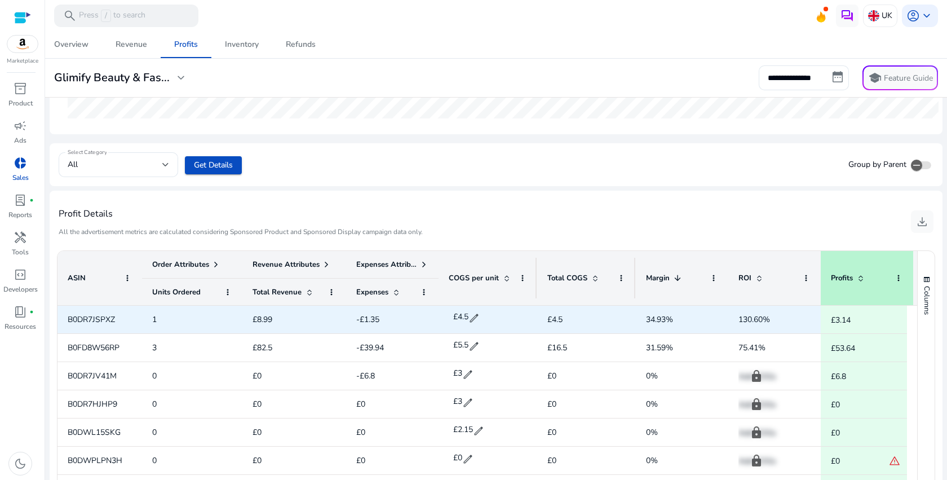
click at [755, 306] on div "130.60%" at bounding box center [775, 319] width 72 height 27
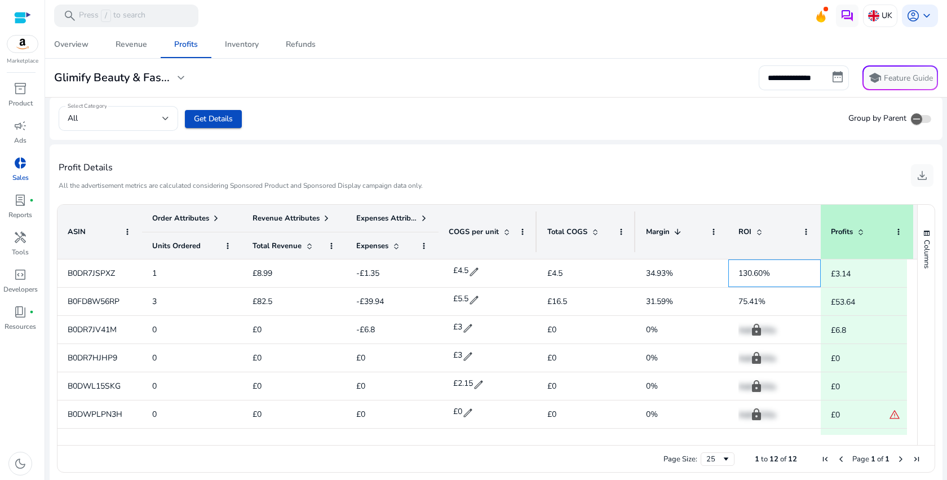
scroll to position [0, 0]
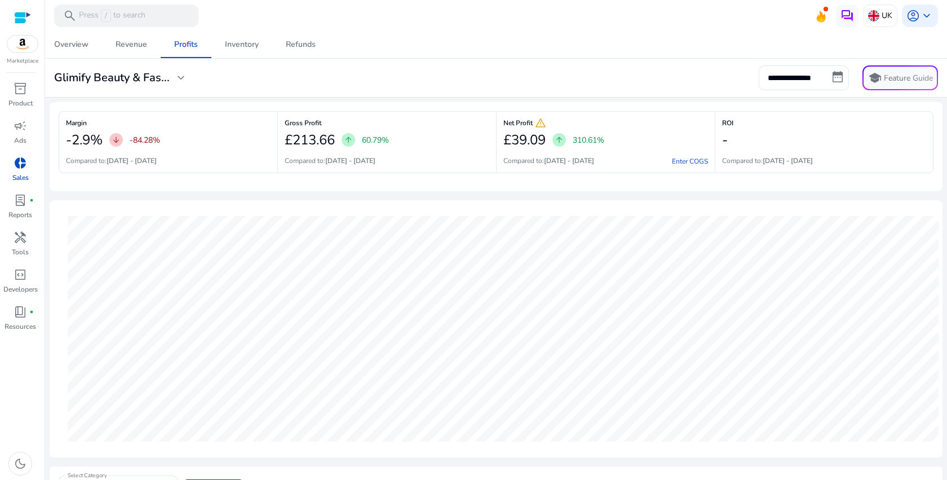
click at [557, 138] on span "arrow_upward" at bounding box center [559, 139] width 9 height 9
click at [557, 139] on span "arrow_upward" at bounding box center [559, 139] width 9 height 9
click at [762, 141] on div "-" at bounding box center [824, 140] width 204 height 23
click at [132, 55] on span "Revenue" at bounding box center [132, 44] width 32 height 27
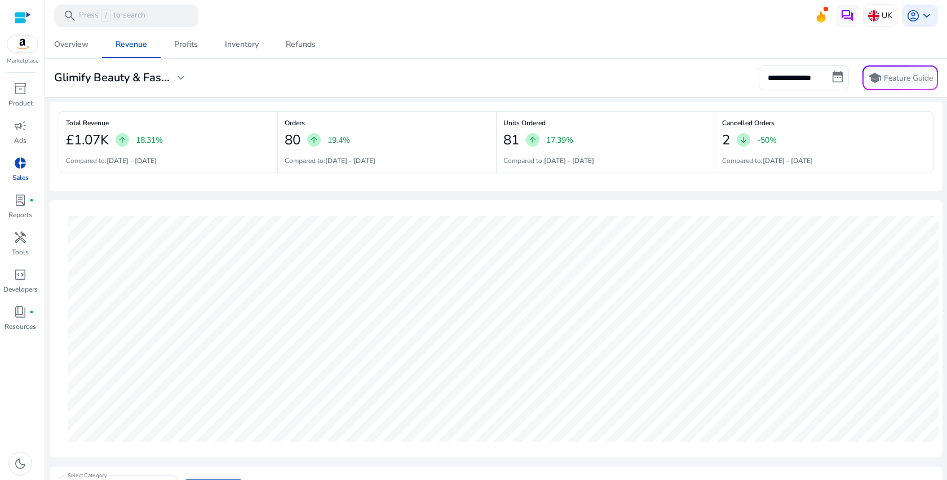
click at [558, 136] on p "17.39%" at bounding box center [559, 140] width 27 height 12
click at [511, 140] on h2 "81" at bounding box center [512, 140] width 16 height 16
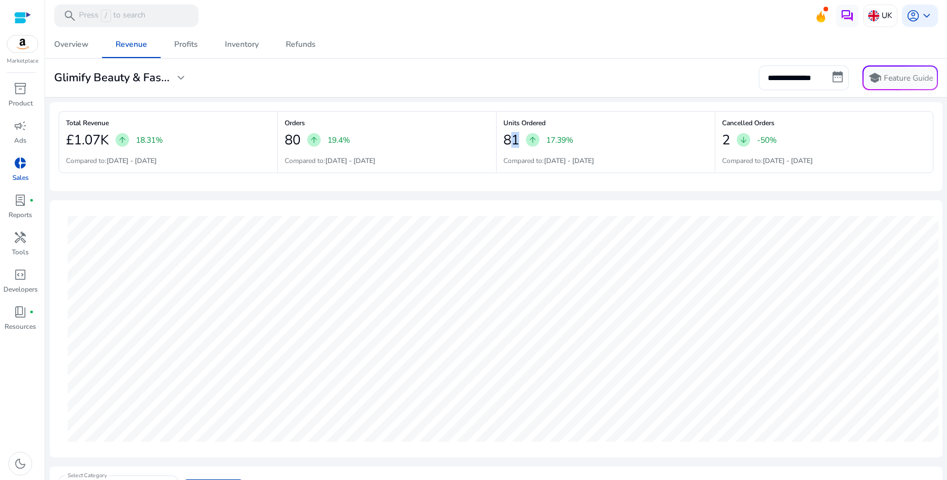
click at [511, 140] on h2 "81" at bounding box center [512, 140] width 16 height 16
click at [556, 164] on b "[DATE] - [DATE]" at bounding box center [569, 160] width 50 height 9
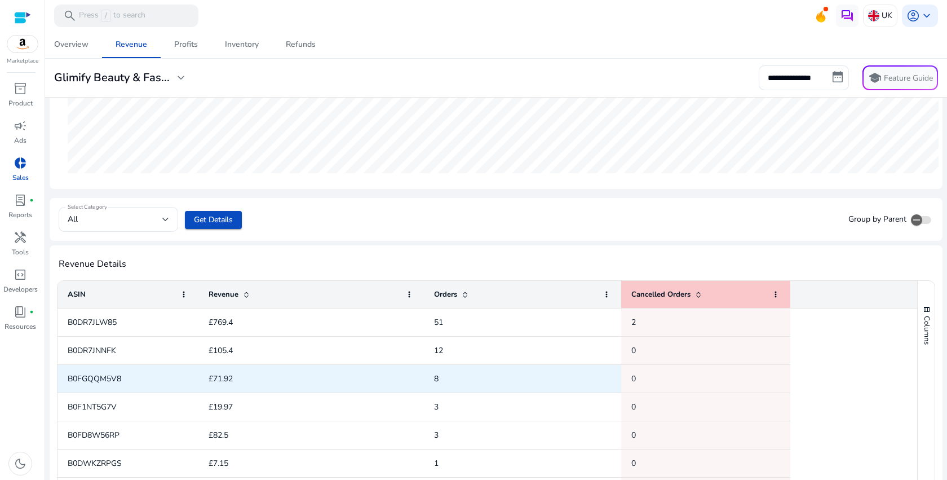
scroll to position [352, 0]
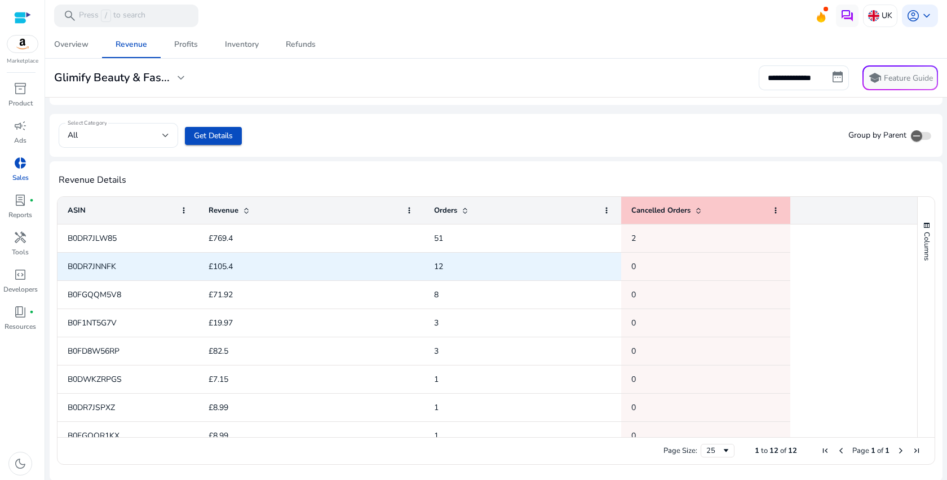
click at [101, 268] on span "B0DR7JNNFK" at bounding box center [92, 266] width 48 height 11
copy span "B0DR7JNNFK"
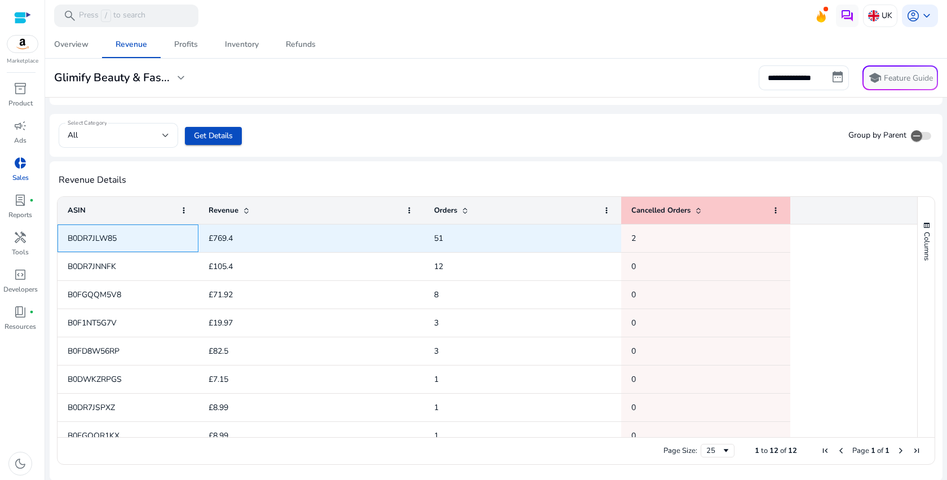
click at [109, 242] on span "B0DR7JLW85" at bounding box center [92, 238] width 49 height 11
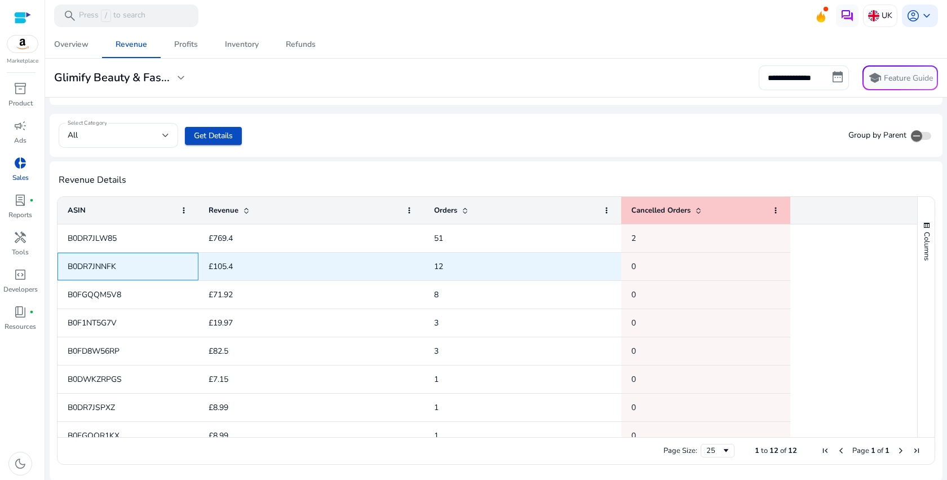
click at [112, 271] on span "B0DR7JNNFK" at bounding box center [92, 266] width 48 height 11
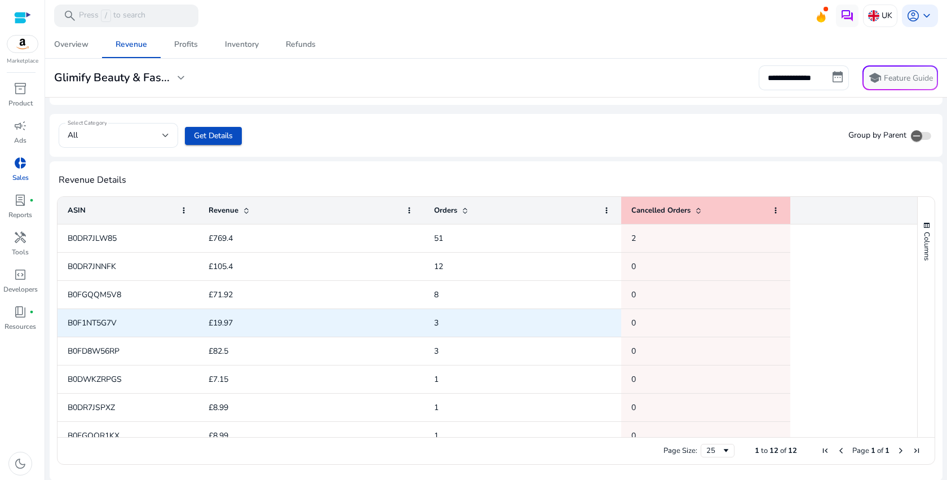
click at [112, 312] on span "B0F1NT5G7V" at bounding box center [128, 322] width 121 height 23
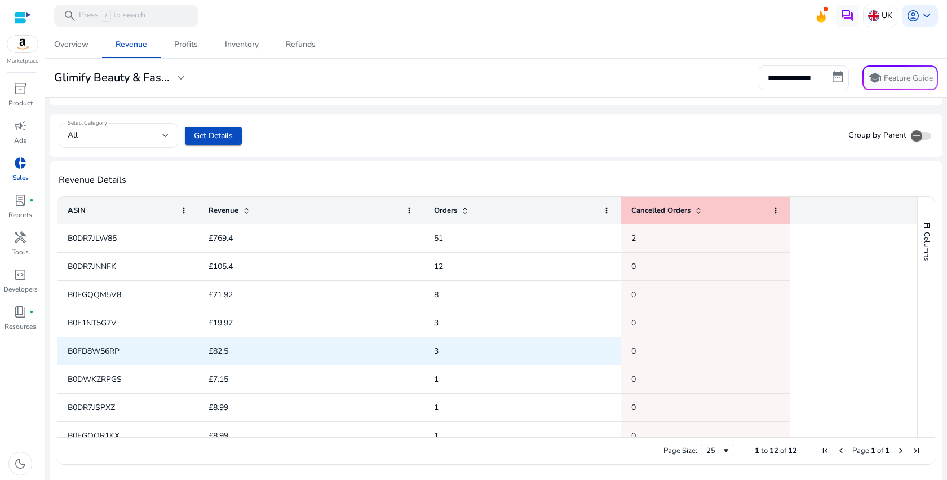
click at [112, 368] on span "B0DWKZRPGS" at bounding box center [128, 379] width 121 height 23
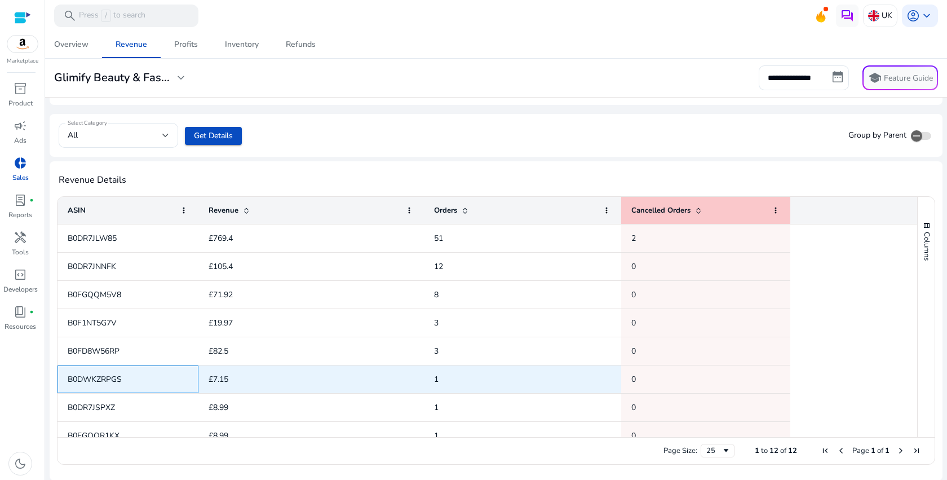
scroll to position [126, 0]
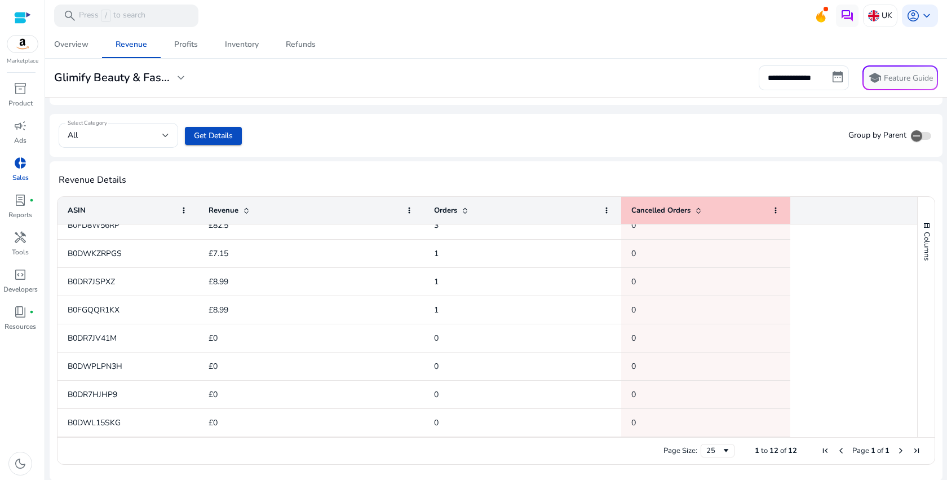
click at [18, 161] on span "donut_small" at bounding box center [21, 163] width 14 height 14
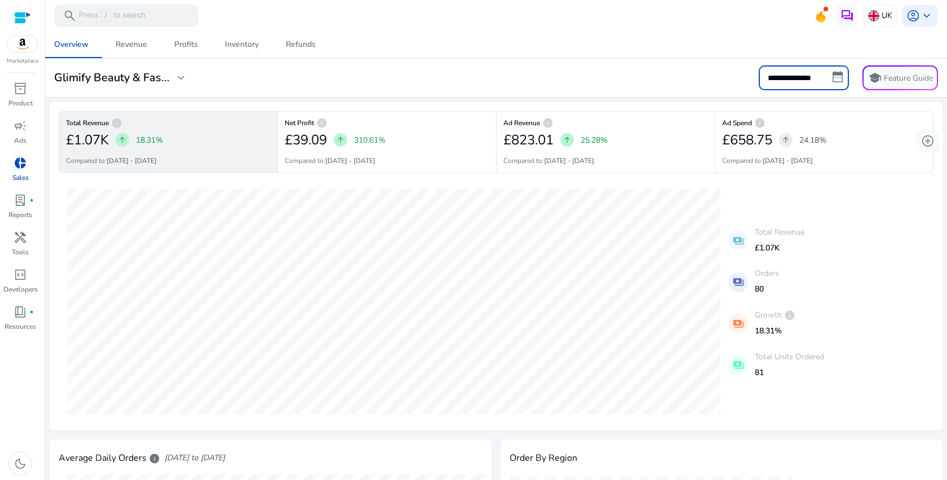
click at [835, 74] on input "**********" at bounding box center [804, 77] width 90 height 25
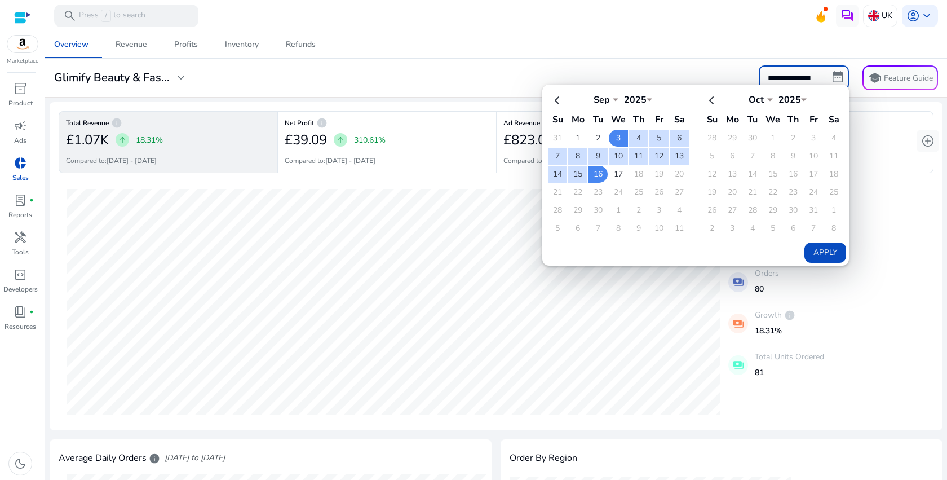
click at [835, 74] on input "**********" at bounding box center [804, 77] width 90 height 25
click at [719, 50] on div "Overview Revenue Profits Inventory Refunds" at bounding box center [496, 44] width 911 height 27
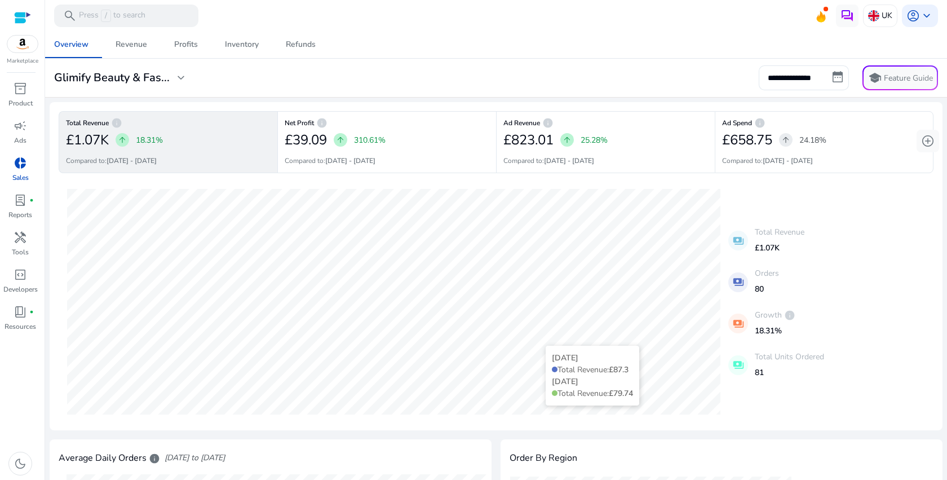
scroll to position [23, 0]
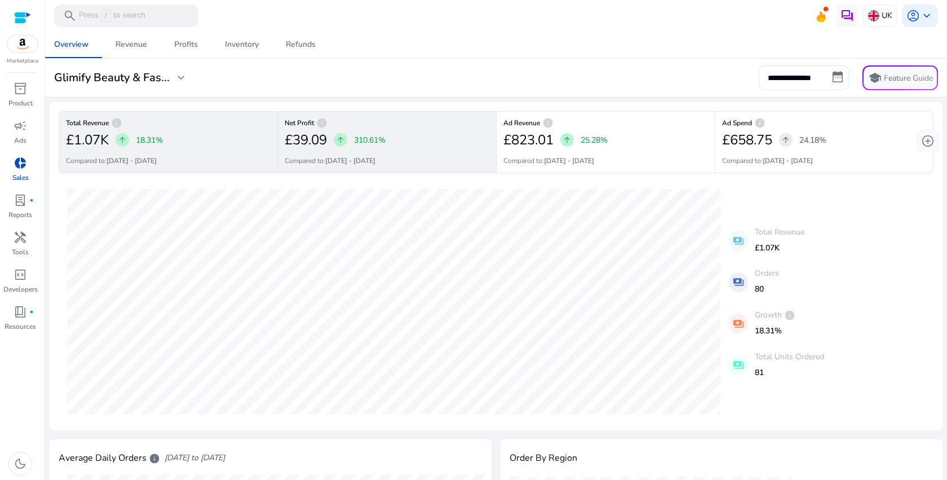
click at [441, 147] on div "£39.09 arrow_upward 310.61%" at bounding box center [387, 140] width 205 height 23
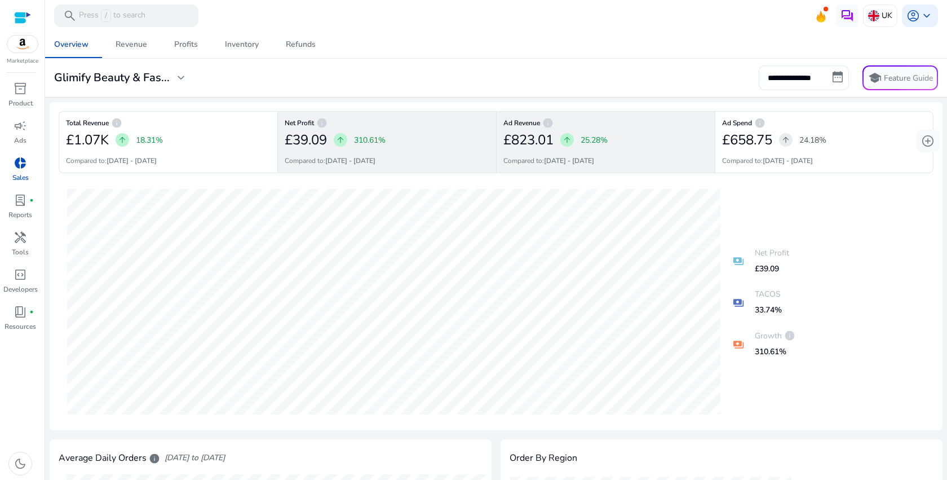
click at [647, 147] on div "£823.01 arrow_upward 25.28%" at bounding box center [606, 140] width 205 height 23
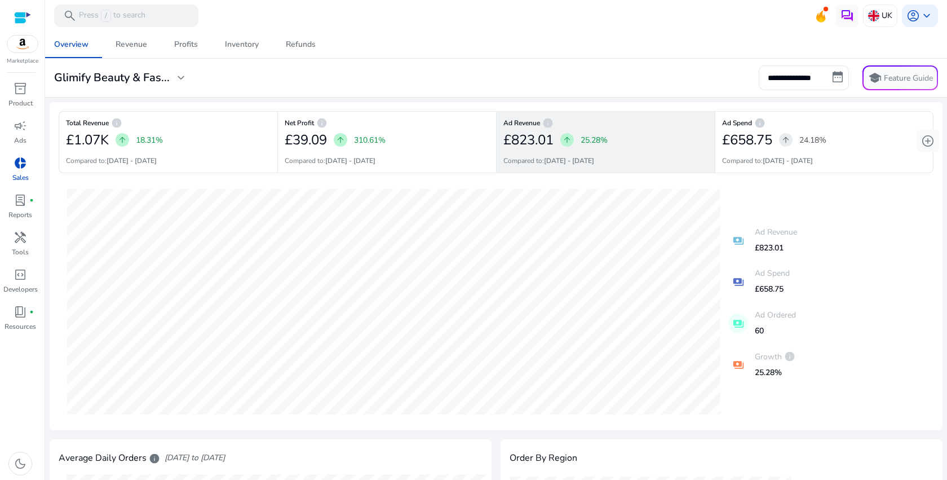
click at [28, 21] on div at bounding box center [22, 17] width 17 height 13
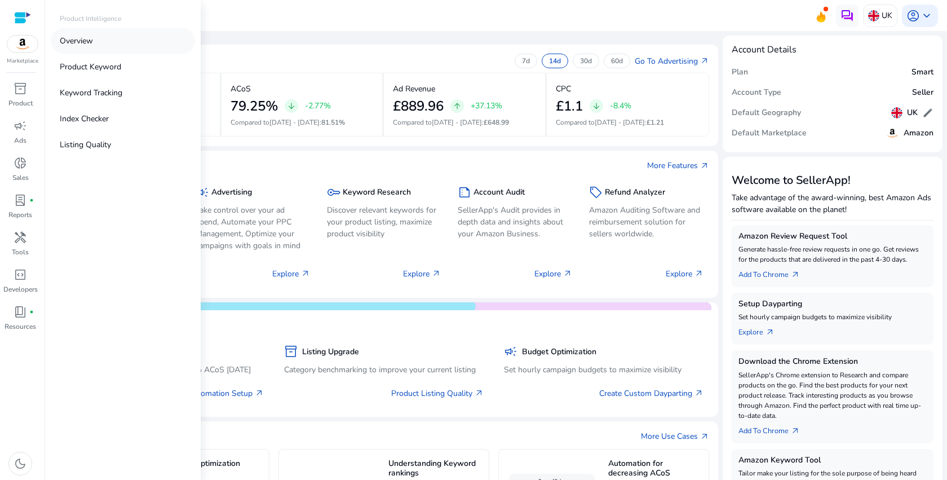
click at [129, 47] on link "Overview" at bounding box center [123, 40] width 144 height 25
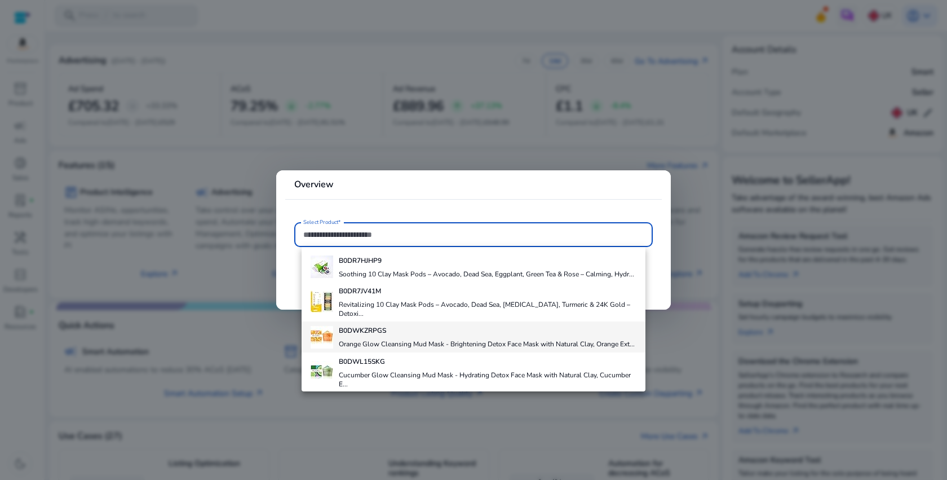
scroll to position [208, 0]
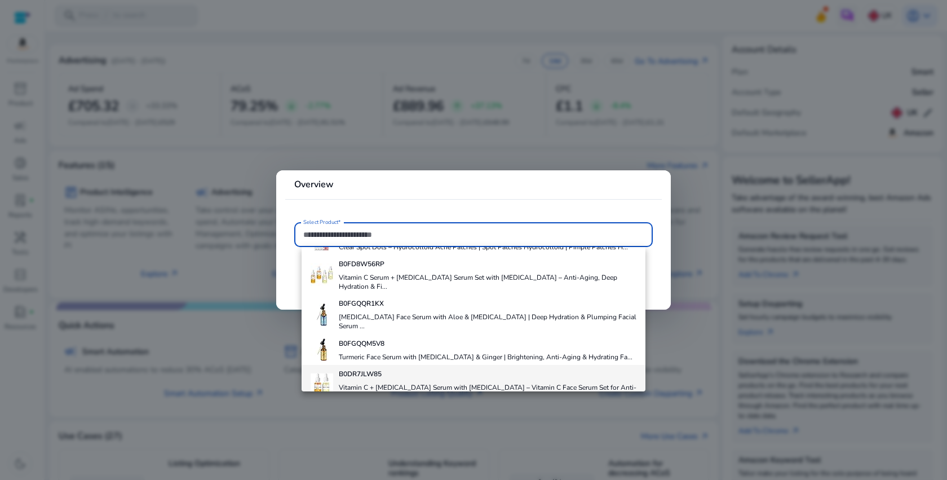
click at [368, 369] on b "B0DR7JLW85" at bounding box center [360, 373] width 43 height 9
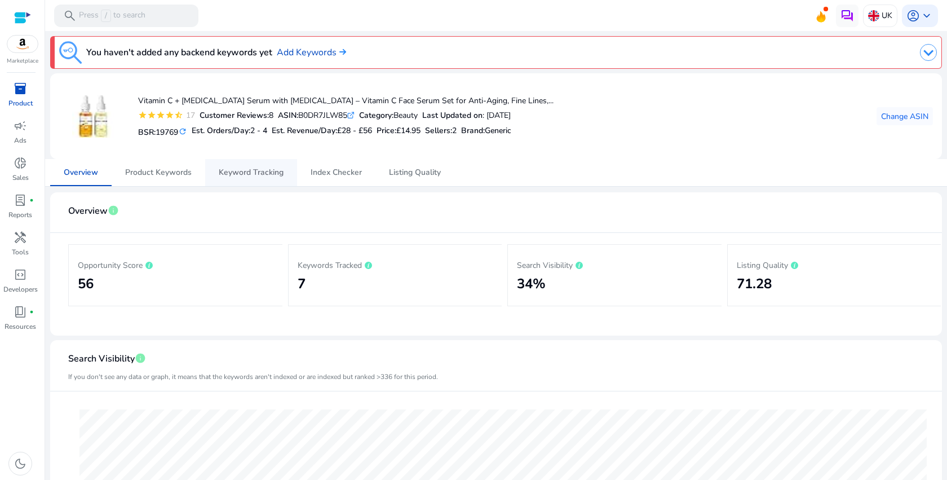
click at [260, 164] on span "Keyword Tracking" at bounding box center [251, 172] width 65 height 27
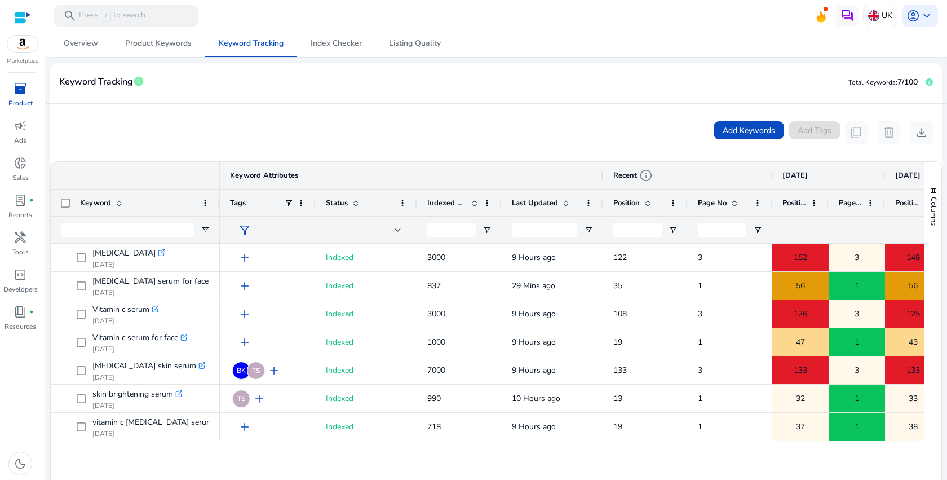
scroll to position [206, 0]
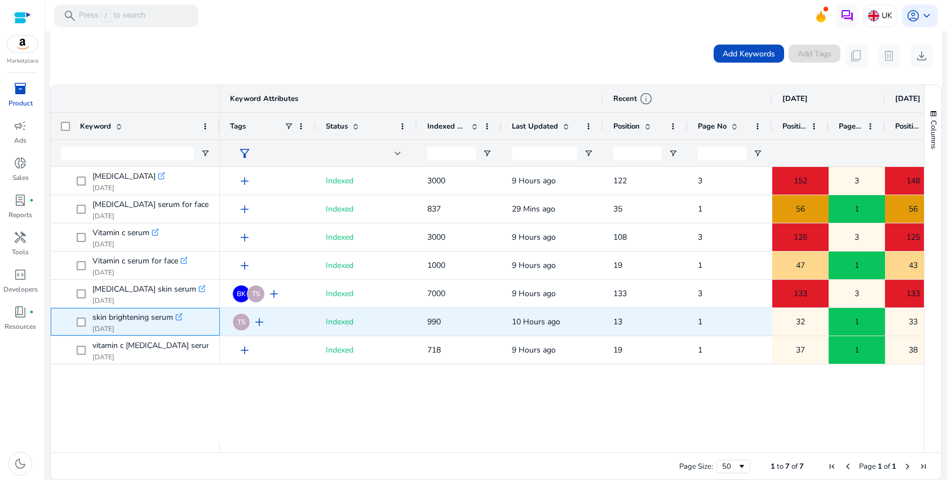
click at [182, 318] on icon at bounding box center [179, 318] width 6 height 6
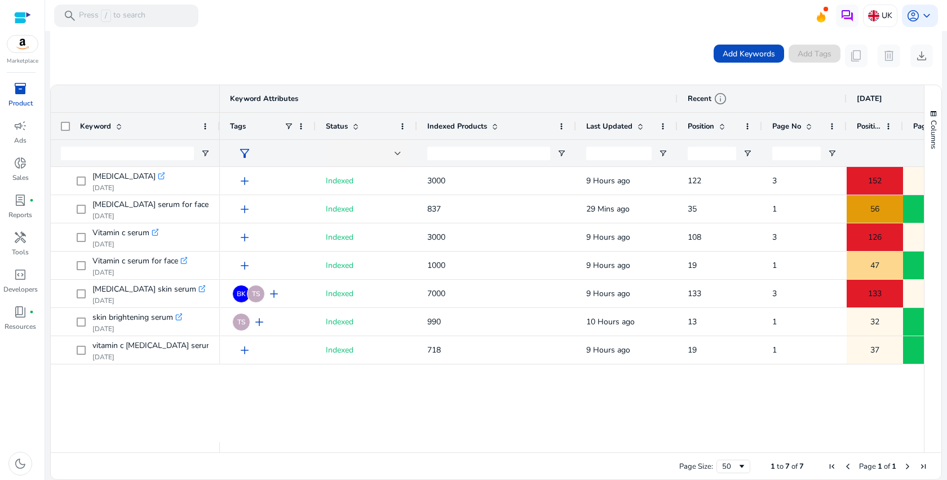
drag, startPoint x: 500, startPoint y: 121, endPoint x: 574, endPoint y: 121, distance: 74.4
click at [574, 121] on div at bounding box center [576, 126] width 5 height 27
